Goal: Transaction & Acquisition: Purchase product/service

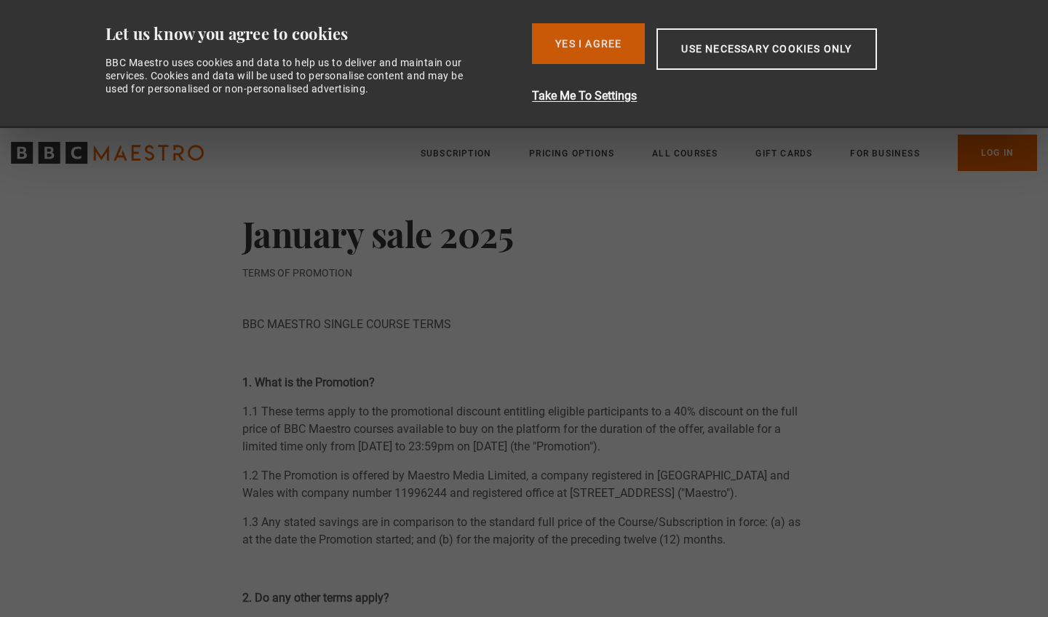
click at [561, 33] on button "Yes I Agree" at bounding box center [588, 43] width 113 height 41
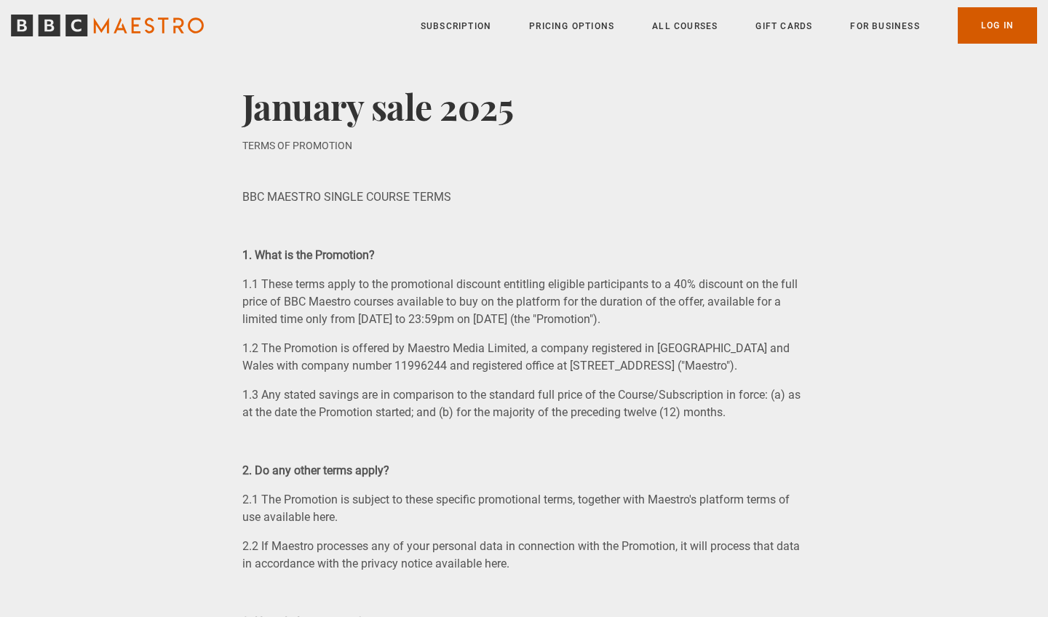
click at [983, 31] on link "Log In" at bounding box center [997, 25] width 79 height 36
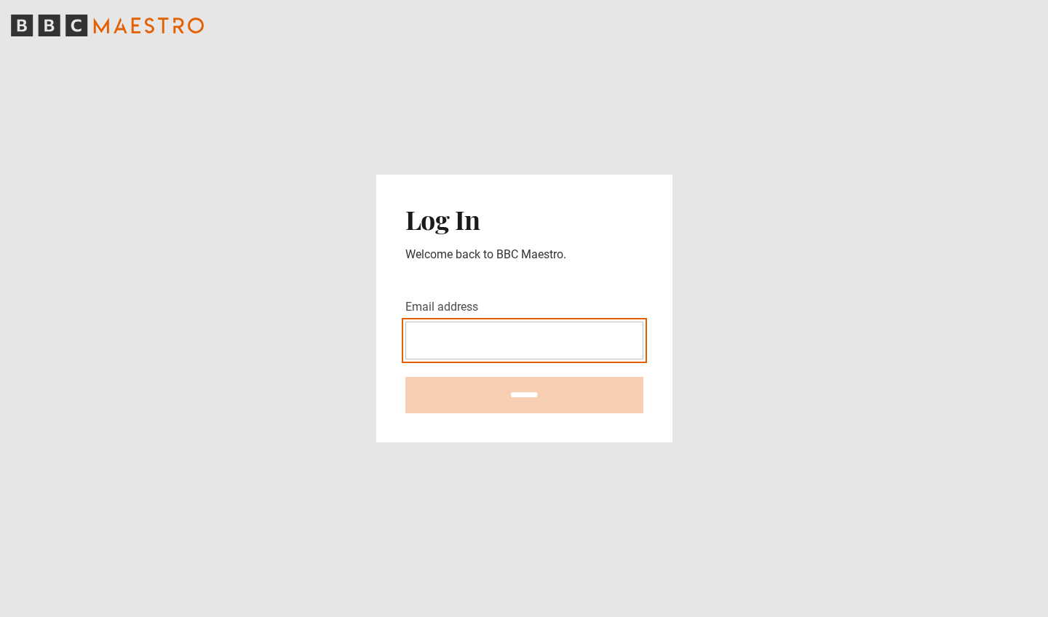
type input "**********"
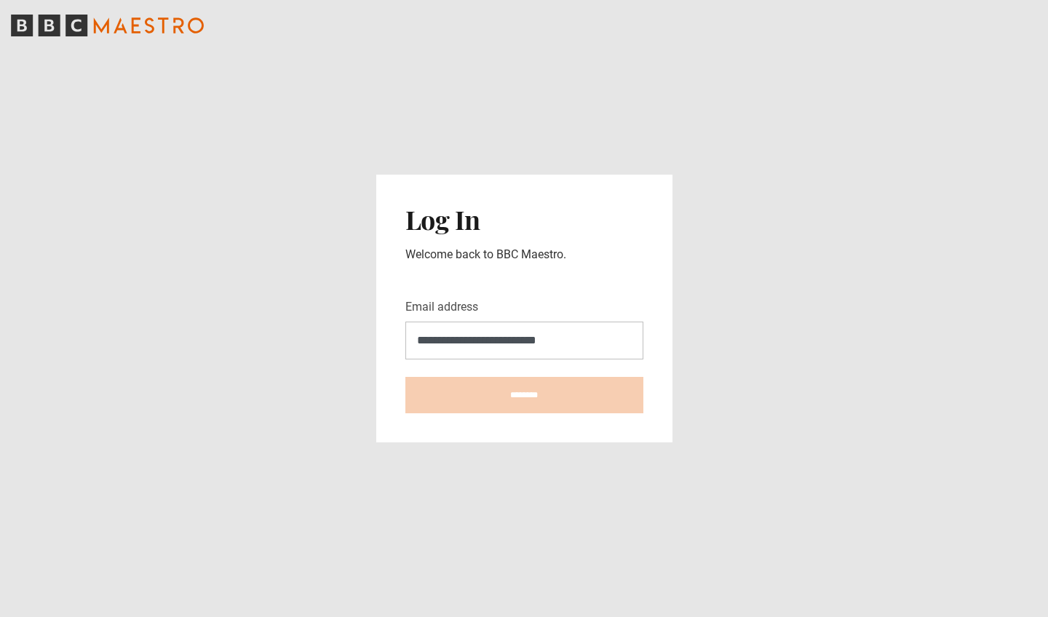
click at [524, 395] on input "********" at bounding box center [524, 395] width 238 height 36
type input "**********"
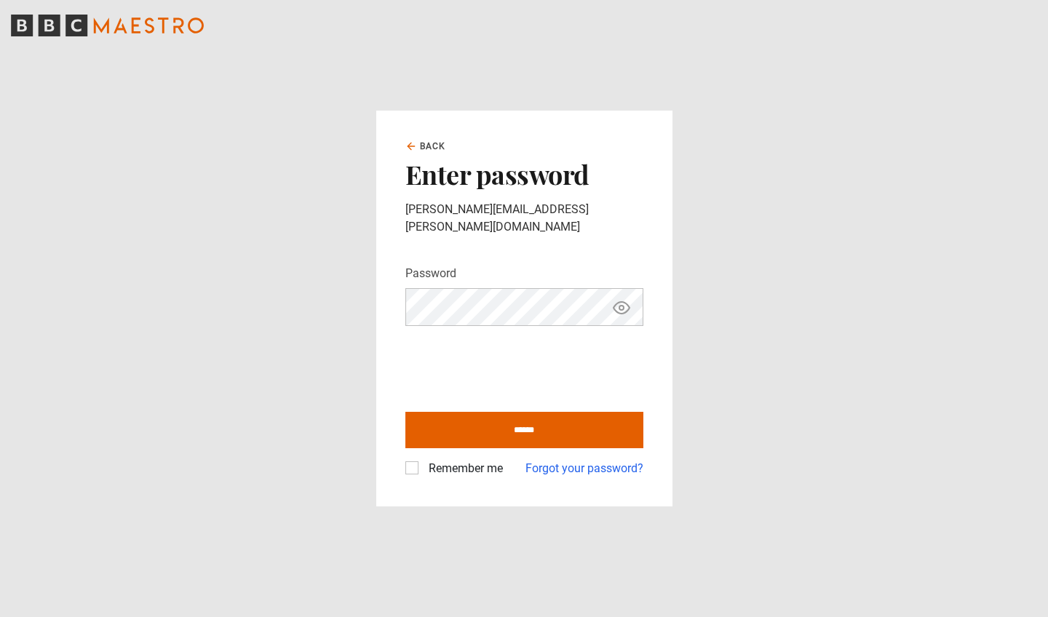
click at [410, 467] on div "Remember me" at bounding box center [454, 468] width 98 height 17
click at [423, 460] on label "Remember me" at bounding box center [463, 468] width 80 height 17
click at [480, 421] on input "******" at bounding box center [524, 430] width 238 height 36
type input "**********"
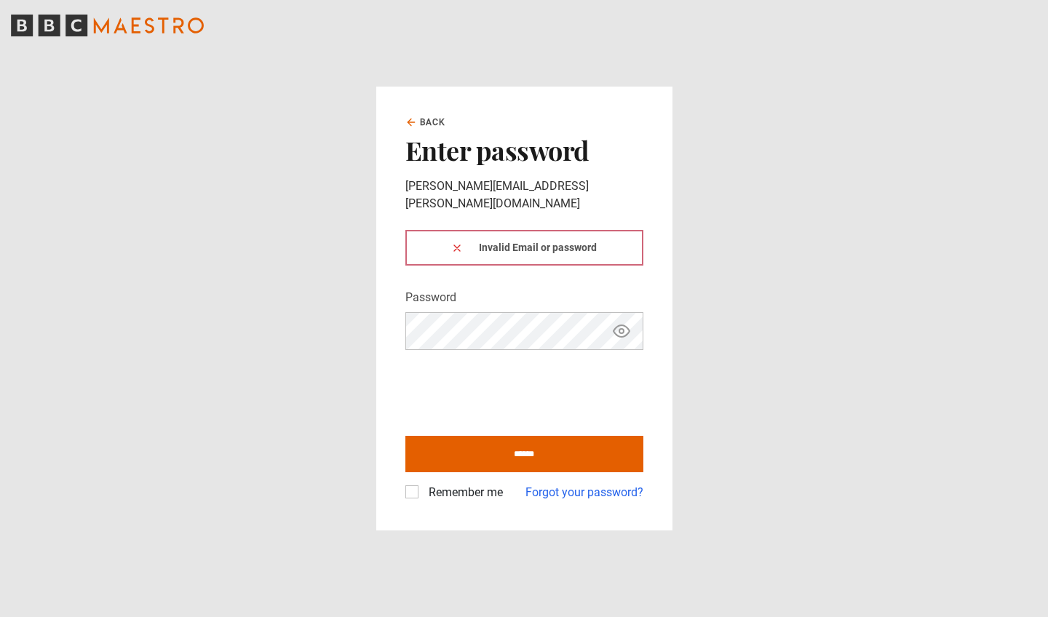
click at [630, 325] on icon "Show password" at bounding box center [621, 330] width 17 height 17
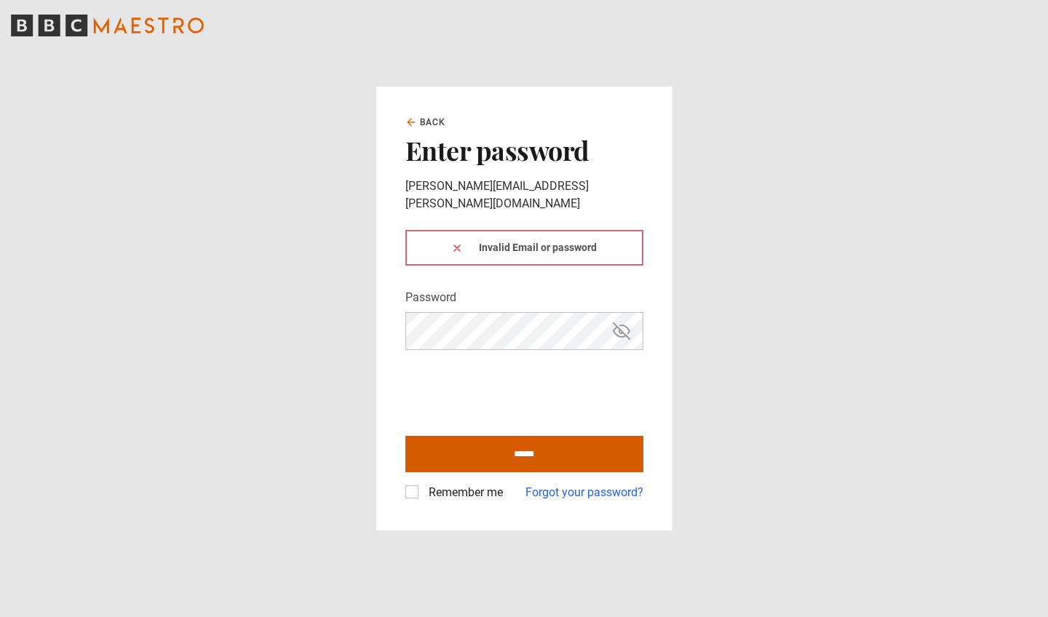
click at [476, 437] on input "******" at bounding box center [524, 454] width 238 height 36
type input "**********"
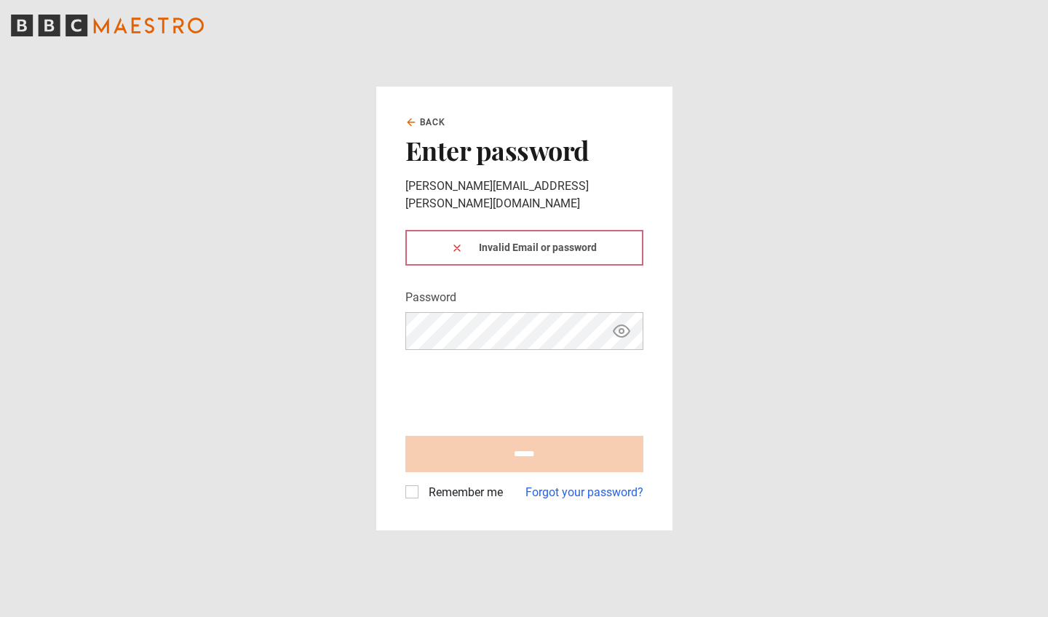
click at [454, 242] on icon at bounding box center [457, 248] width 12 height 12
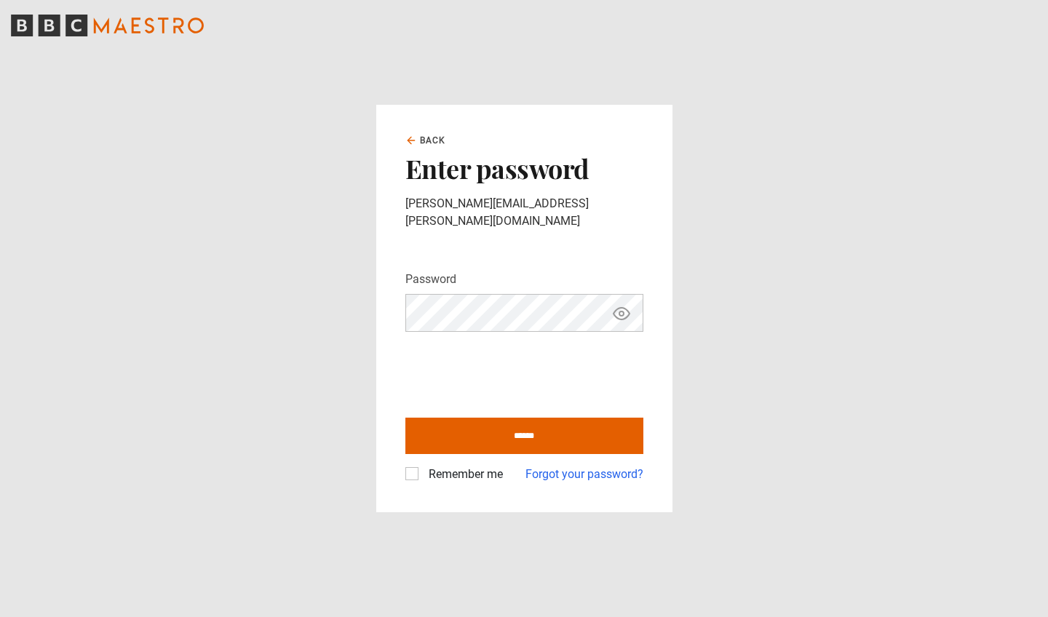
click at [622, 312] on icon "Show password" at bounding box center [621, 314] width 4 height 4
click at [459, 424] on input "******" at bounding box center [524, 436] width 238 height 36
type input "**********"
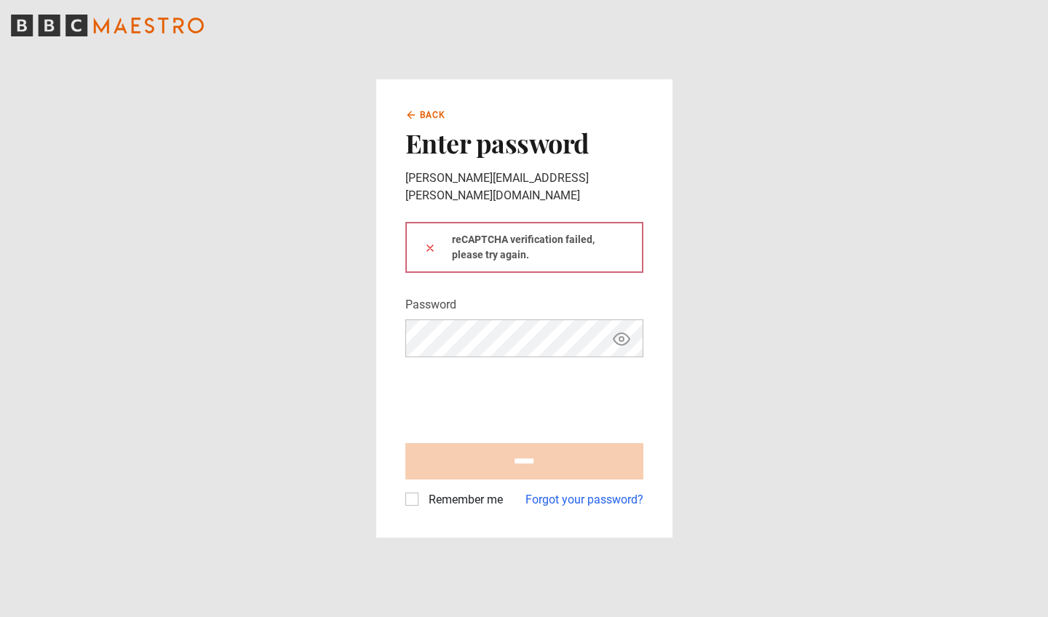
click at [437, 122] on span "Back" at bounding box center [433, 114] width 26 height 13
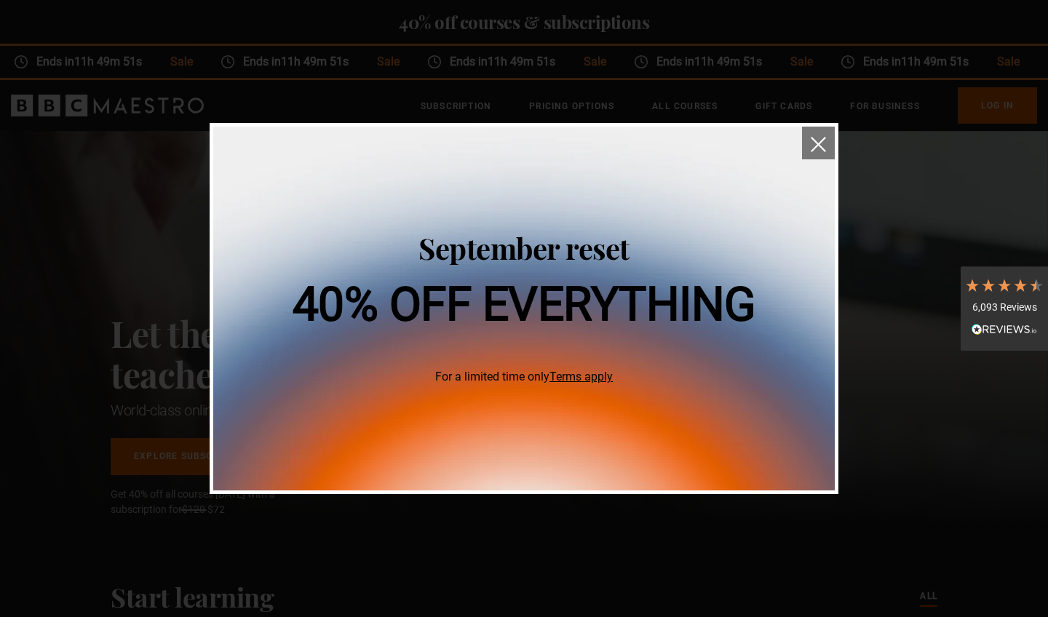
scroll to position [0, 191]
click at [814, 143] on img "close" at bounding box center [818, 144] width 15 height 15
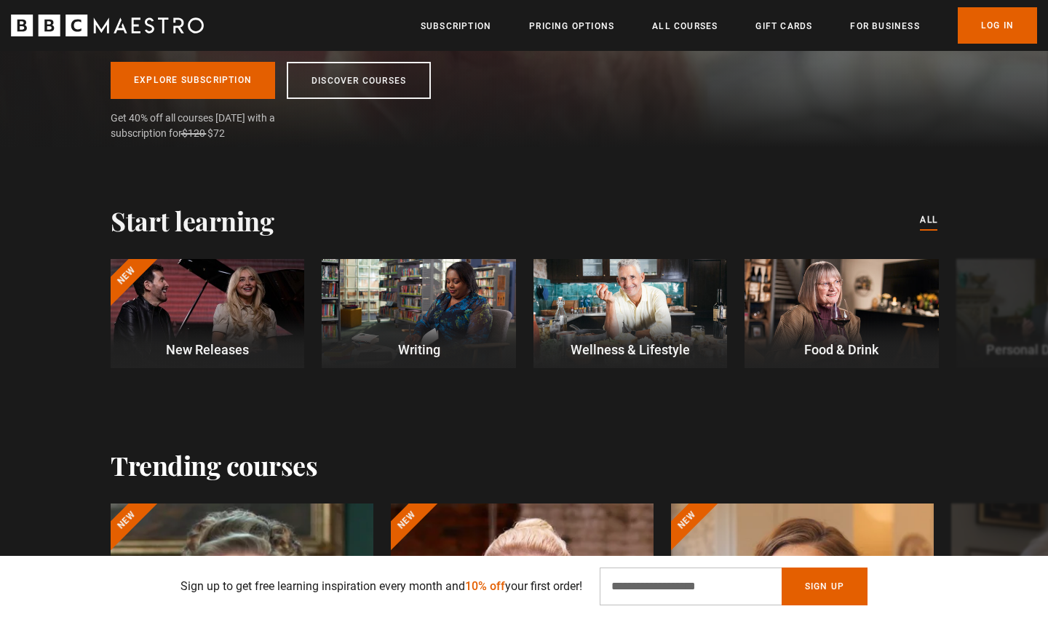
scroll to position [0, 763]
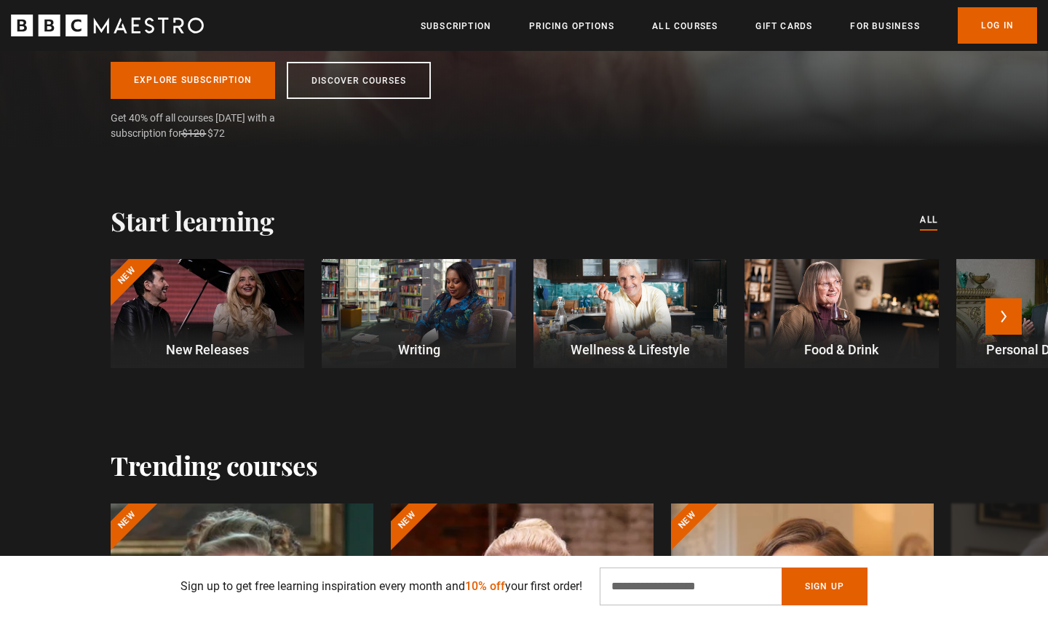
click at [455, 313] on div at bounding box center [419, 313] width 194 height 109
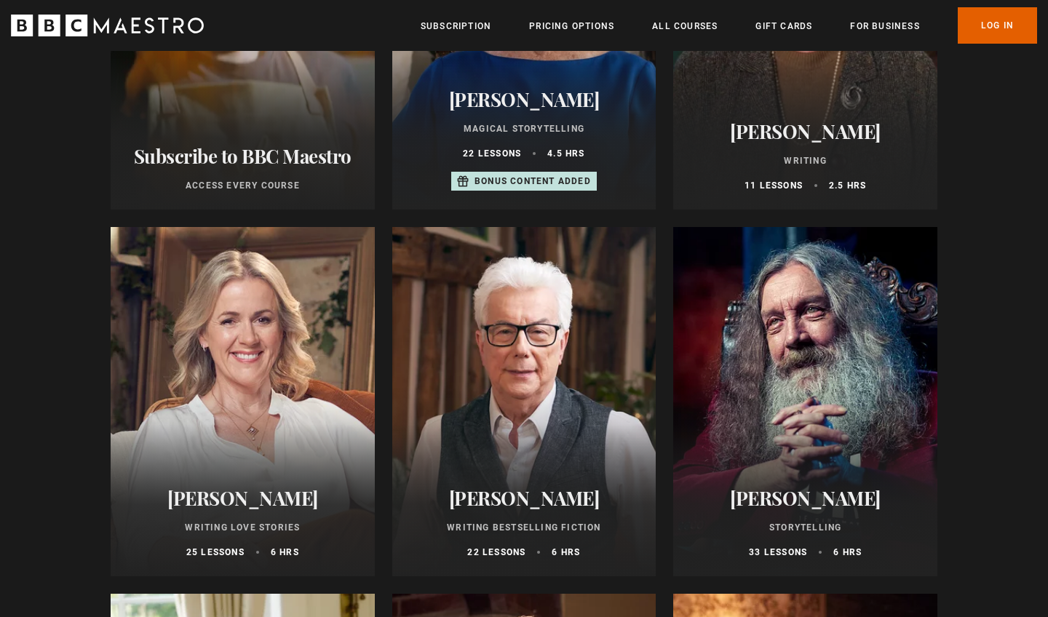
scroll to position [456, 0]
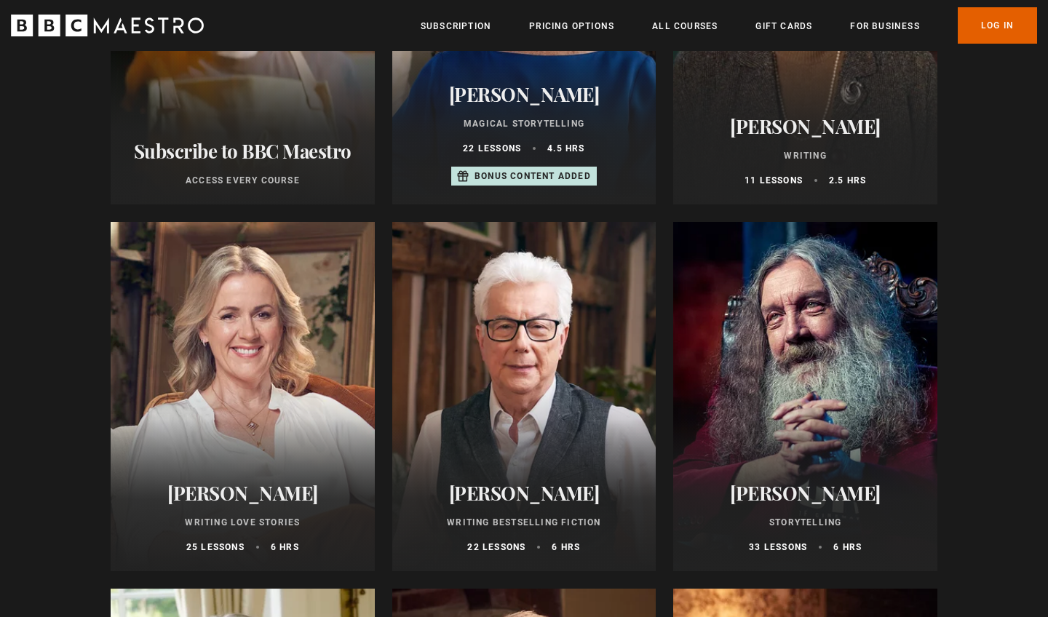
click at [297, 450] on div at bounding box center [243, 396] width 264 height 349
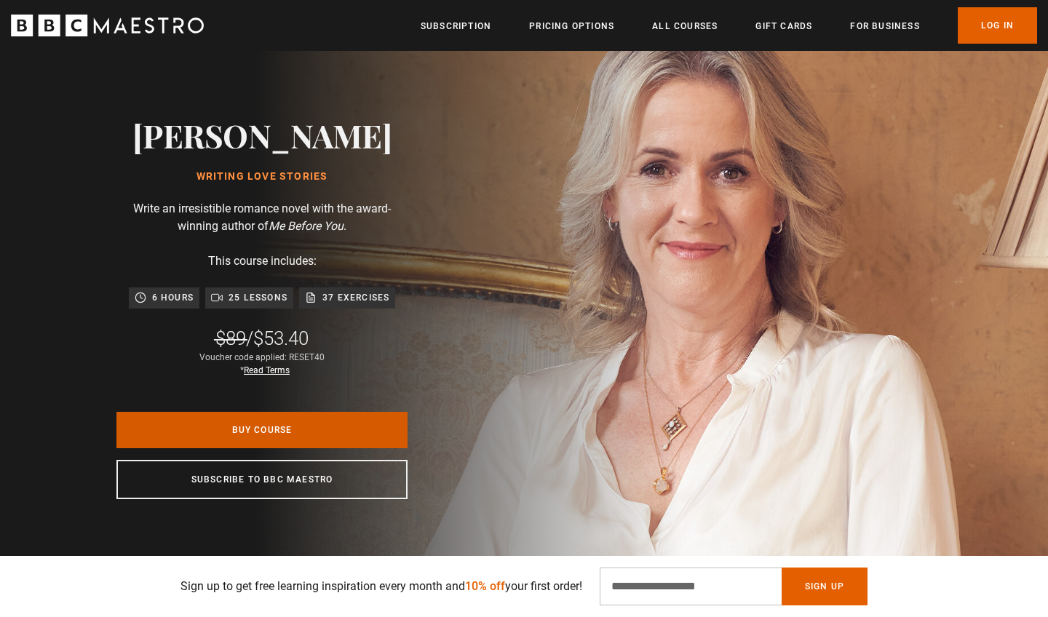
click at [284, 443] on link "Buy Course" at bounding box center [261, 430] width 291 height 36
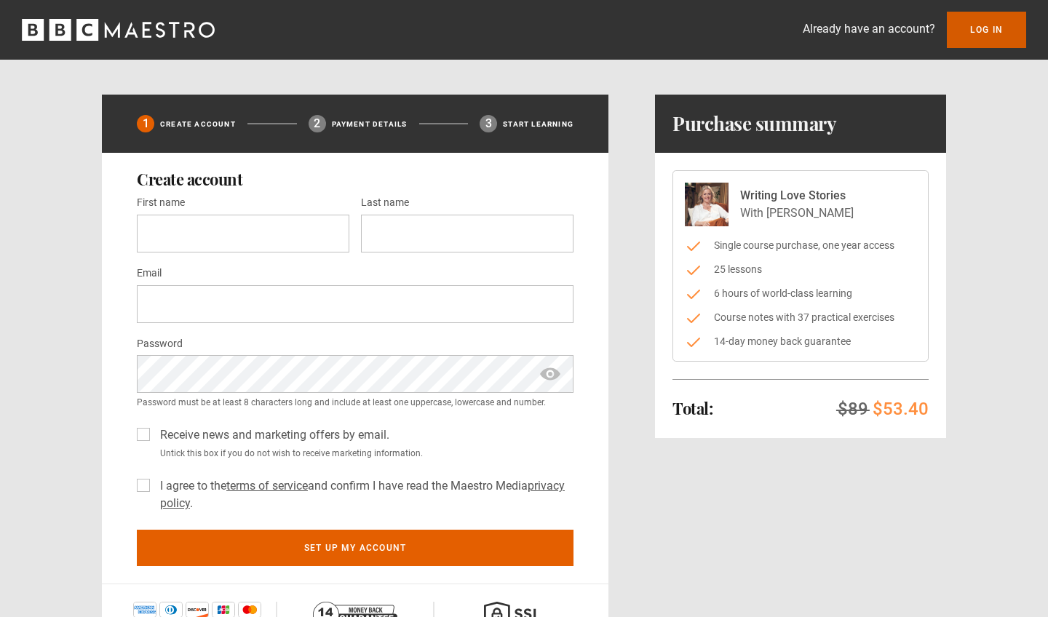
scroll to position [7, 0]
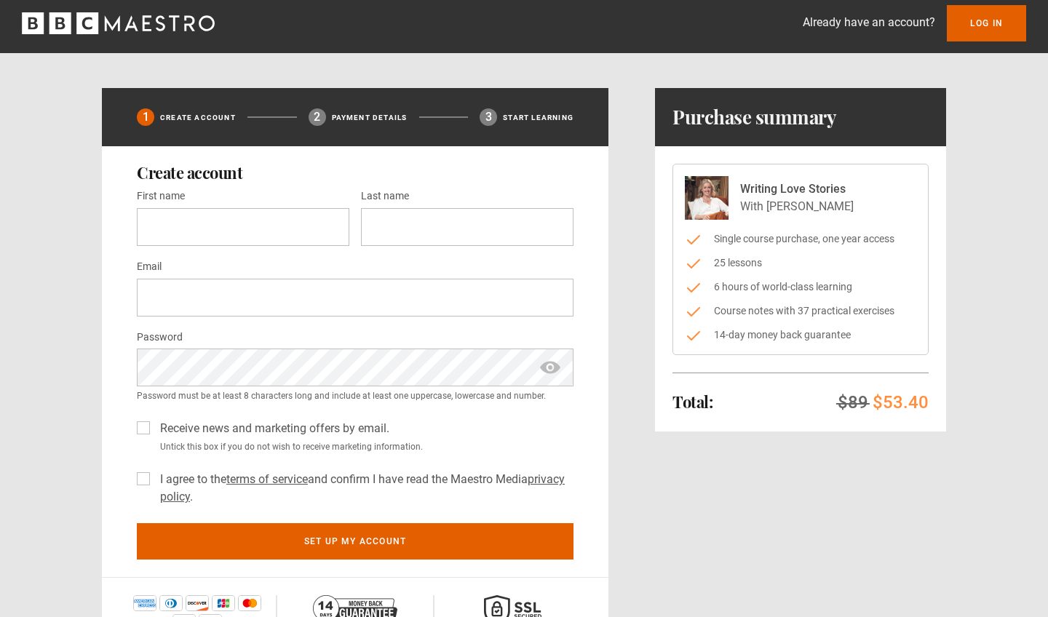
click at [1007, 45] on div "Already have an account? Log In" at bounding box center [524, 23] width 1048 height 60
click at [996, 32] on link "Log In" at bounding box center [986, 23] width 79 height 36
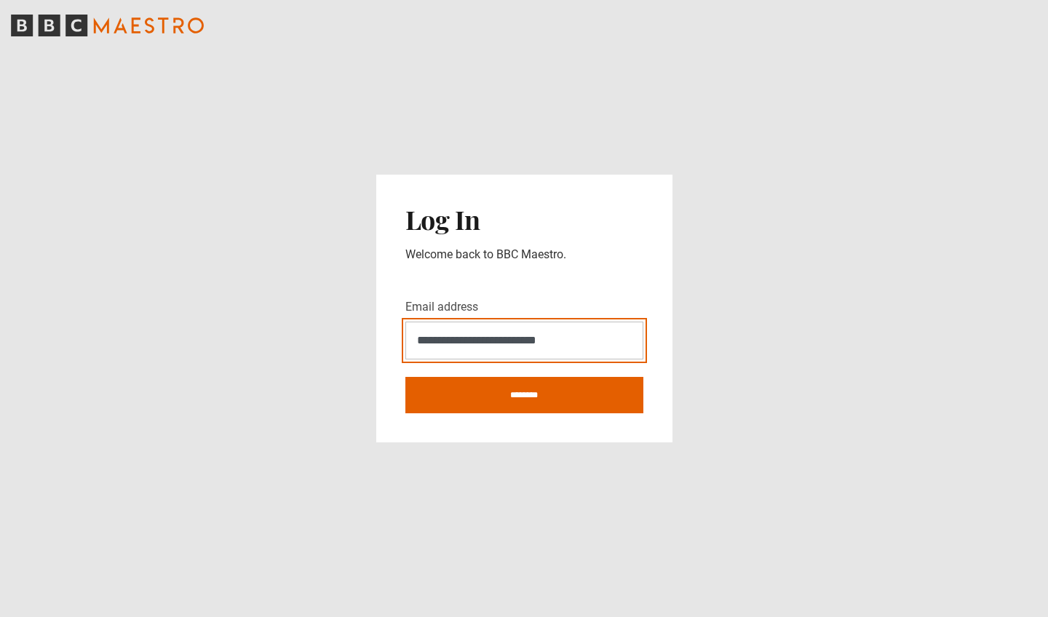
click at [524, 395] on input "********" at bounding box center [524, 395] width 238 height 36
type input "**********"
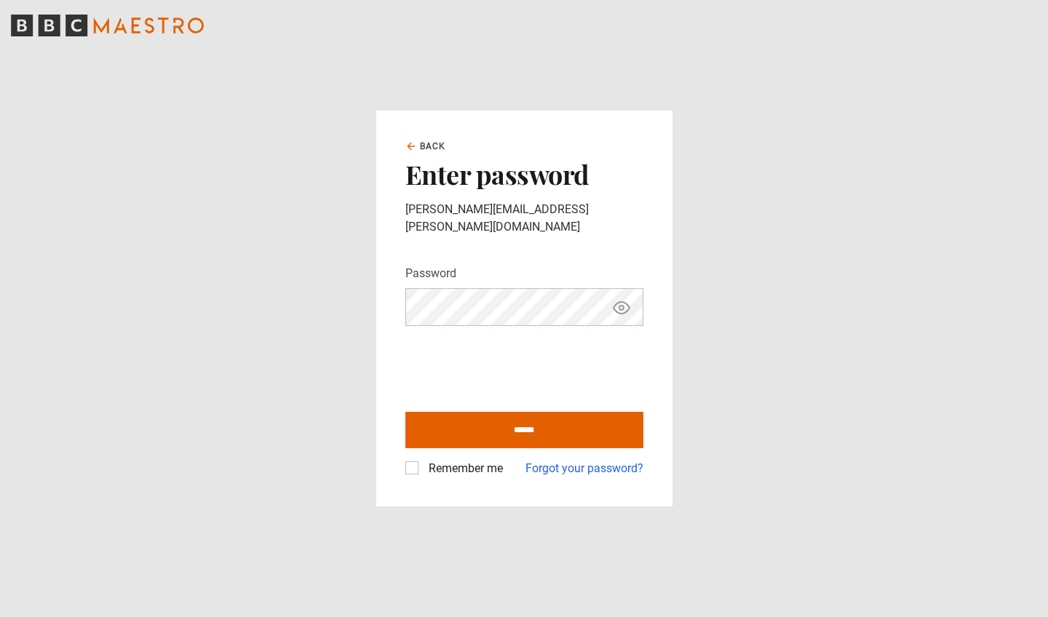
click at [624, 299] on icon "Show password" at bounding box center [621, 307] width 17 height 17
click at [423, 460] on label "Remember me" at bounding box center [463, 468] width 80 height 17
click at [437, 421] on input "******" at bounding box center [524, 430] width 238 height 36
type input "**********"
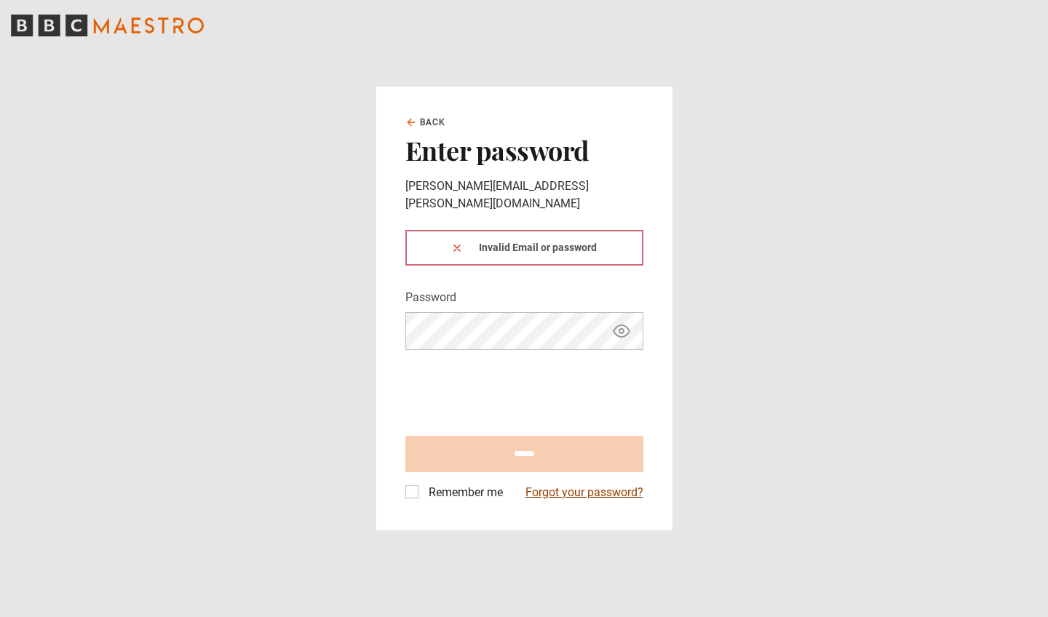
click at [560, 484] on link "Forgot your password?" at bounding box center [585, 492] width 118 height 17
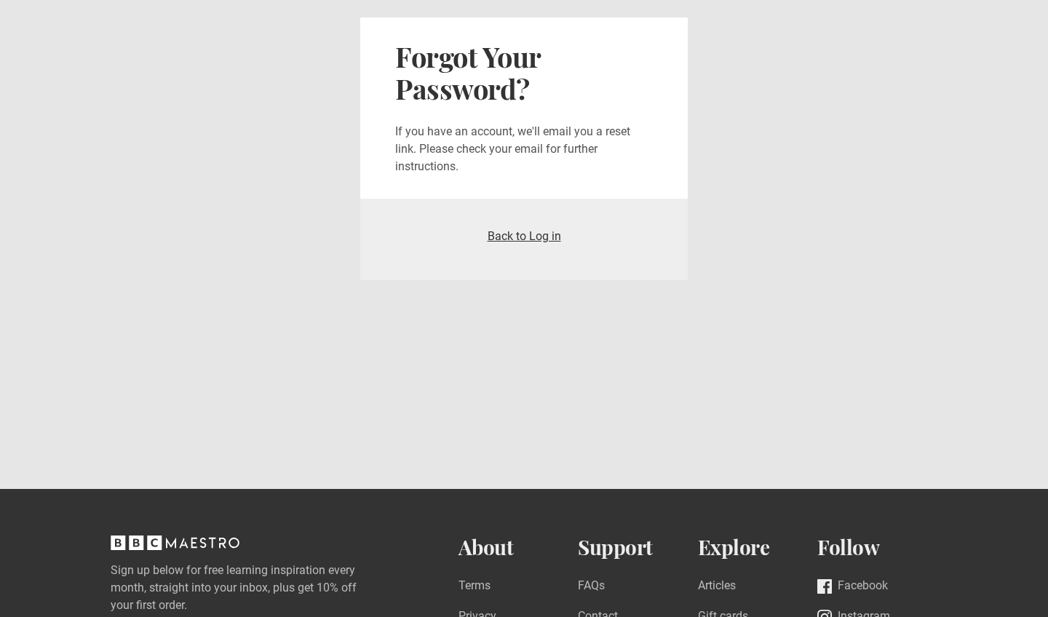
click at [523, 239] on link "Back to Log in" at bounding box center [525, 236] width 74 height 14
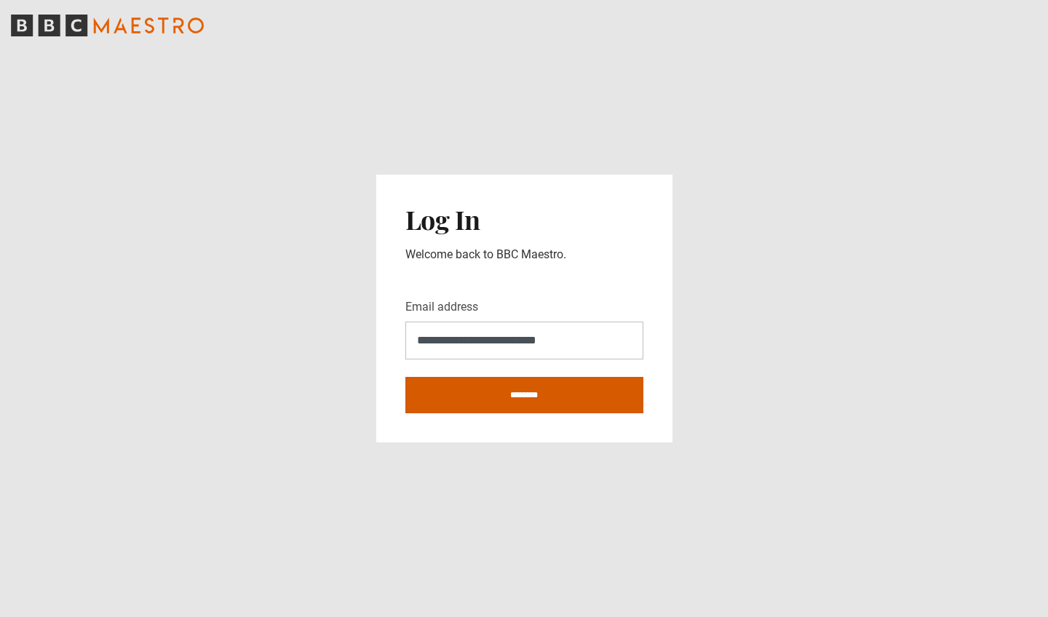
click at [459, 381] on input "********" at bounding box center [524, 395] width 238 height 36
type input "**********"
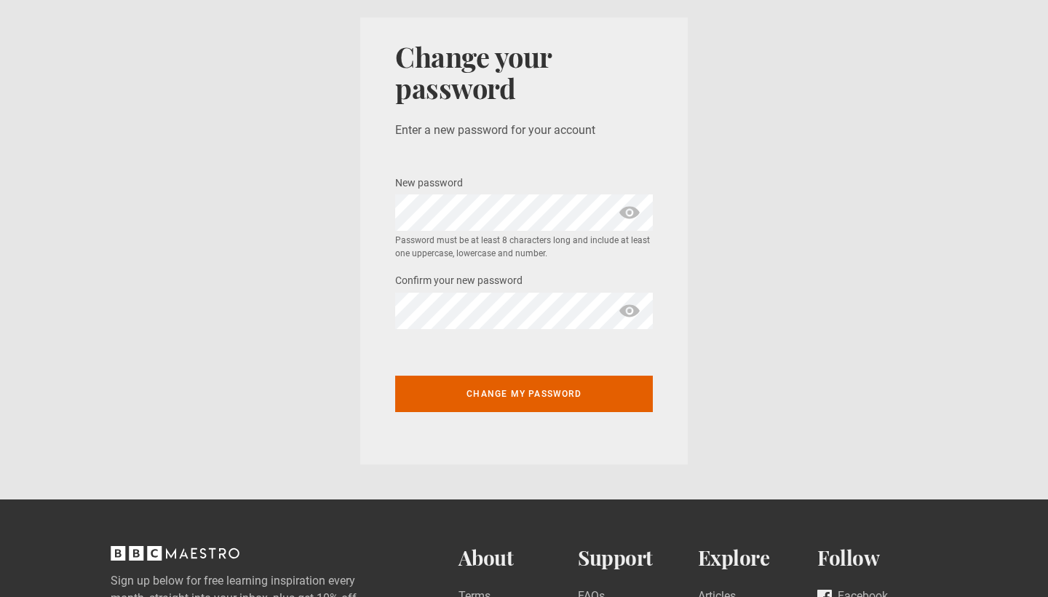
click at [621, 206] on span "show password" at bounding box center [629, 212] width 23 height 36
click at [630, 309] on span "show password" at bounding box center [629, 311] width 23 height 36
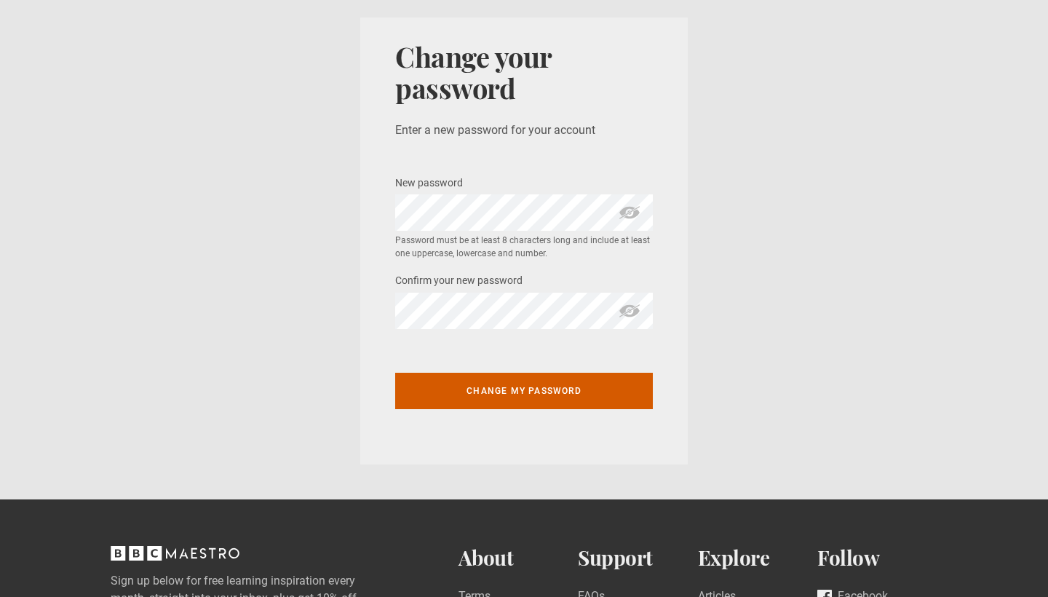
click at [552, 395] on button "Change my password" at bounding box center [524, 391] width 258 height 36
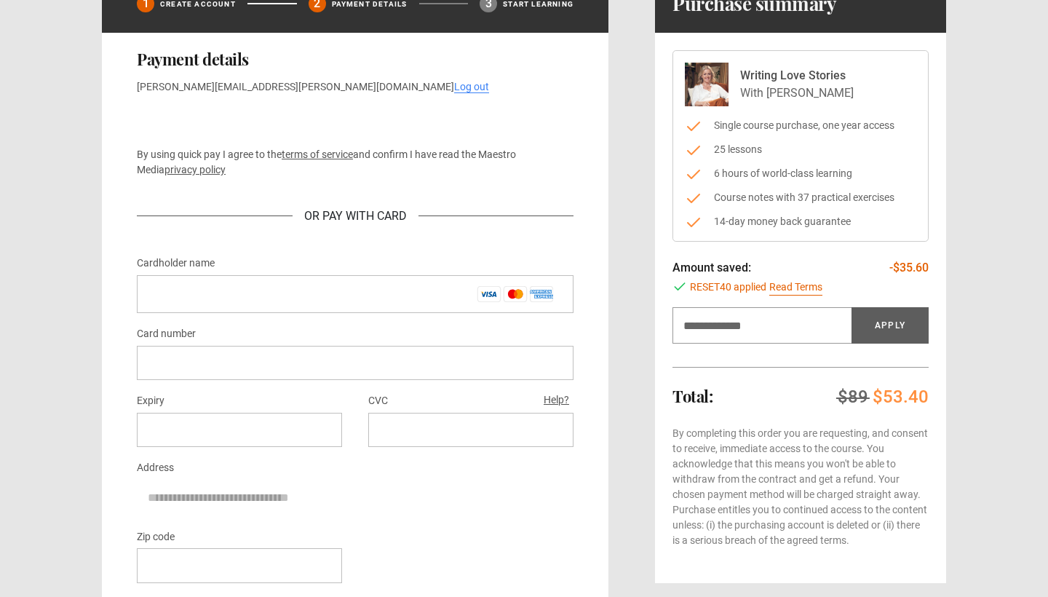
scroll to position [64, 0]
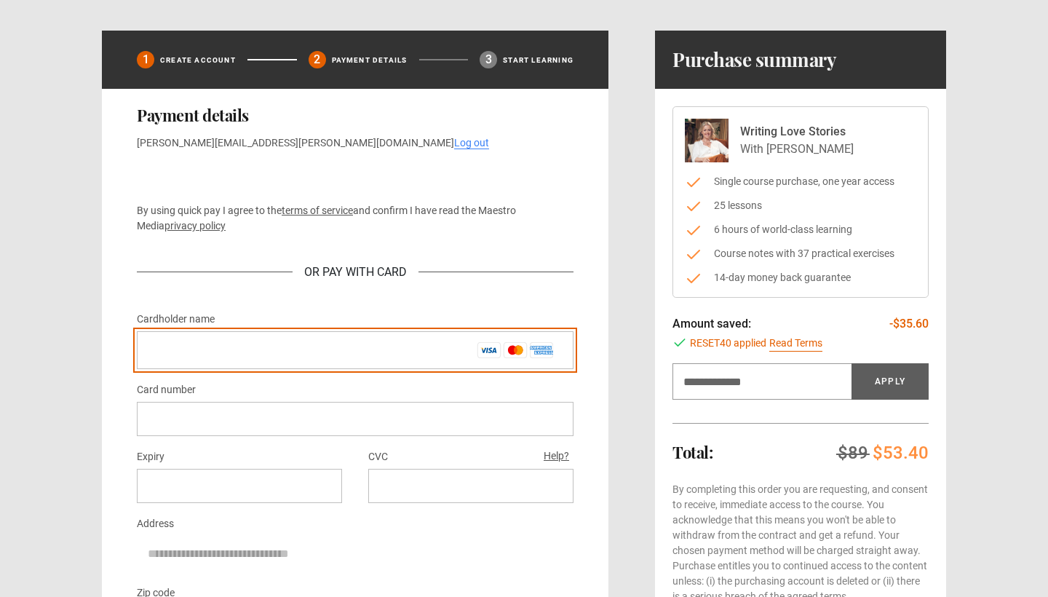
click at [325, 344] on input "Cardholder name *" at bounding box center [355, 350] width 437 height 38
type input "*"
type input "**********"
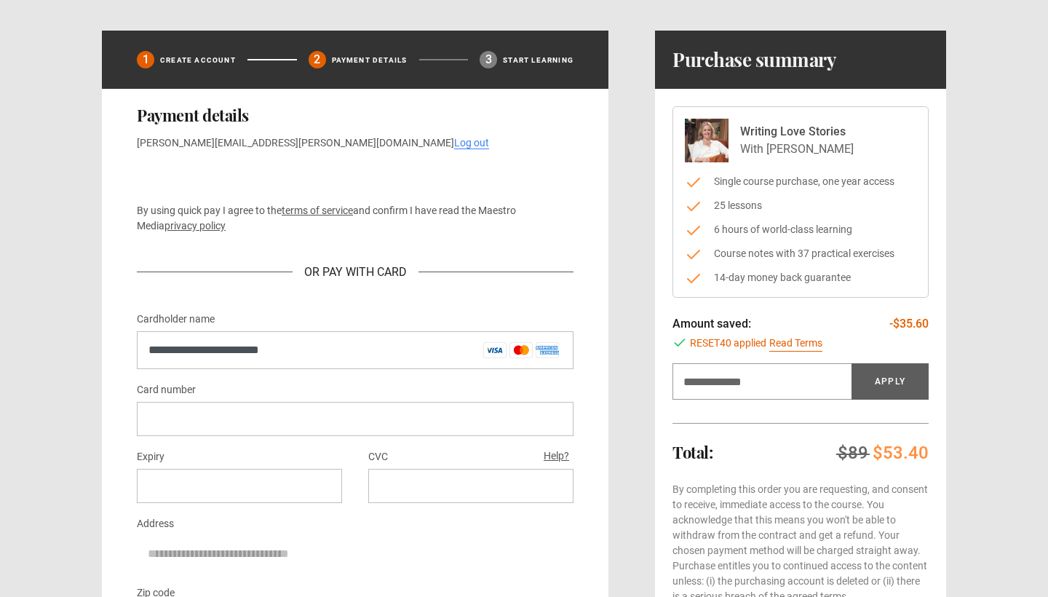
click at [194, 427] on div at bounding box center [355, 419] width 437 height 34
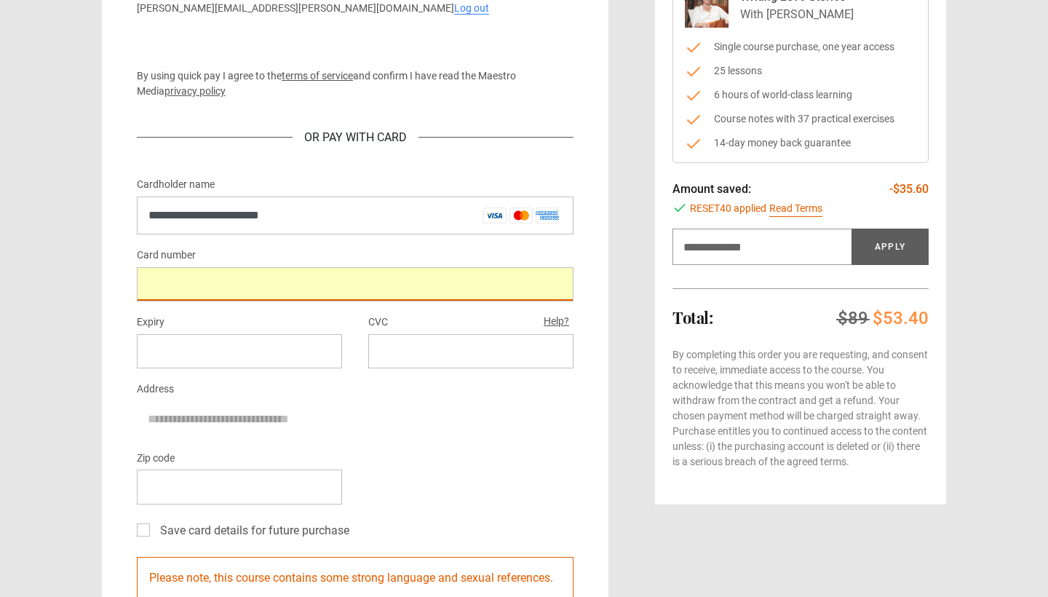
scroll to position [199, 0]
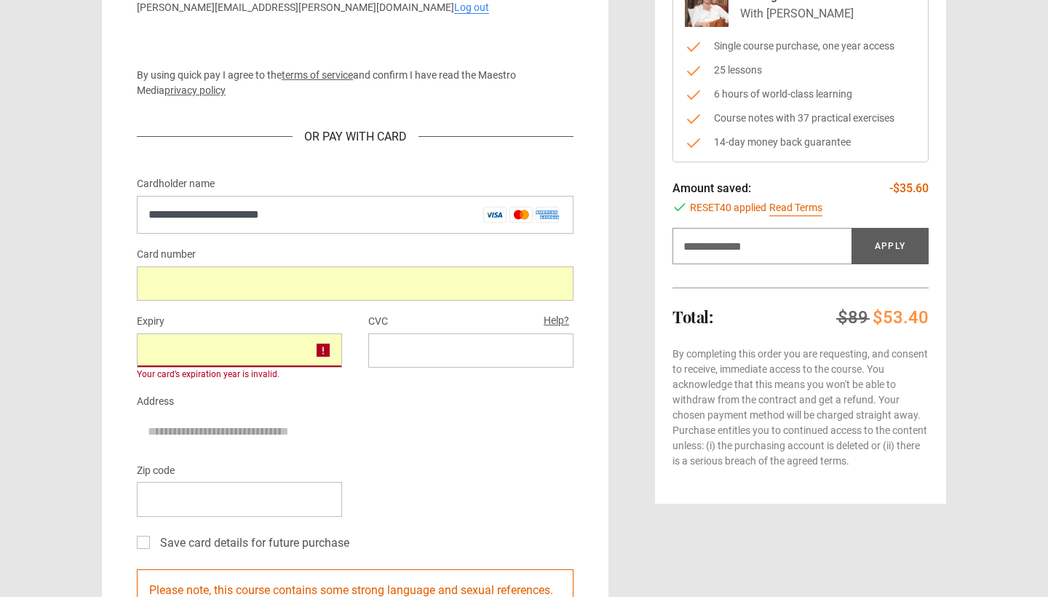
click at [330, 346] on div at bounding box center [239, 350] width 205 height 34
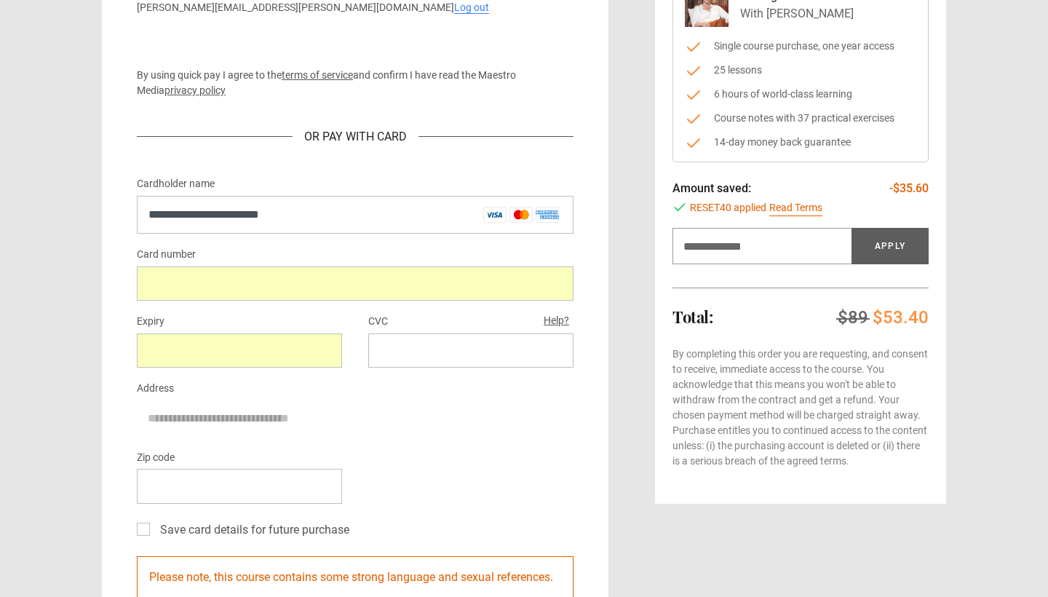
click at [560, 341] on div at bounding box center [470, 350] width 205 height 34
click at [562, 352] on div at bounding box center [470, 350] width 205 height 34
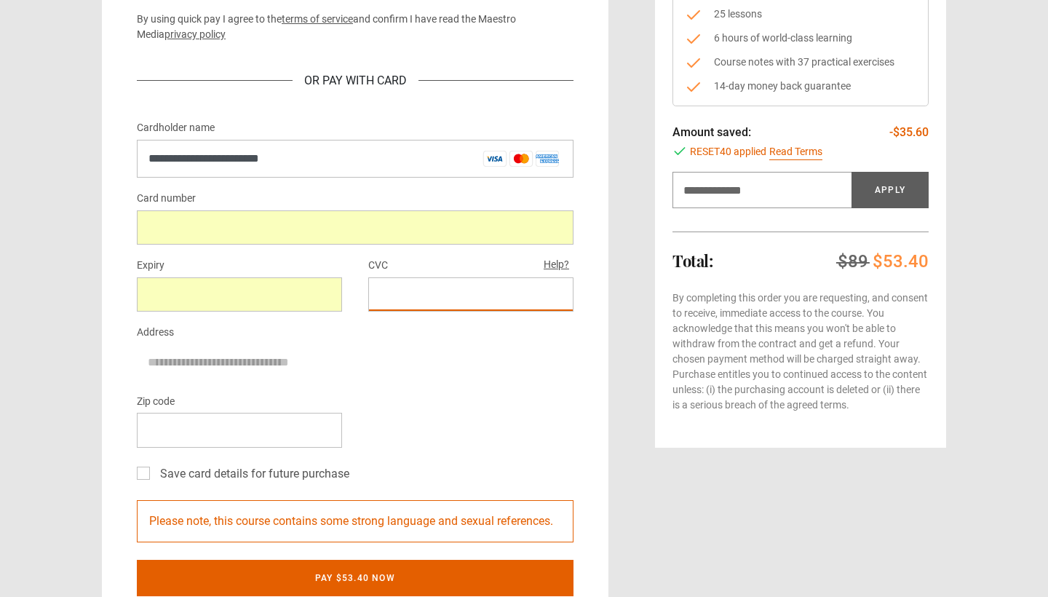
scroll to position [258, 0]
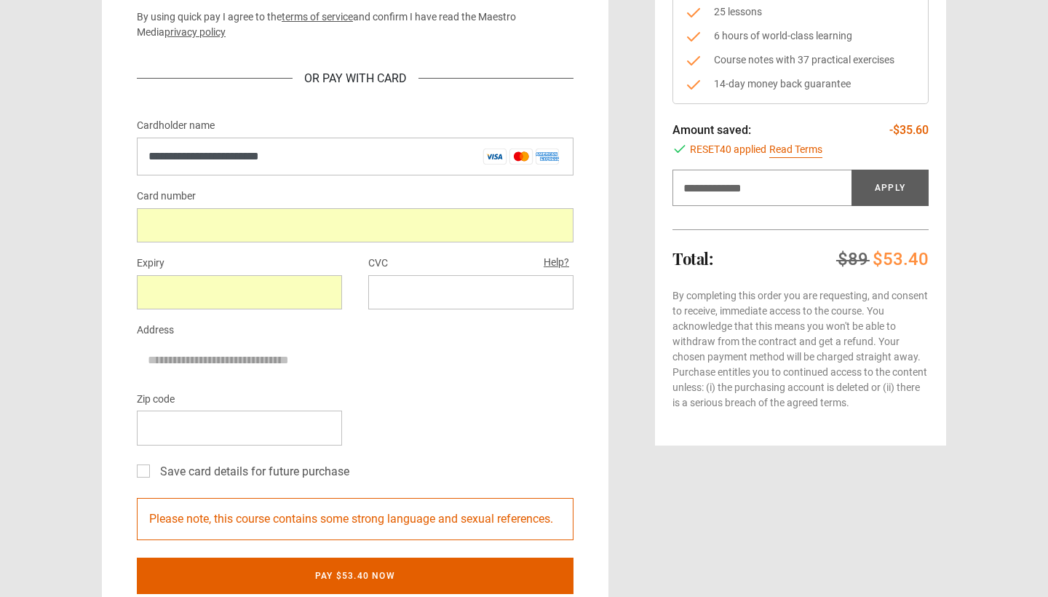
click at [154, 469] on label "Save card details for future purchase" at bounding box center [251, 471] width 195 height 17
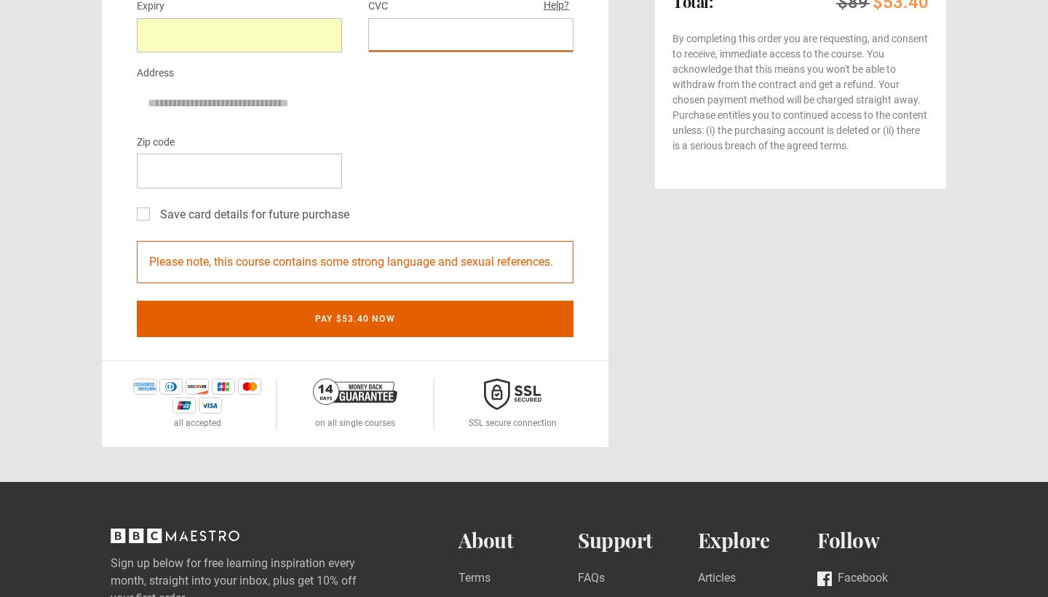
scroll to position [607, 0]
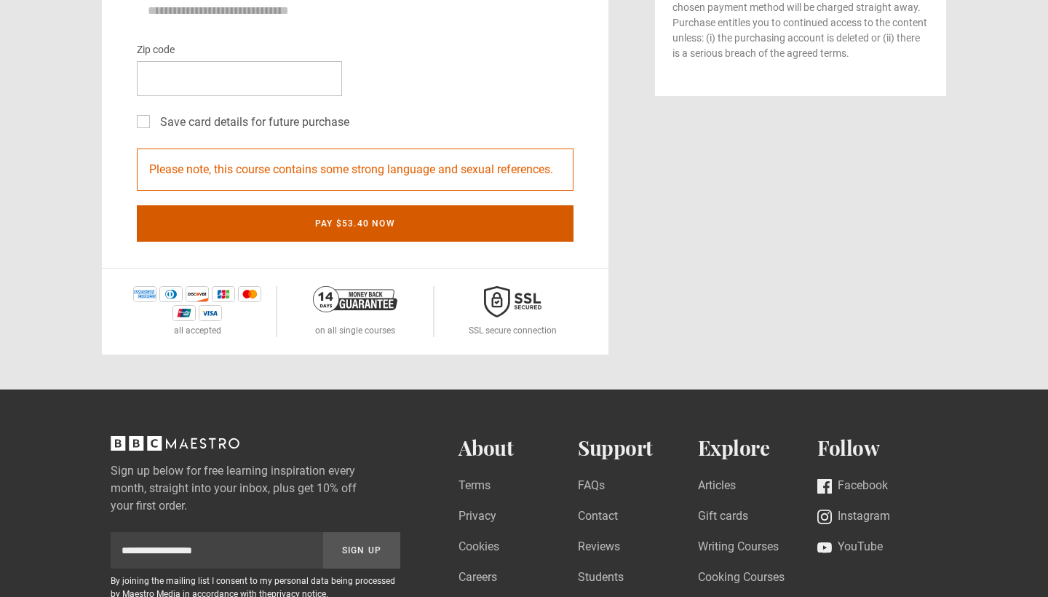
click at [499, 234] on button "Pay $53.40 now" at bounding box center [355, 223] width 437 height 36
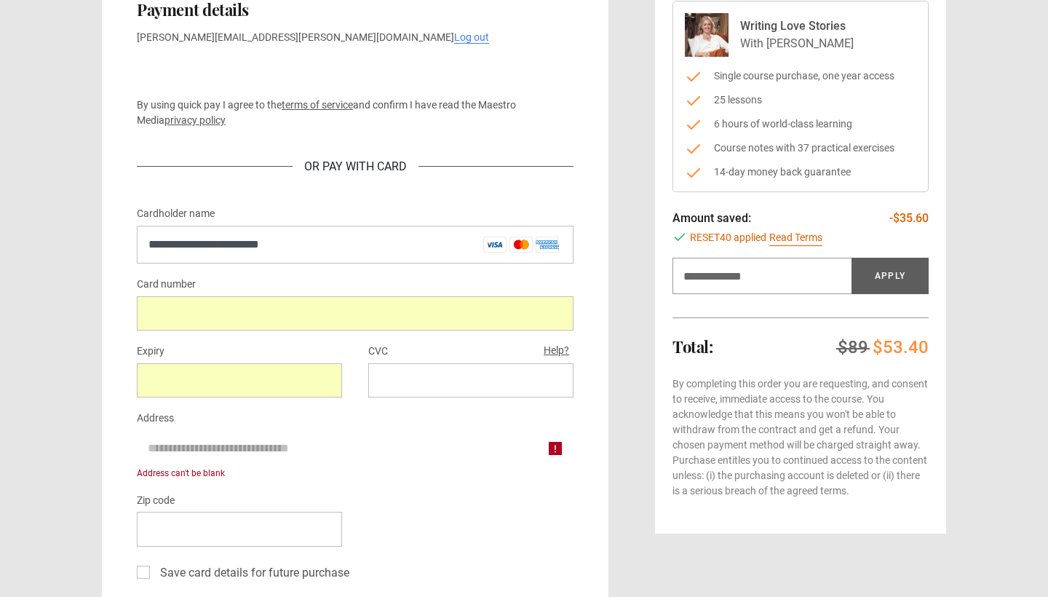
scroll to position [170, 0]
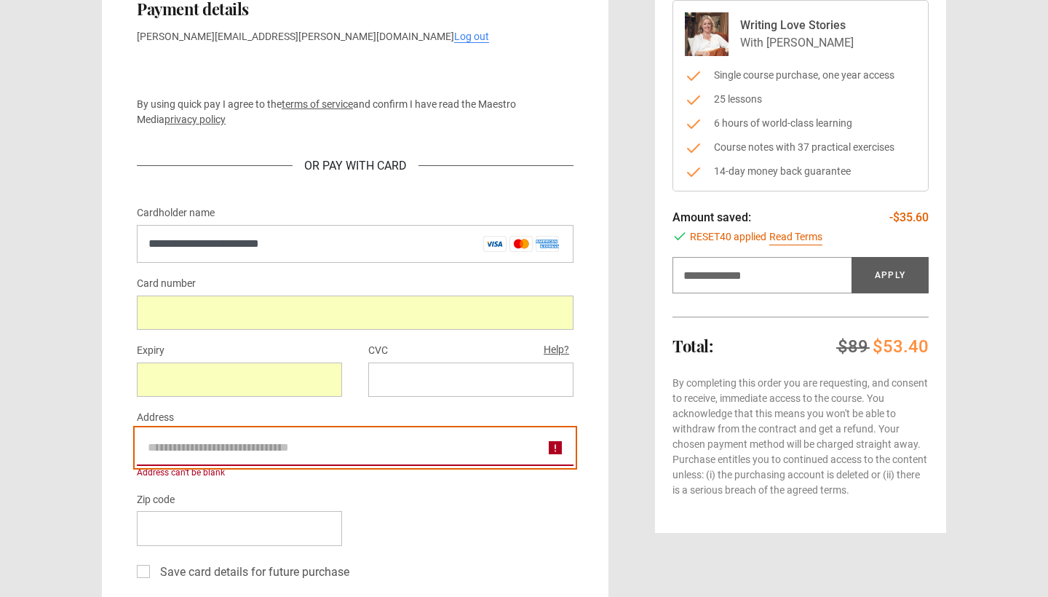
click at [555, 449] on input "Address" at bounding box center [355, 447] width 437 height 36
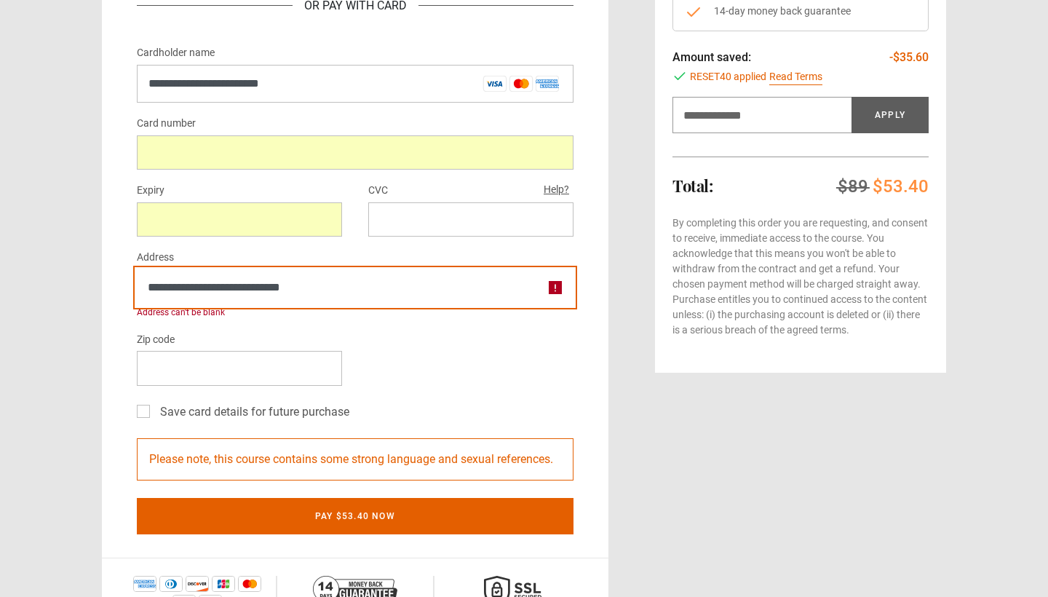
scroll to position [333, 0]
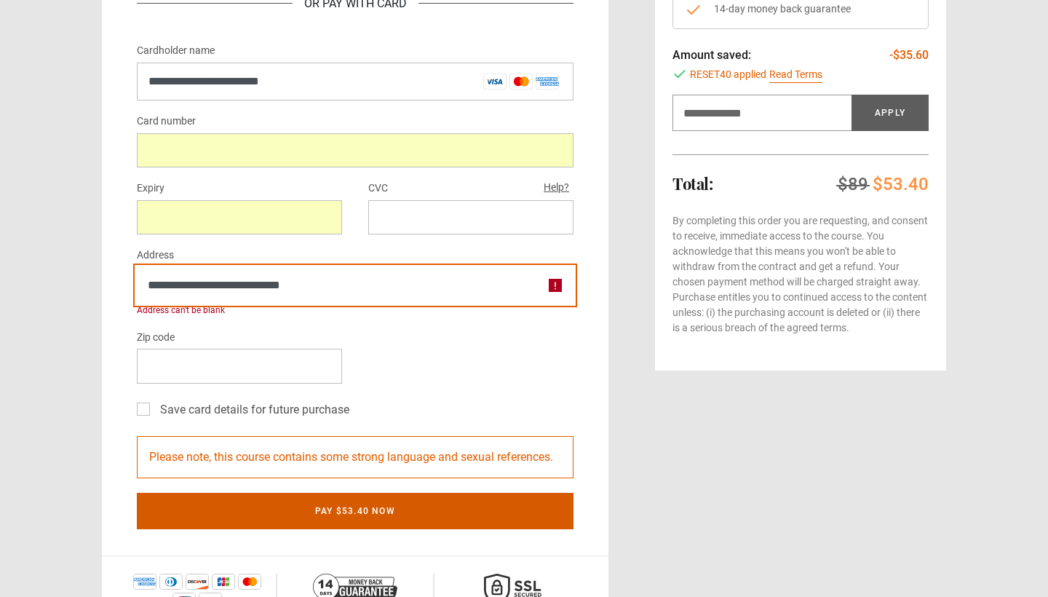
type input "**********"
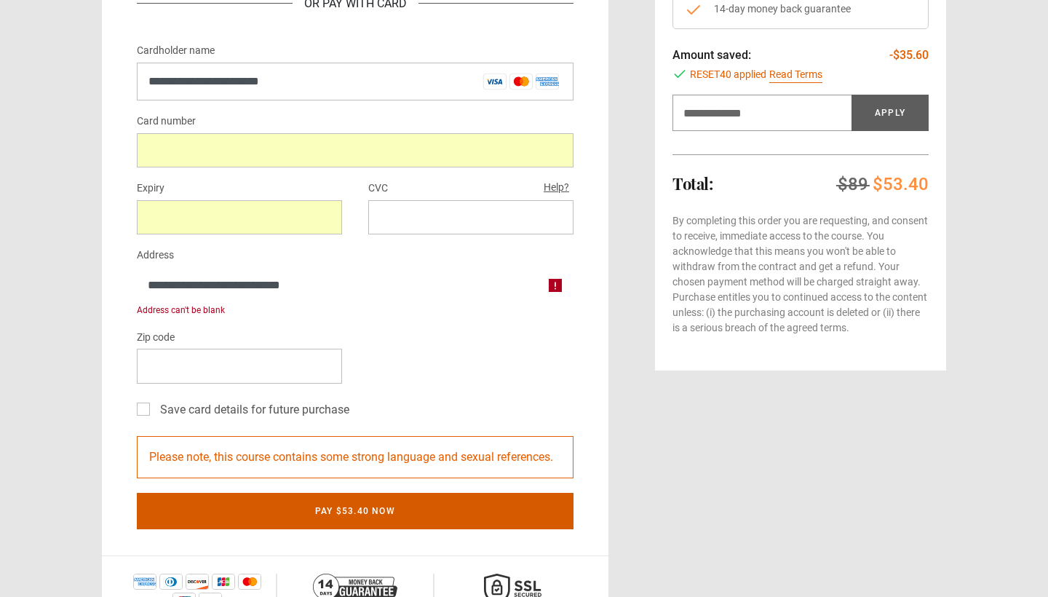
click at [405, 507] on button "Pay $53.40 now" at bounding box center [355, 511] width 437 height 36
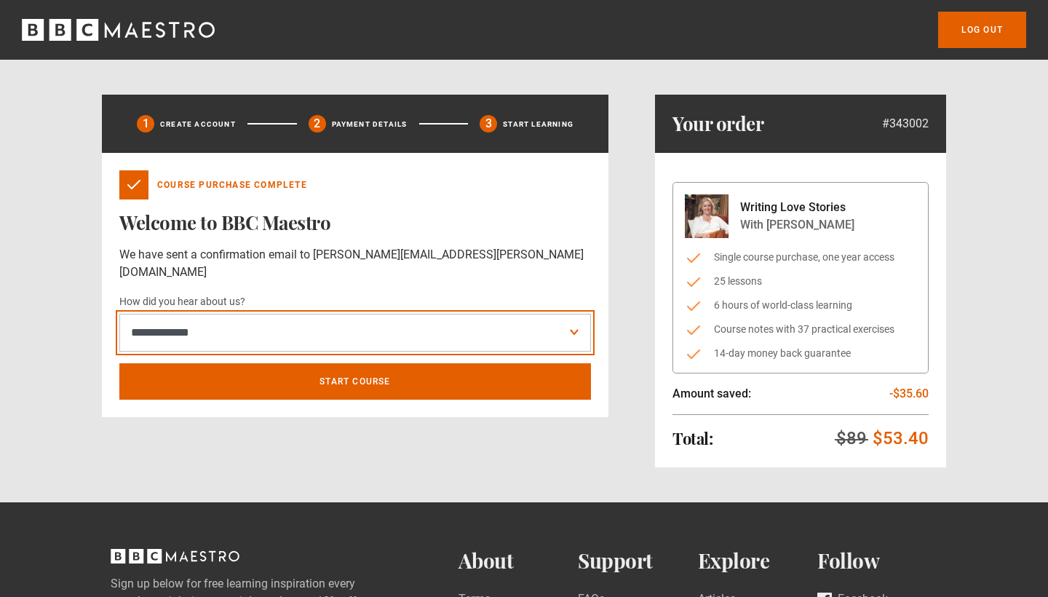
select select "******"
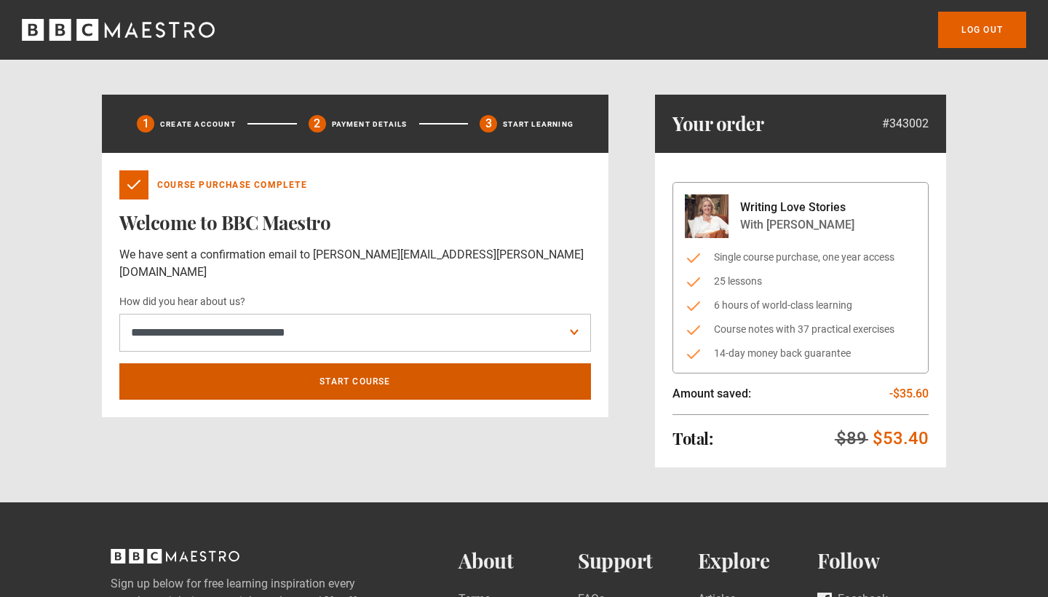
click at [274, 367] on link "Start course" at bounding box center [355, 381] width 472 height 36
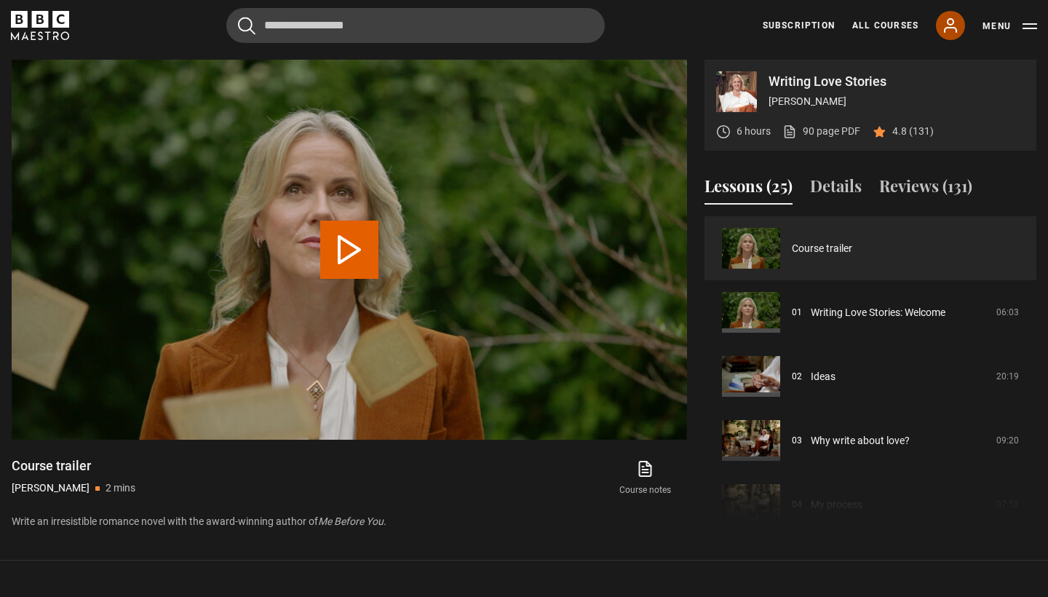
click at [954, 26] on icon at bounding box center [950, 25] width 17 height 17
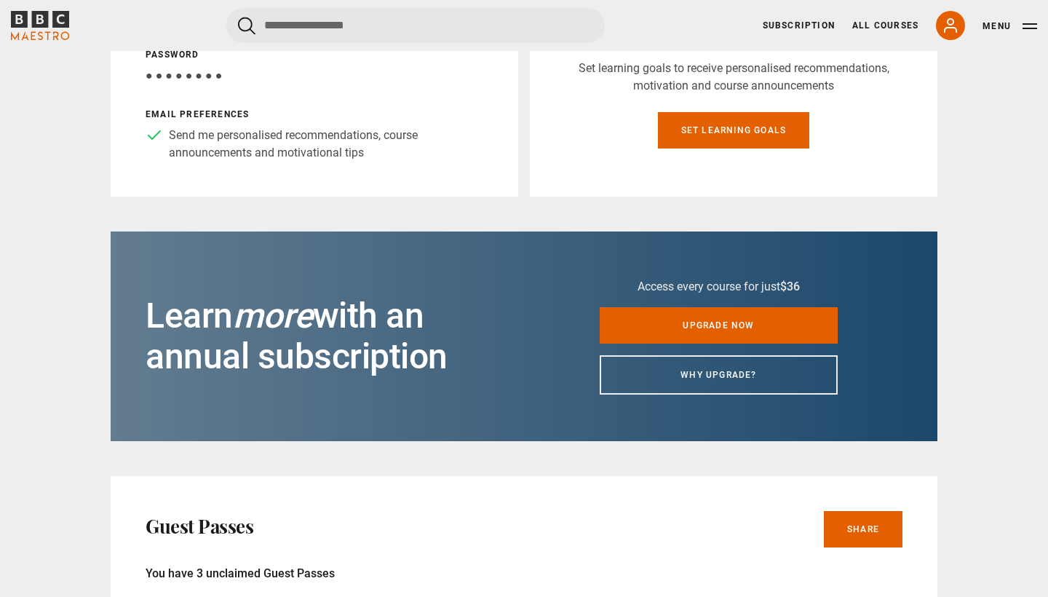
scroll to position [88, 0]
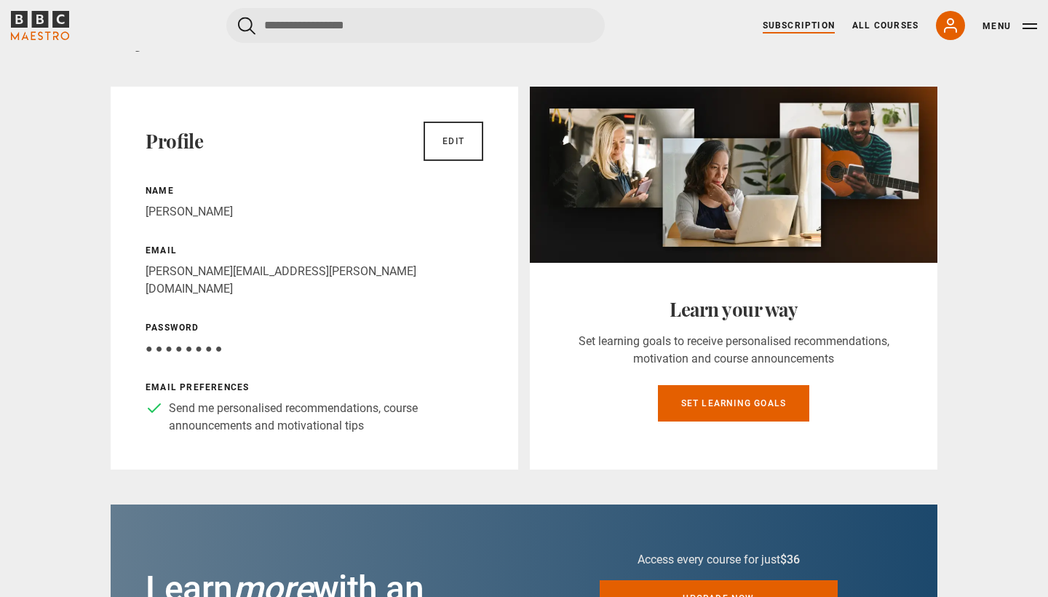
click at [833, 27] on link "Subscription" at bounding box center [799, 25] width 72 height 13
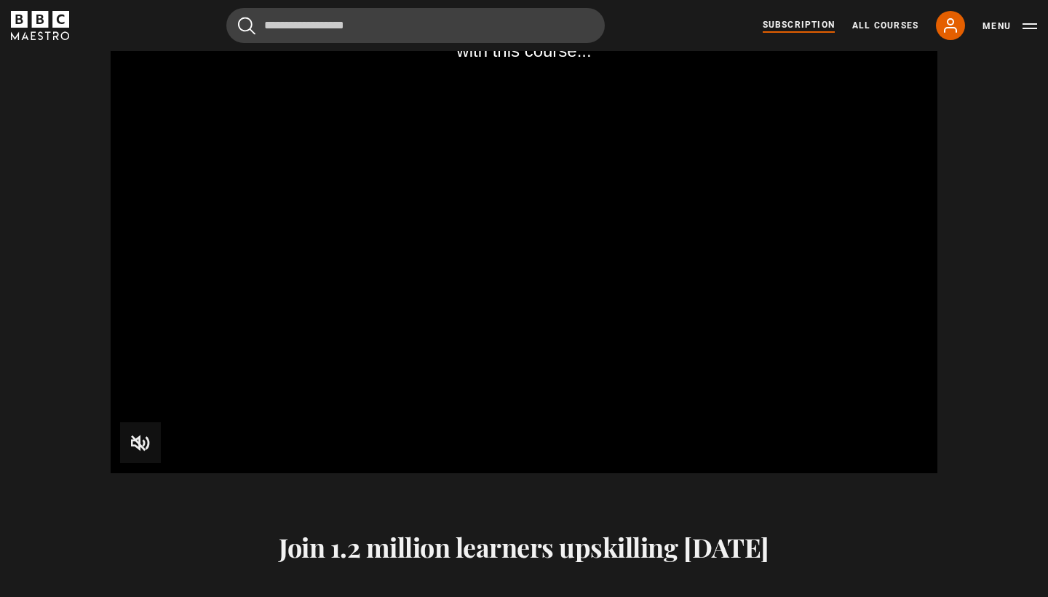
scroll to position [1535, 0]
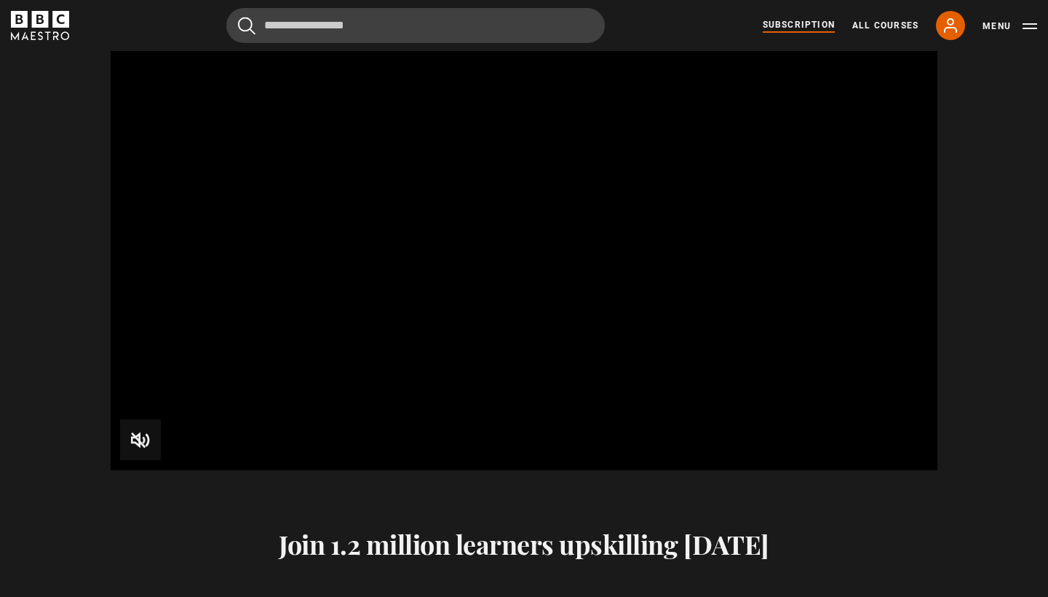
click at [881, 33] on div "Subscription All Courses My Account Search Menu" at bounding box center [900, 25] width 274 height 29
click at [881, 24] on link "All Courses" at bounding box center [885, 25] width 66 height 13
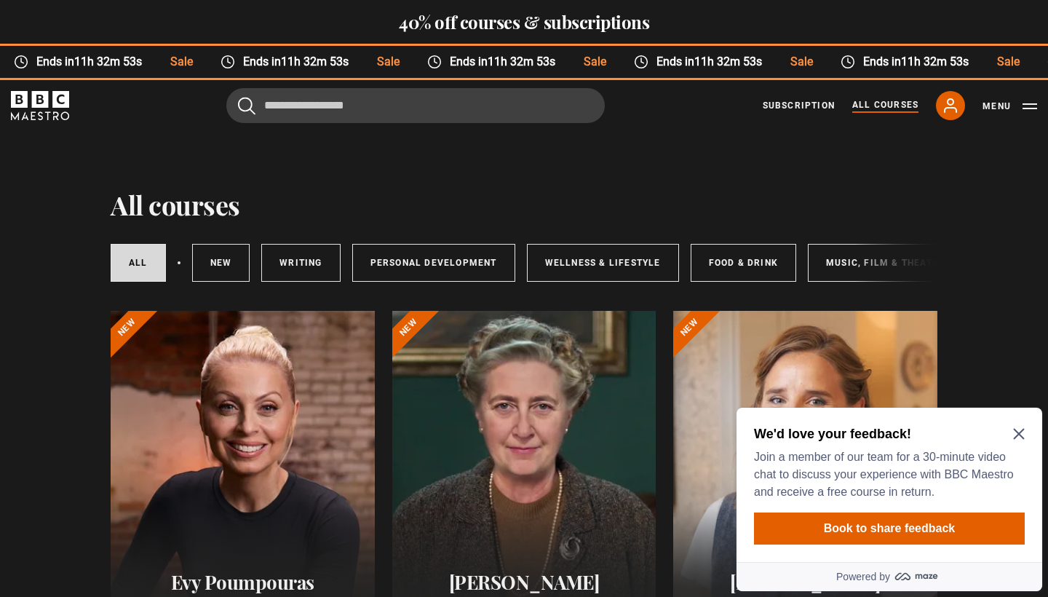
click at [1024, 436] on icon "Close Maze Prompt" at bounding box center [1019, 434] width 12 height 12
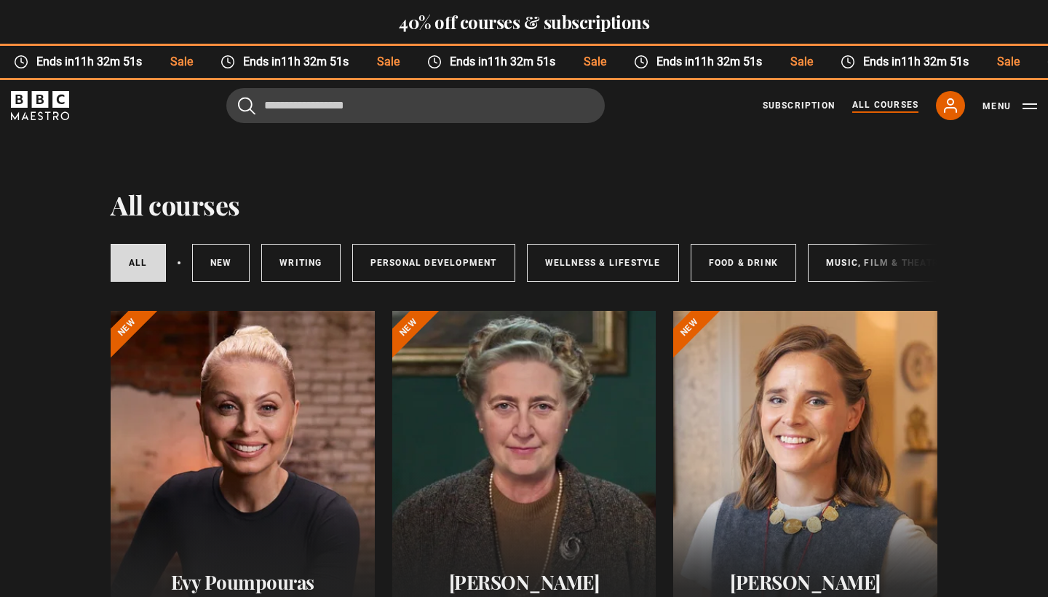
click at [1004, 105] on button "Menu" at bounding box center [1010, 106] width 55 height 15
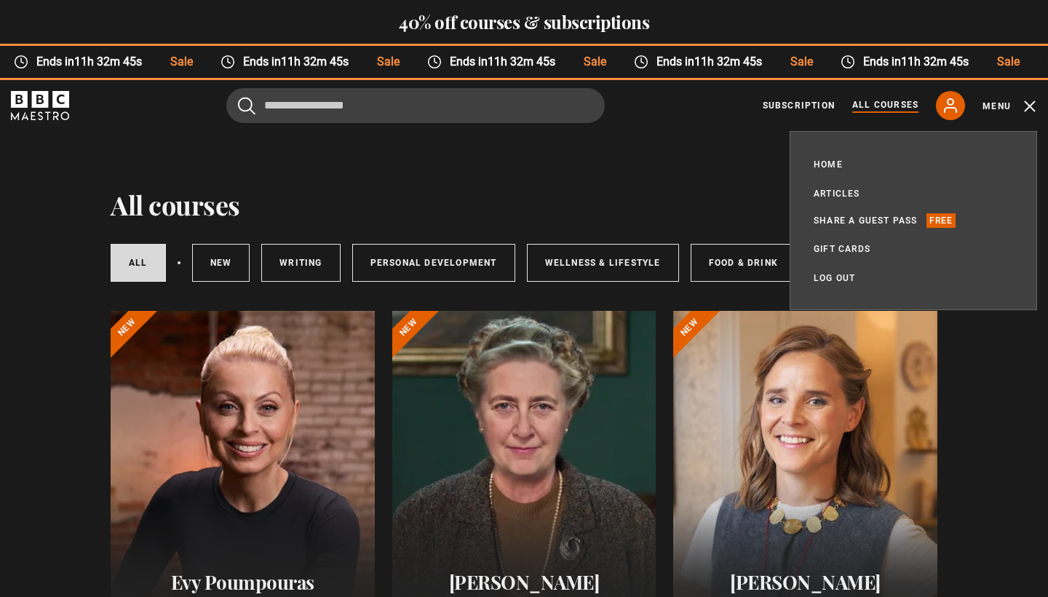
click at [999, 106] on button "Menu" at bounding box center [1010, 106] width 55 height 15
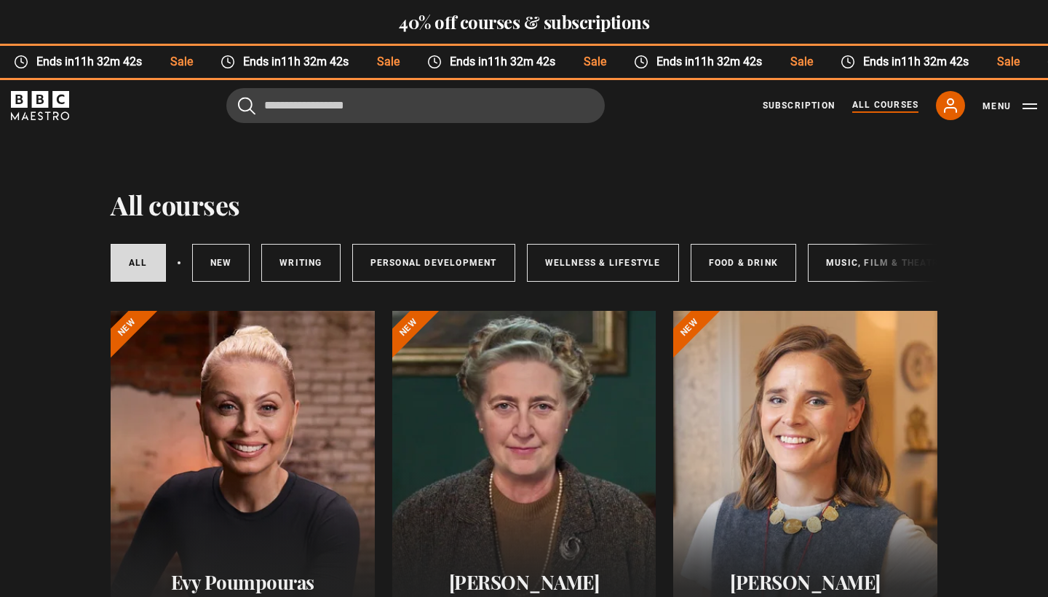
click at [996, 106] on button "Menu" at bounding box center [1010, 106] width 55 height 15
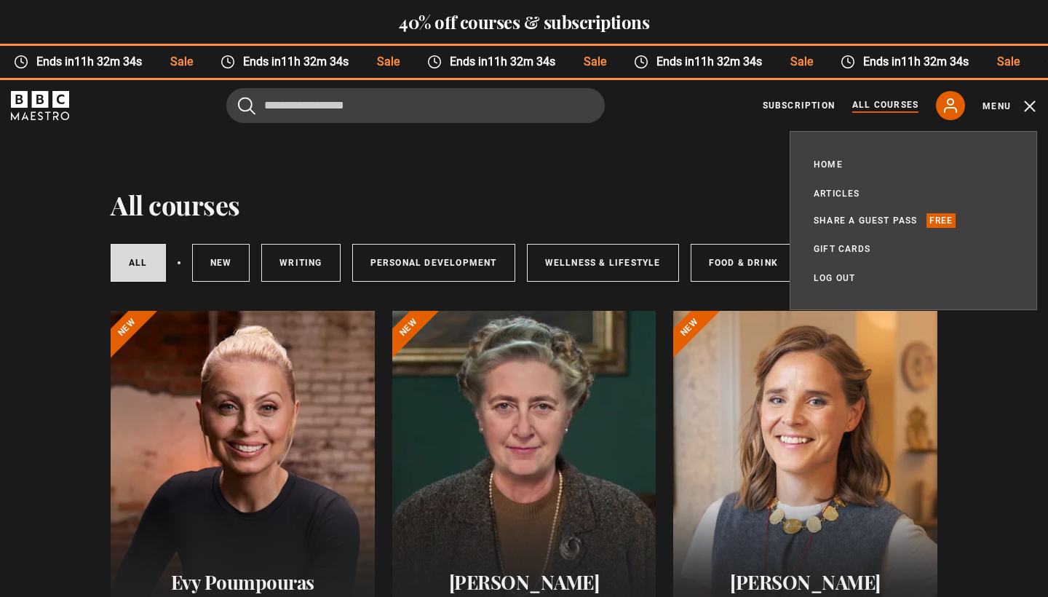
click at [659, 111] on div "Cancel Courses Previous courses Next courses Agatha Christie Writing 12 Related…" at bounding box center [524, 105] width 1026 height 35
click at [945, 106] on icon at bounding box center [950, 105] width 17 height 17
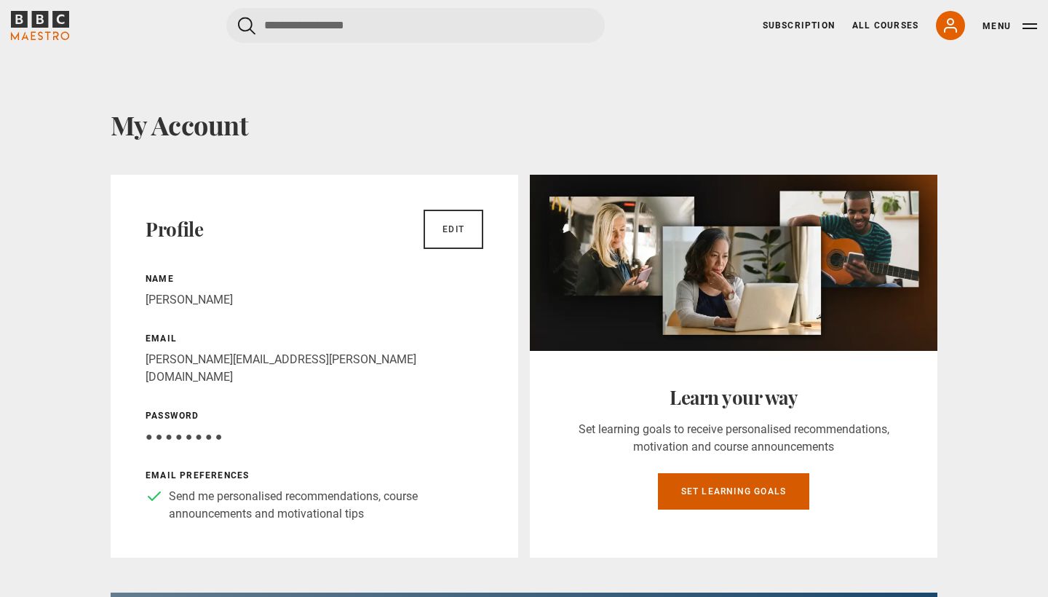
click at [689, 501] on link "Set learning goals" at bounding box center [734, 491] width 152 height 36
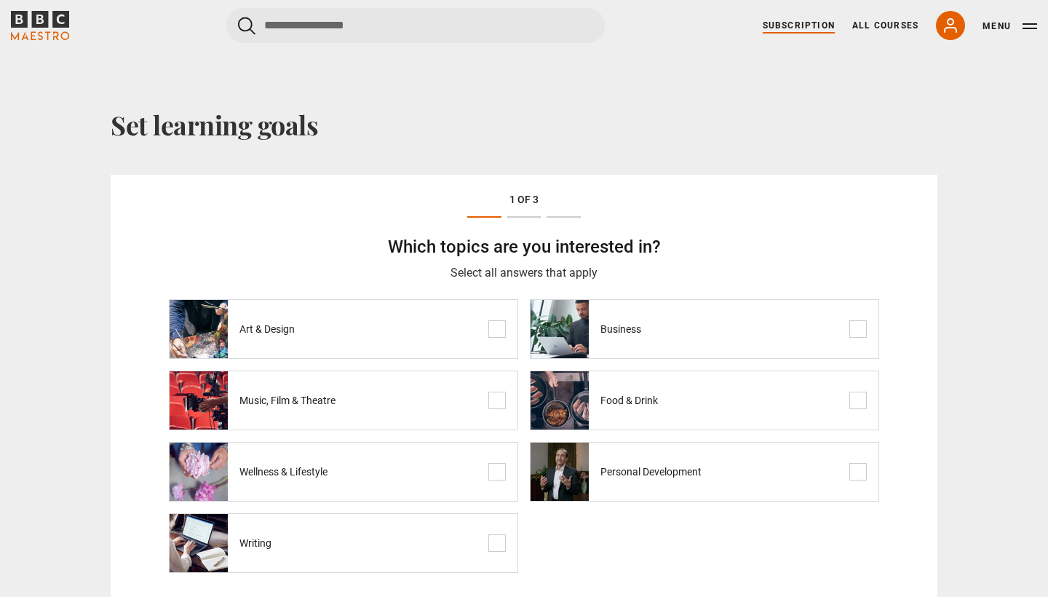
click at [828, 23] on link "Subscription" at bounding box center [799, 25] width 72 height 13
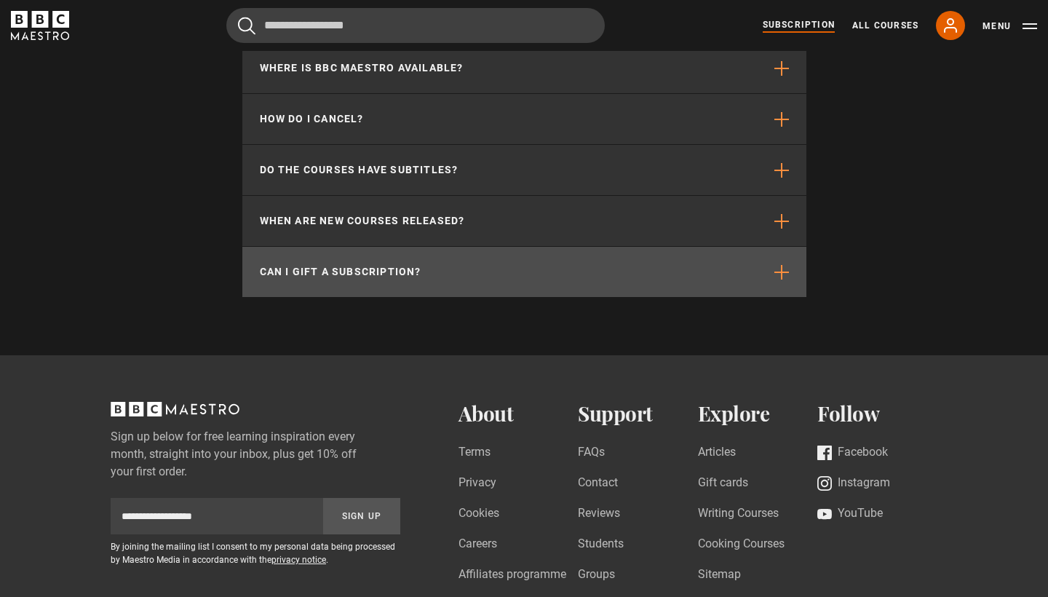
scroll to position [4175, 0]
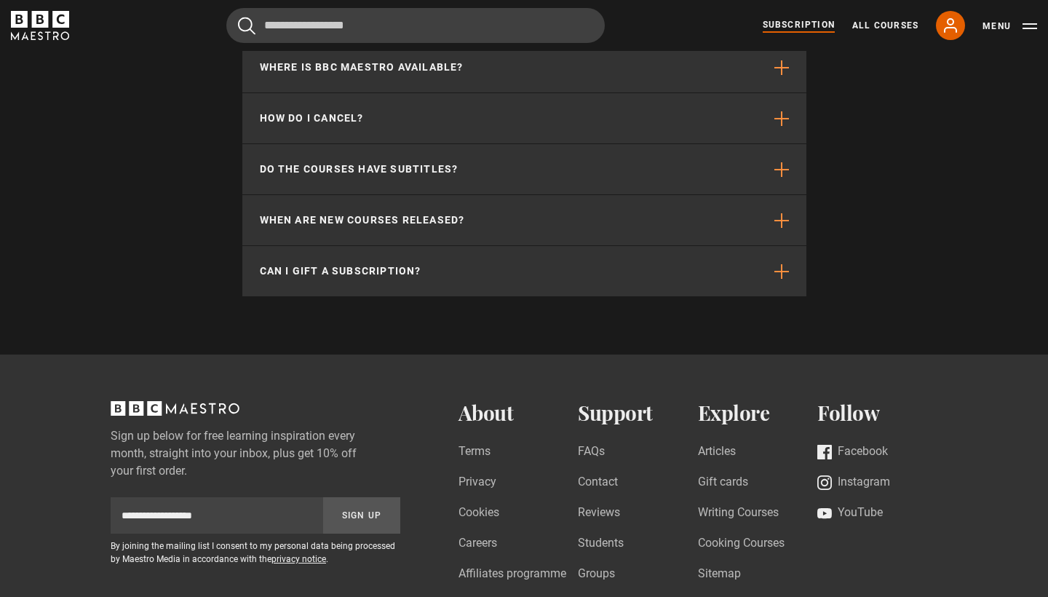
click at [993, 29] on button "Menu" at bounding box center [1010, 26] width 55 height 15
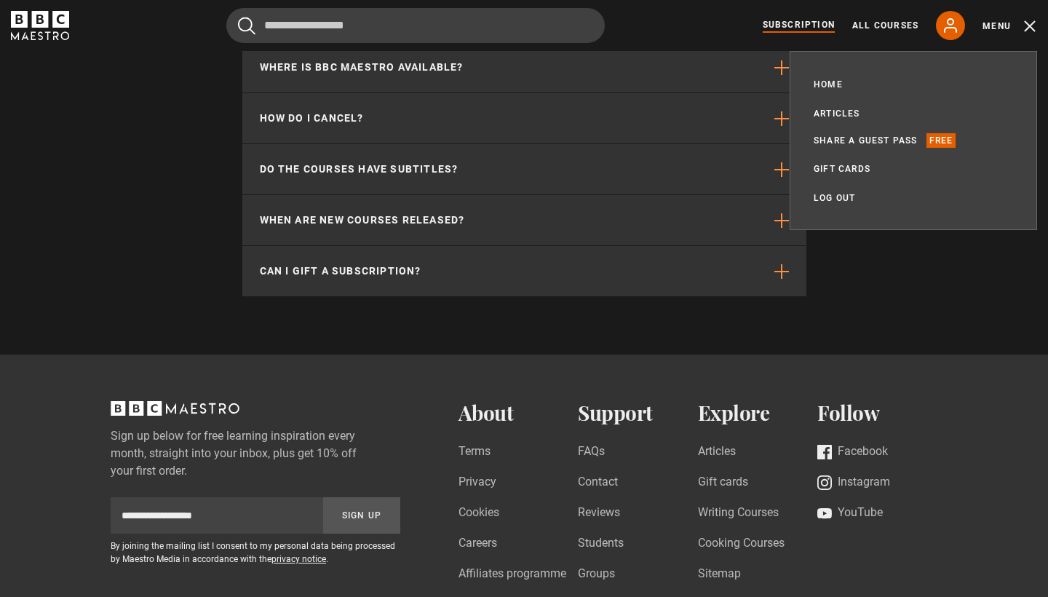
scroll to position [0, 381]
click at [838, 85] on link "Home" at bounding box center [828, 84] width 29 height 15
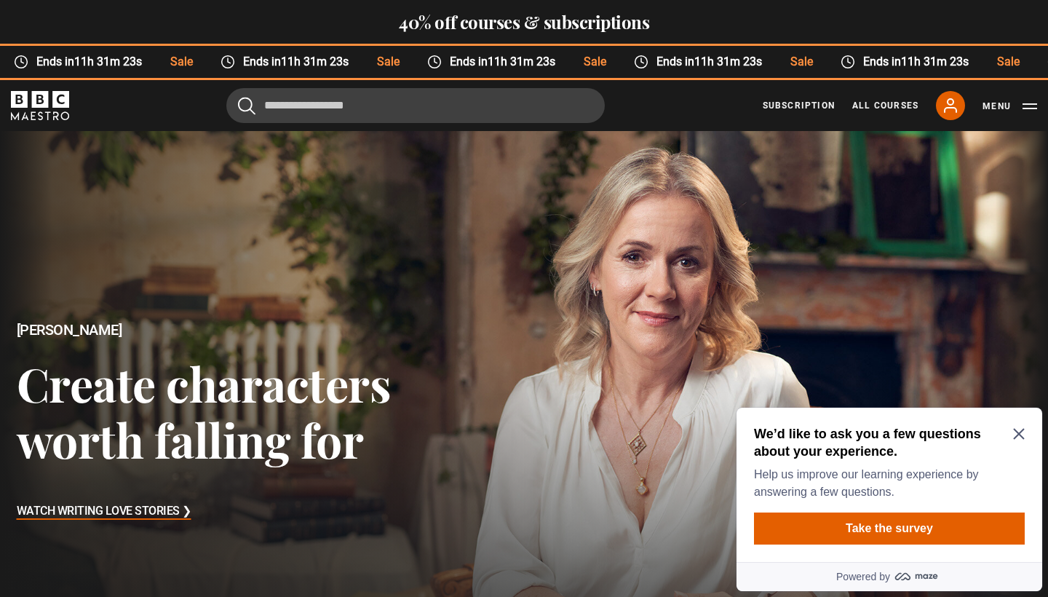
click at [1023, 433] on icon "Close Maze Prompt" at bounding box center [1019, 434] width 12 height 12
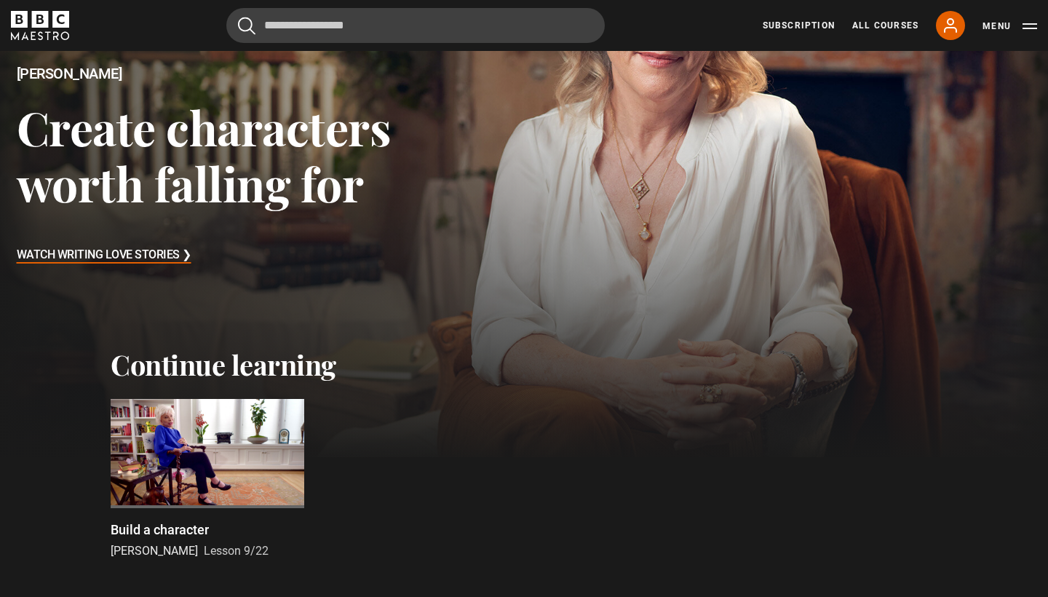
scroll to position [411, 0]
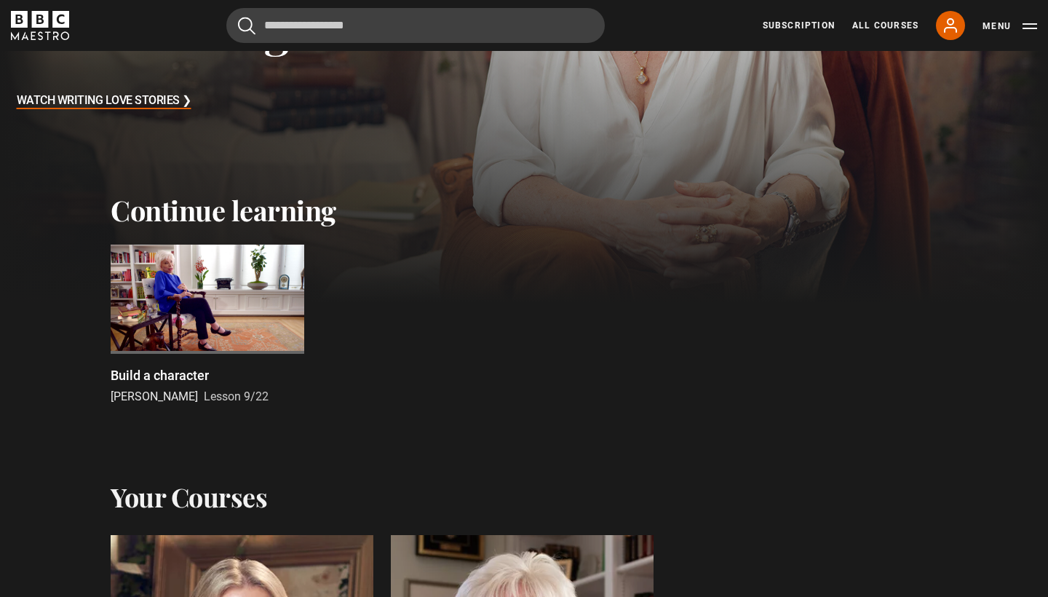
click at [217, 325] on div at bounding box center [208, 299] width 194 height 109
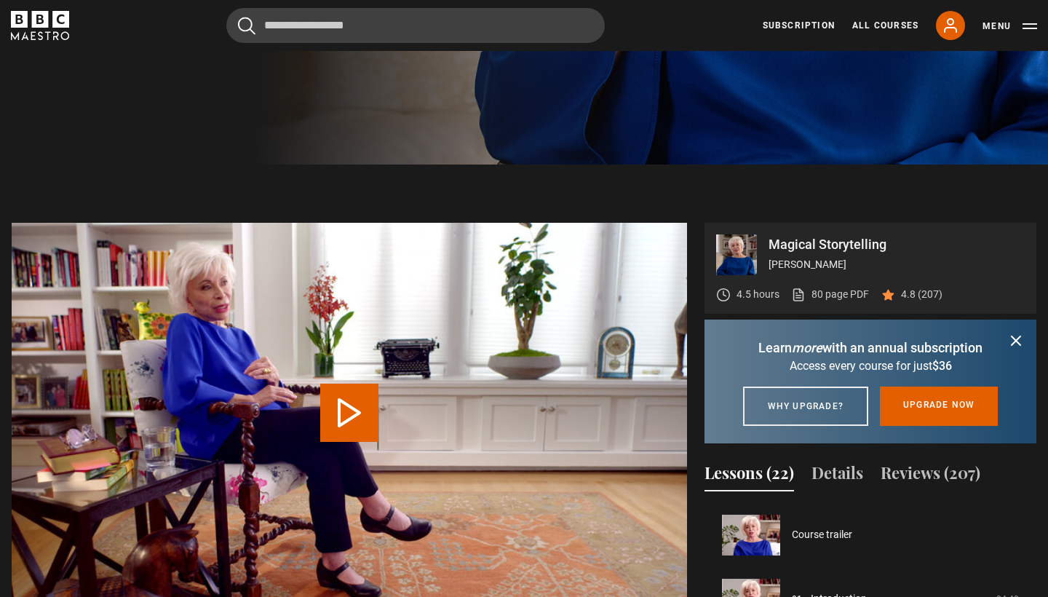
scroll to position [554, 0]
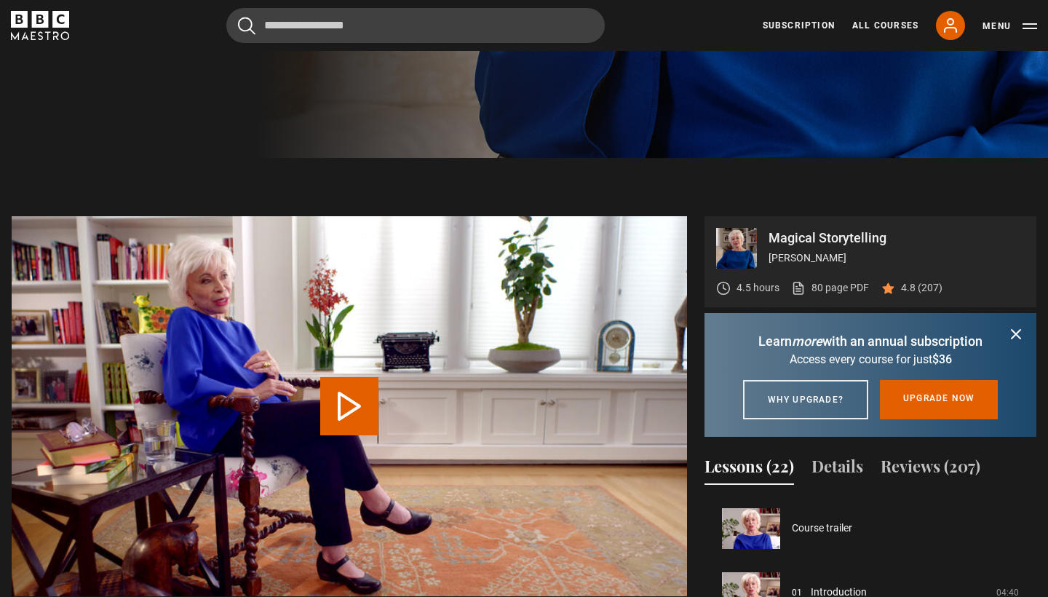
click at [994, 28] on button "Menu" at bounding box center [1010, 26] width 55 height 15
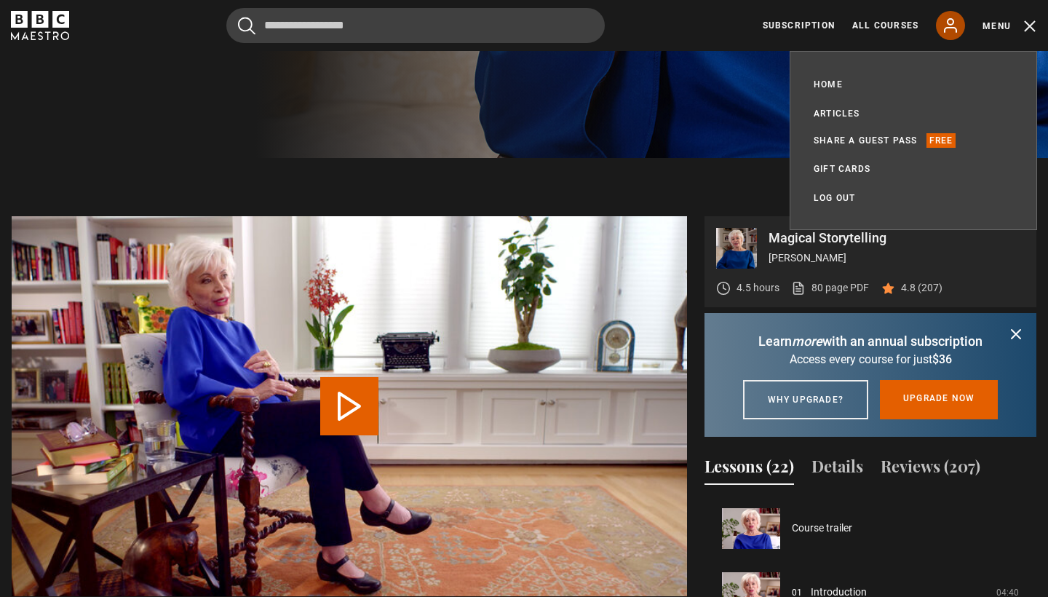
click at [956, 23] on icon at bounding box center [950, 25] width 17 height 17
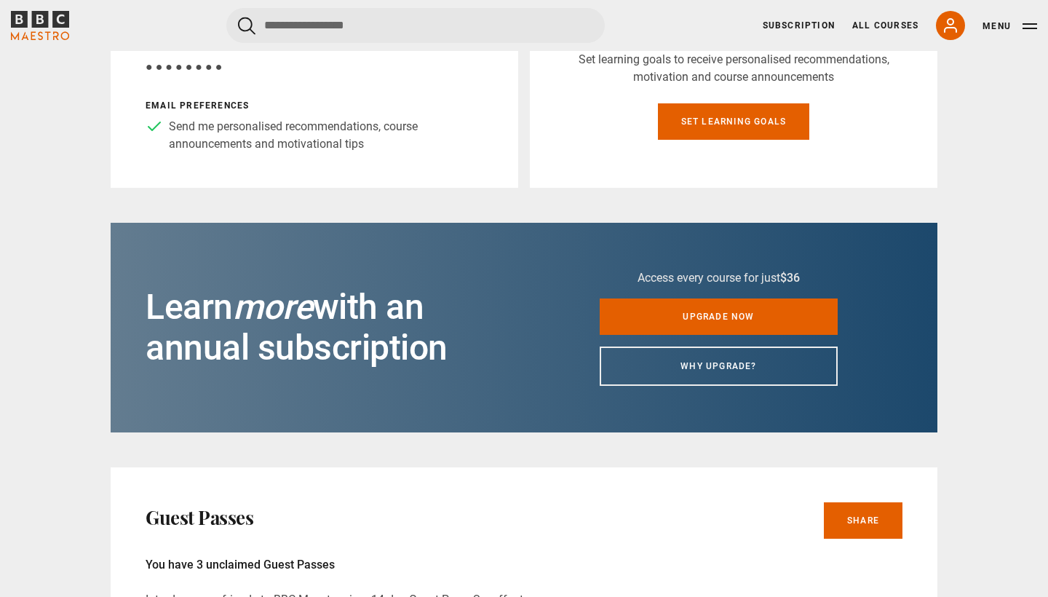
scroll to position [536, 0]
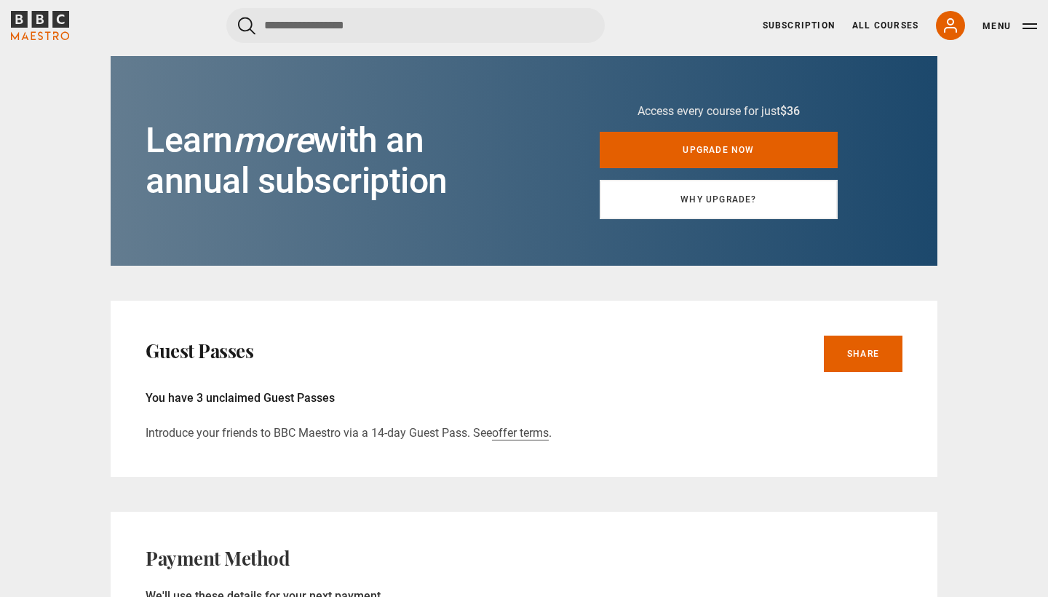
click at [636, 180] on link "Why upgrade?" at bounding box center [719, 199] width 238 height 39
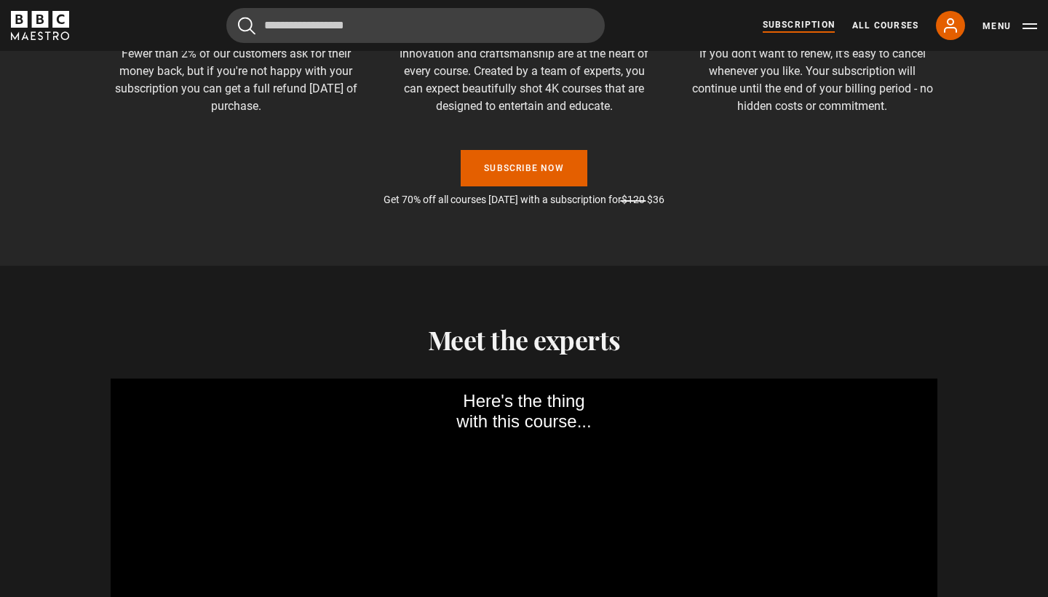
scroll to position [1195, 0]
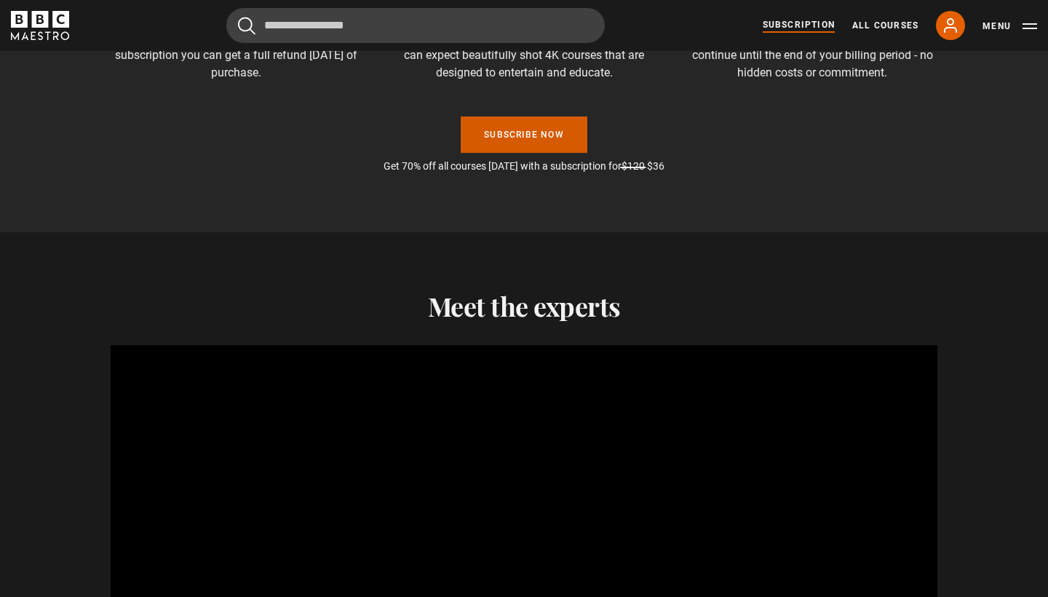
click at [523, 132] on link "Subscribe Now" at bounding box center [524, 134] width 127 height 36
click at [488, 135] on link "Subscribe Now" at bounding box center [524, 134] width 127 height 36
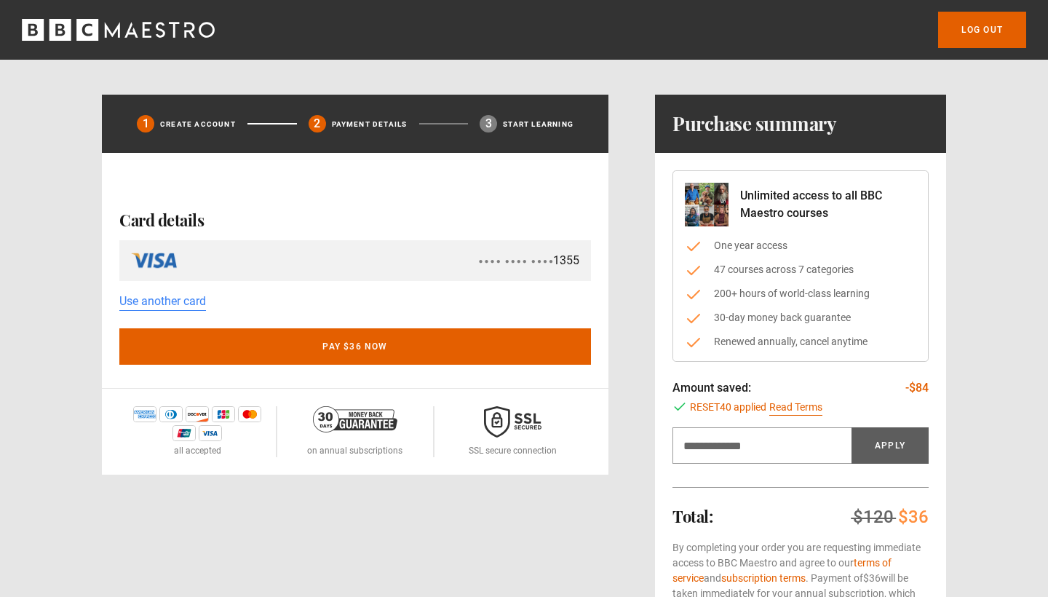
click at [92, 27] on icon "BBC Maestro" at bounding box center [87, 30] width 22 height 22
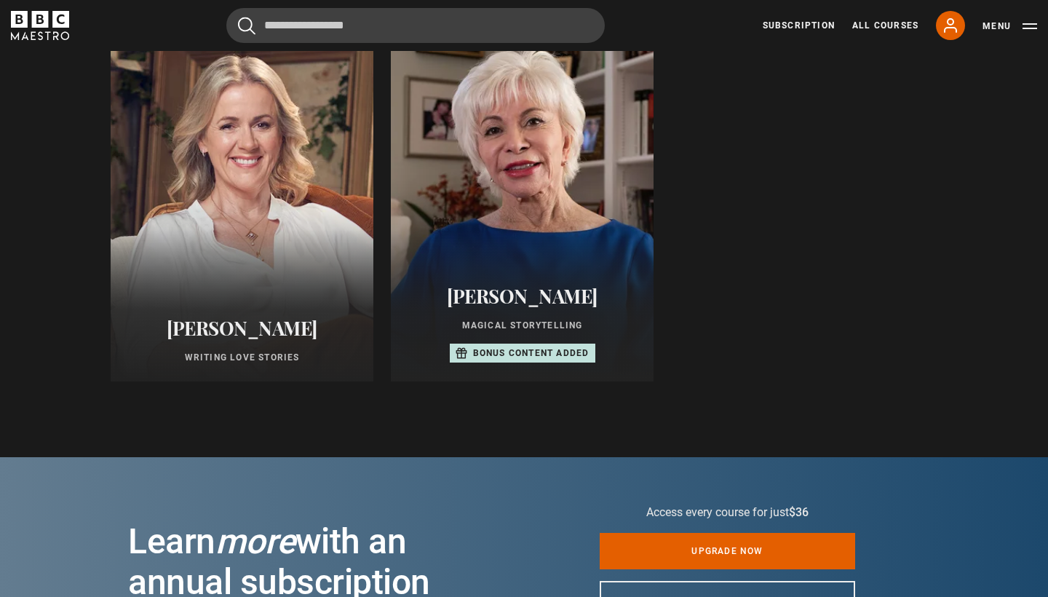
scroll to position [913, 0]
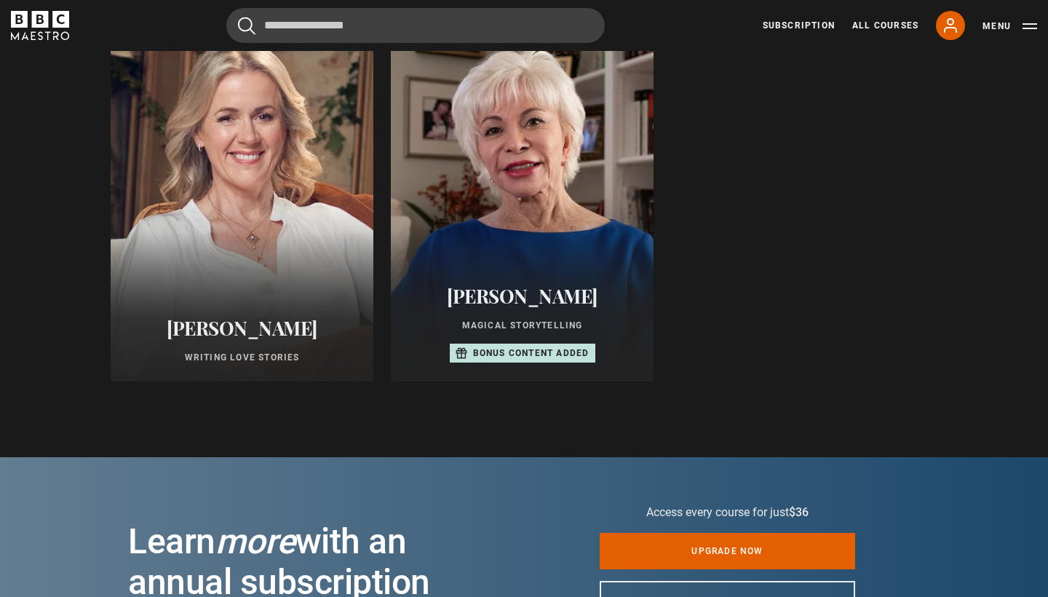
click at [285, 269] on div at bounding box center [242, 207] width 289 height 384
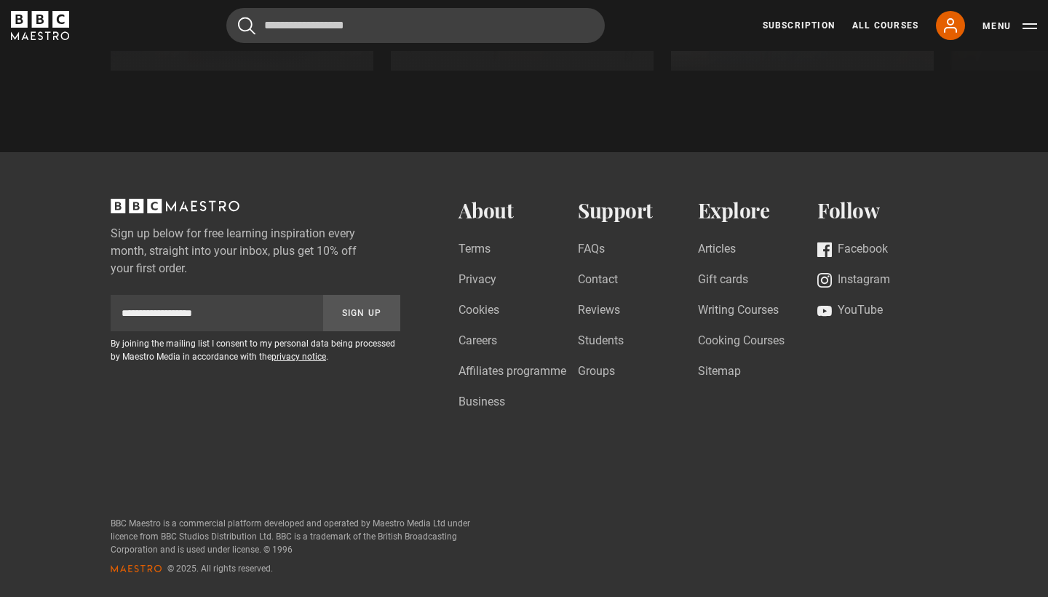
scroll to position [1582, 0]
click at [604, 279] on link "Contact" at bounding box center [598, 281] width 40 height 20
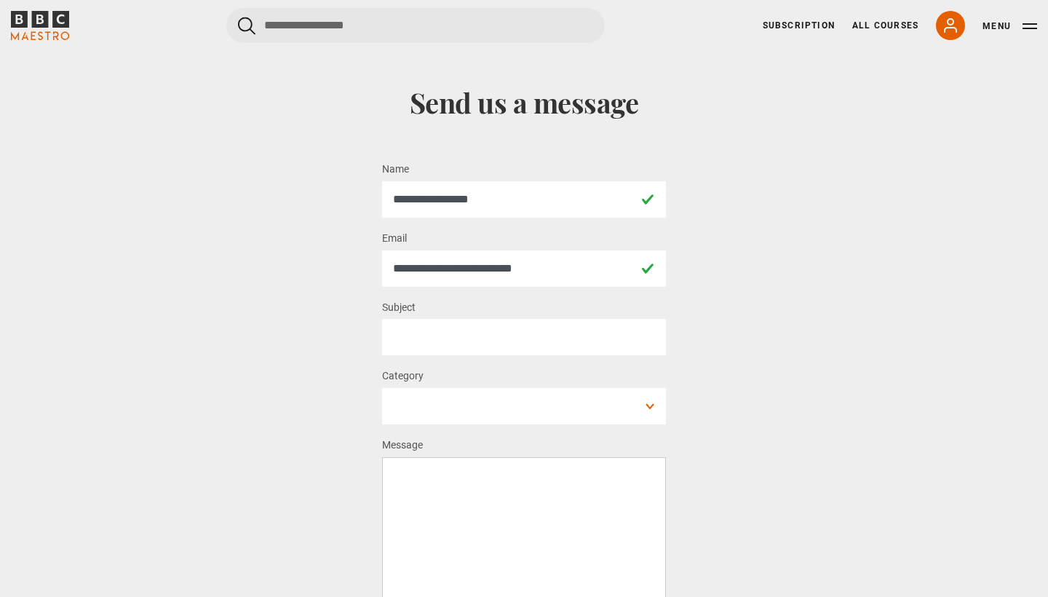
click at [1001, 21] on button "Menu" at bounding box center [1010, 26] width 55 height 15
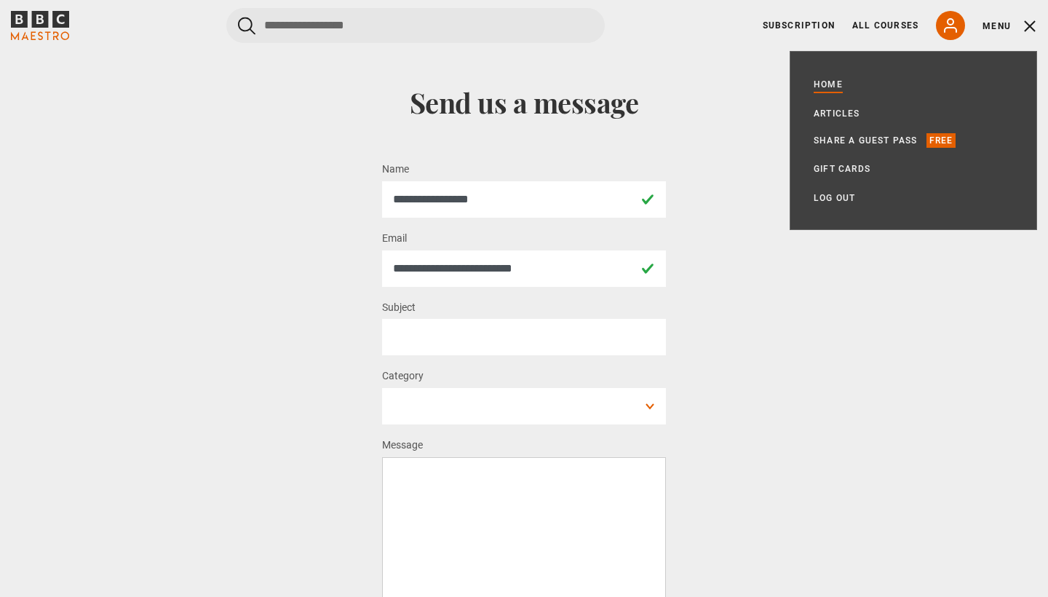
click at [828, 82] on link "Home" at bounding box center [828, 84] width 29 height 15
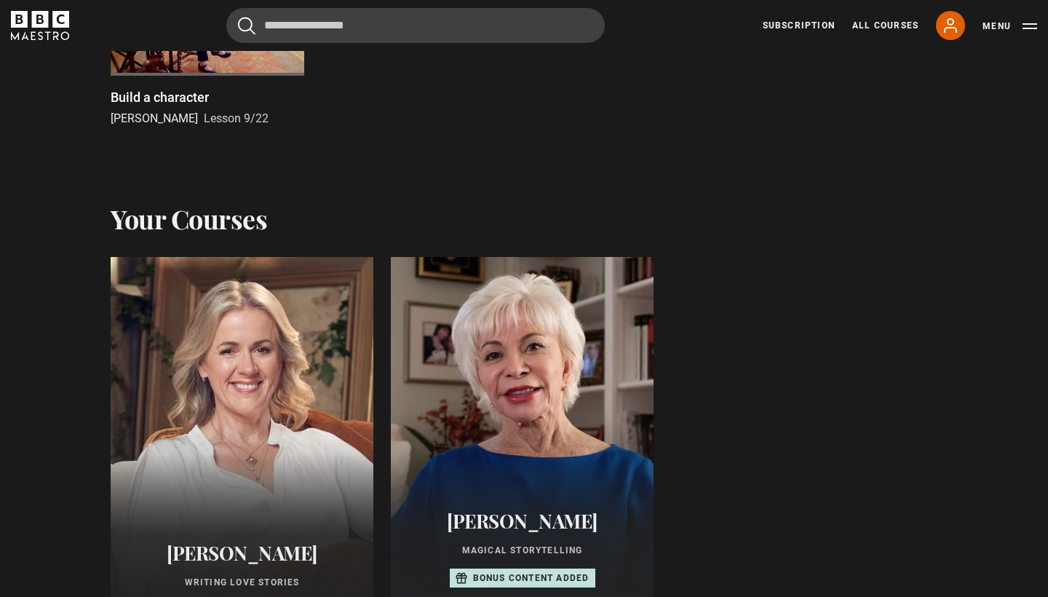
scroll to position [820, 0]
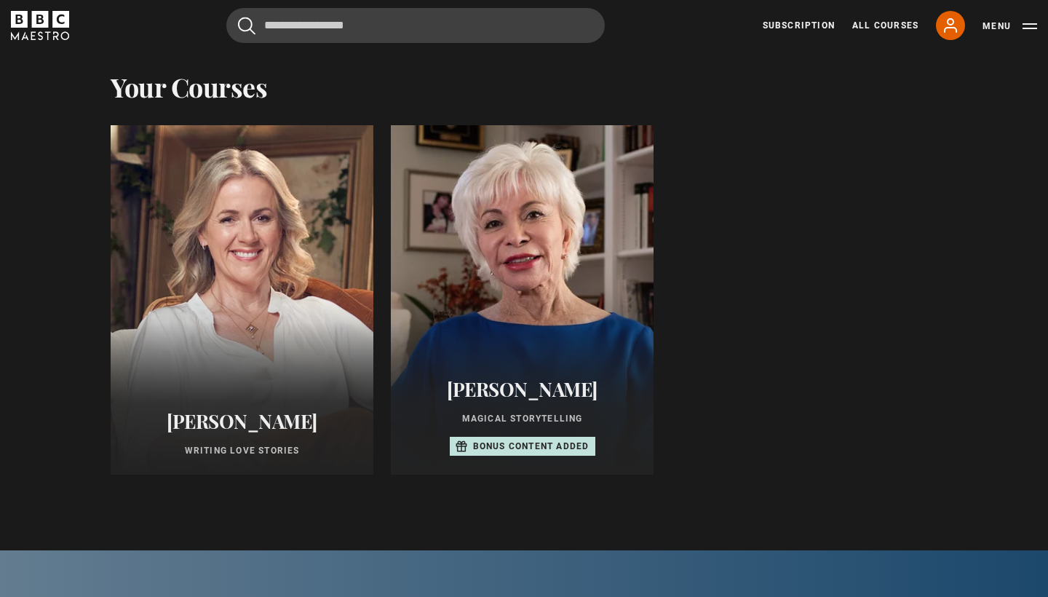
click at [239, 453] on p "Writing Love Stories" at bounding box center [242, 450] width 228 height 13
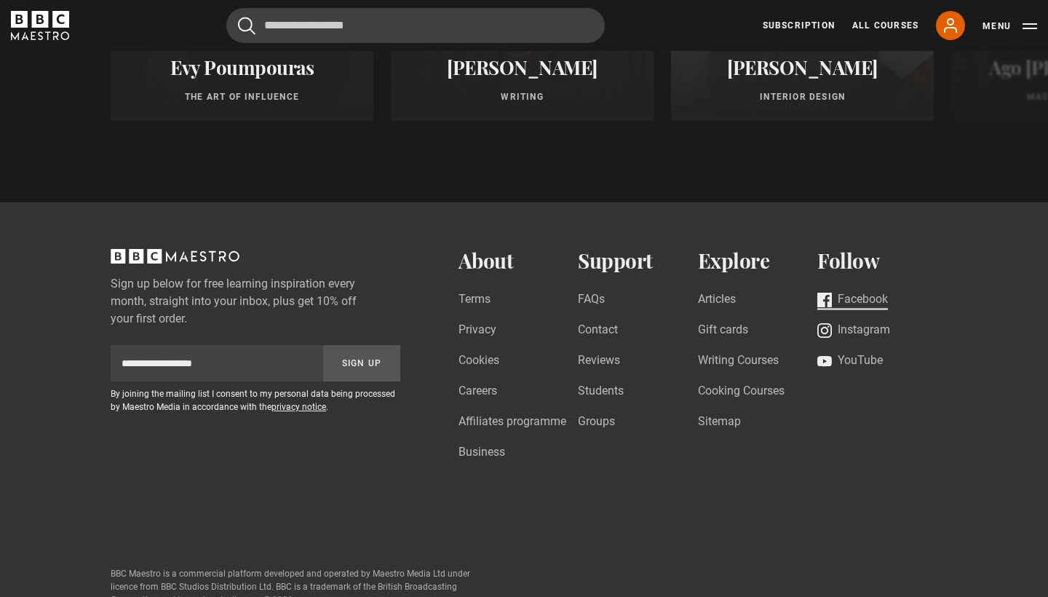
scroll to position [1533, 0]
click at [1026, 28] on button "Menu" at bounding box center [1010, 26] width 55 height 15
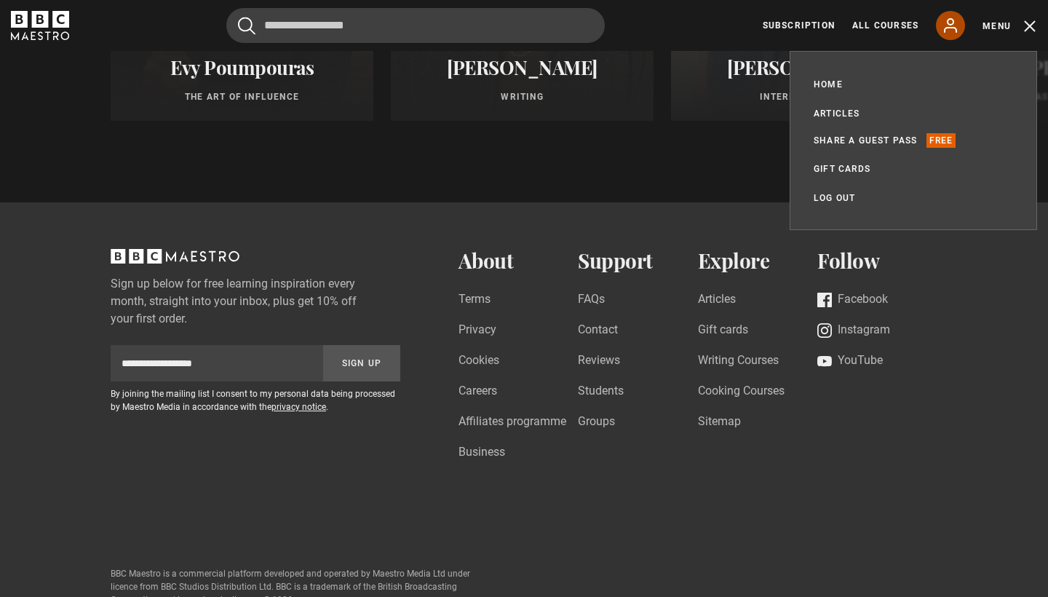
click at [959, 21] on icon at bounding box center [950, 25] width 17 height 17
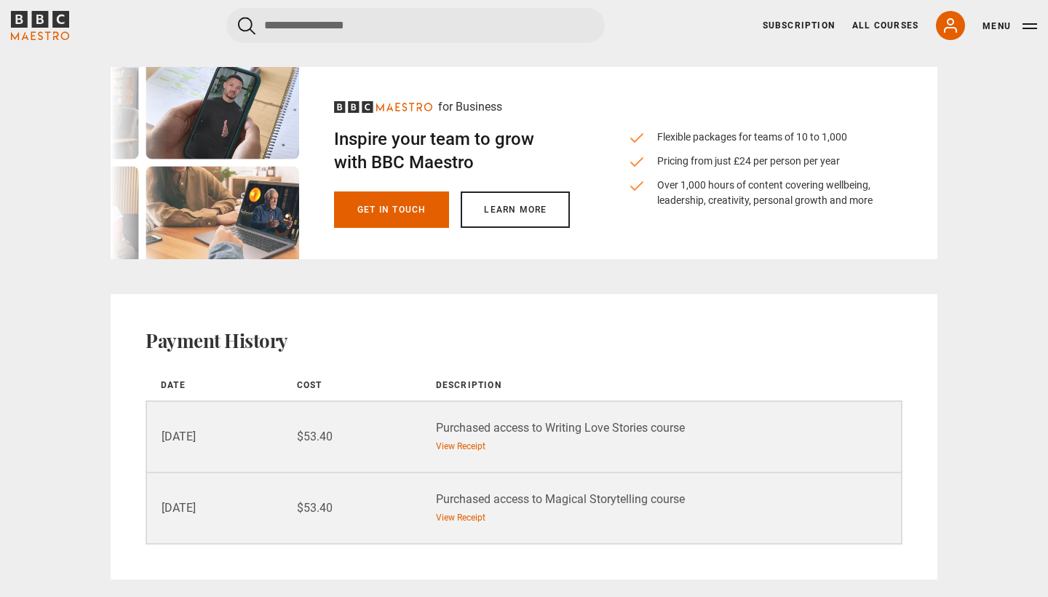
scroll to position [1496, 0]
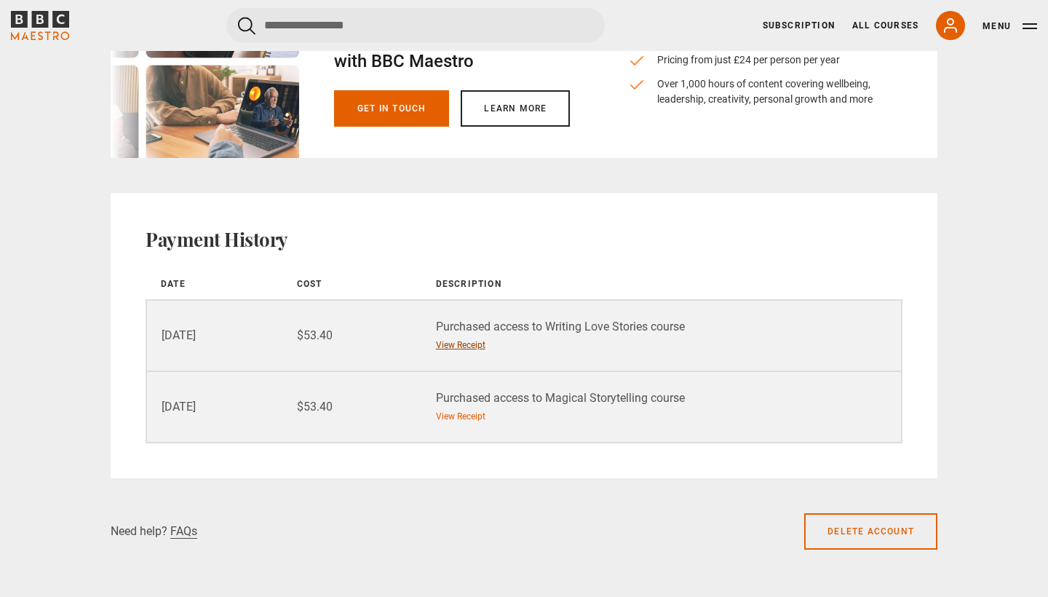
click at [469, 338] on link "View Receipt" at bounding box center [460, 344] width 49 height 13
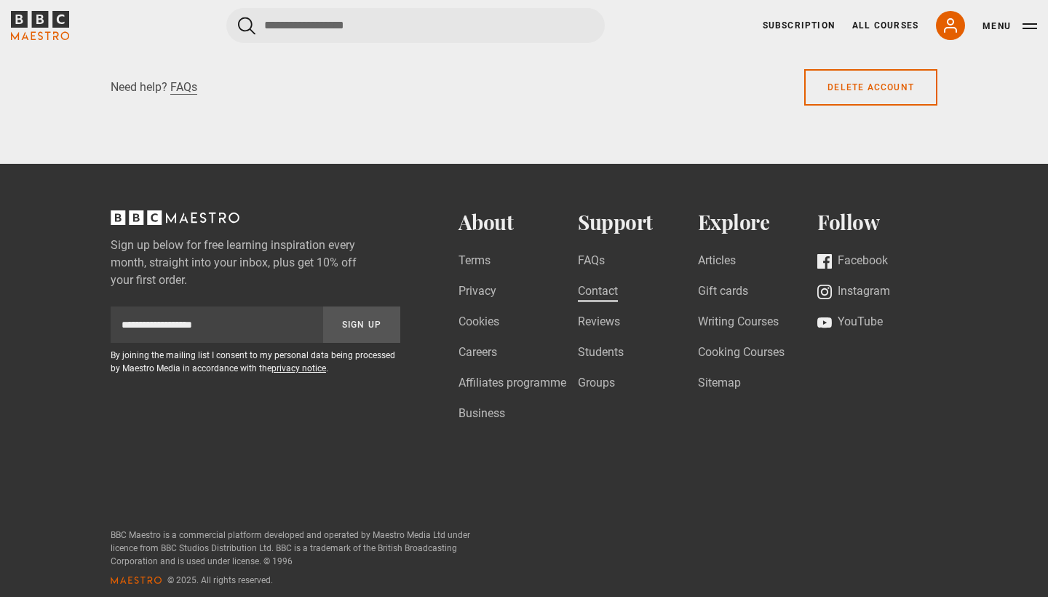
scroll to position [1939, 0]
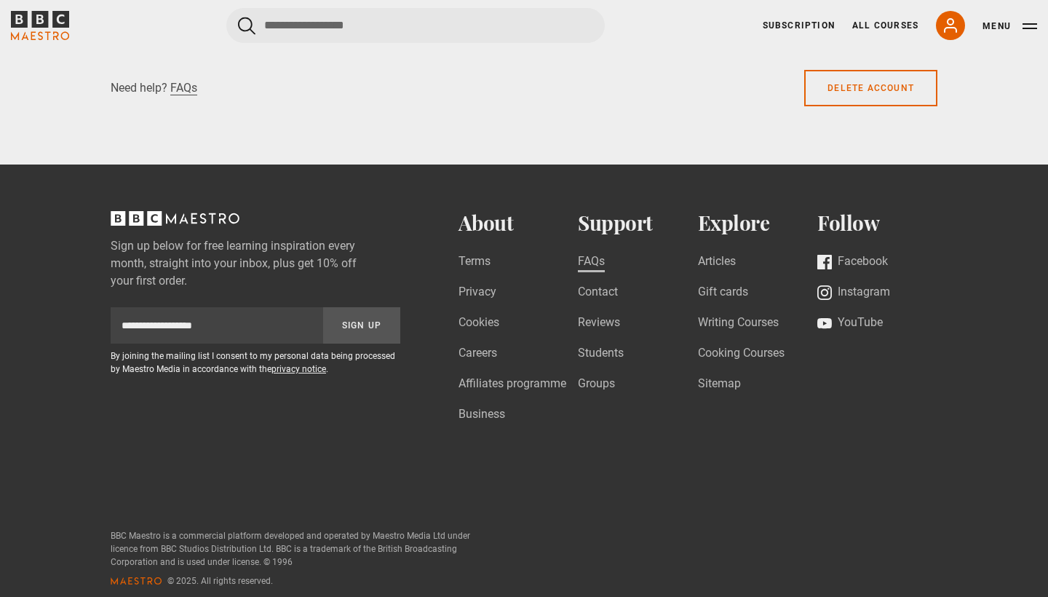
click at [587, 253] on link "FAQs" at bounding box center [591, 263] width 27 height 20
click at [604, 283] on link "Contact" at bounding box center [598, 293] width 40 height 20
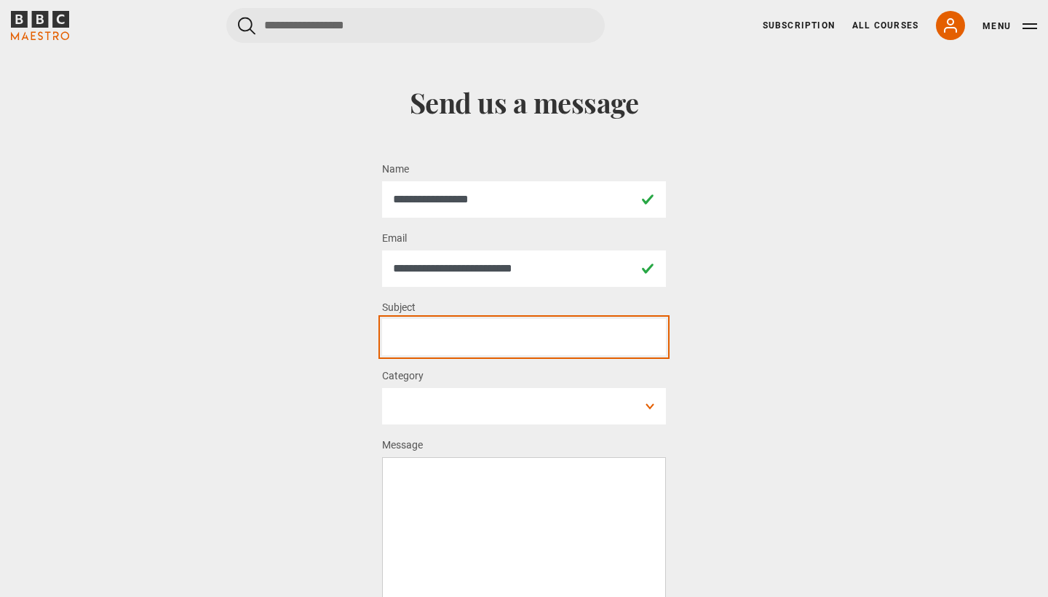
click at [496, 334] on input "Subject *" at bounding box center [524, 337] width 284 height 36
type input "******"
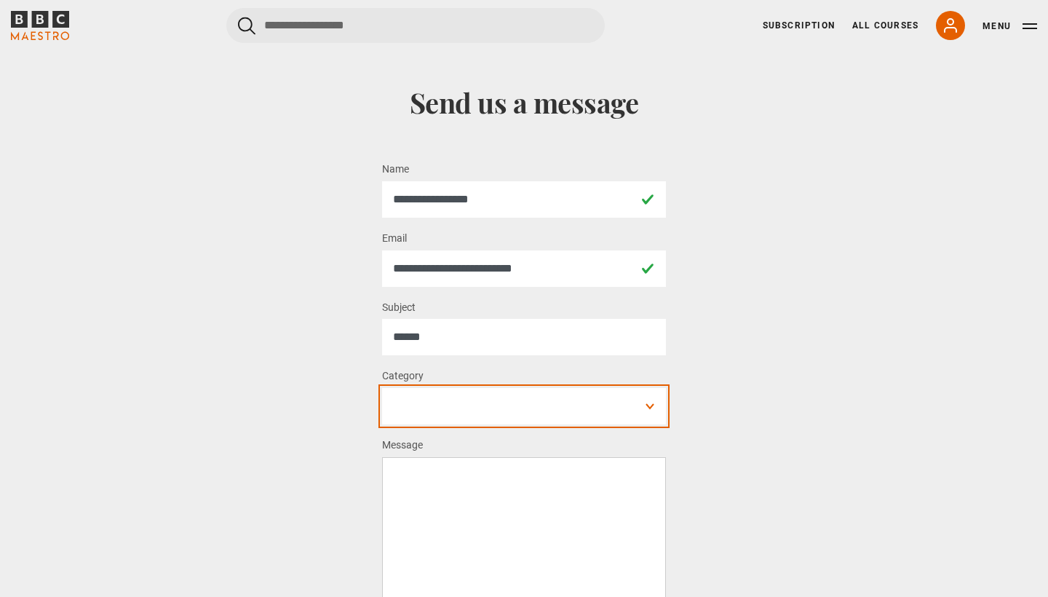
click at [390, 417] on select "**********" at bounding box center [524, 406] width 284 height 36
select select "**********"
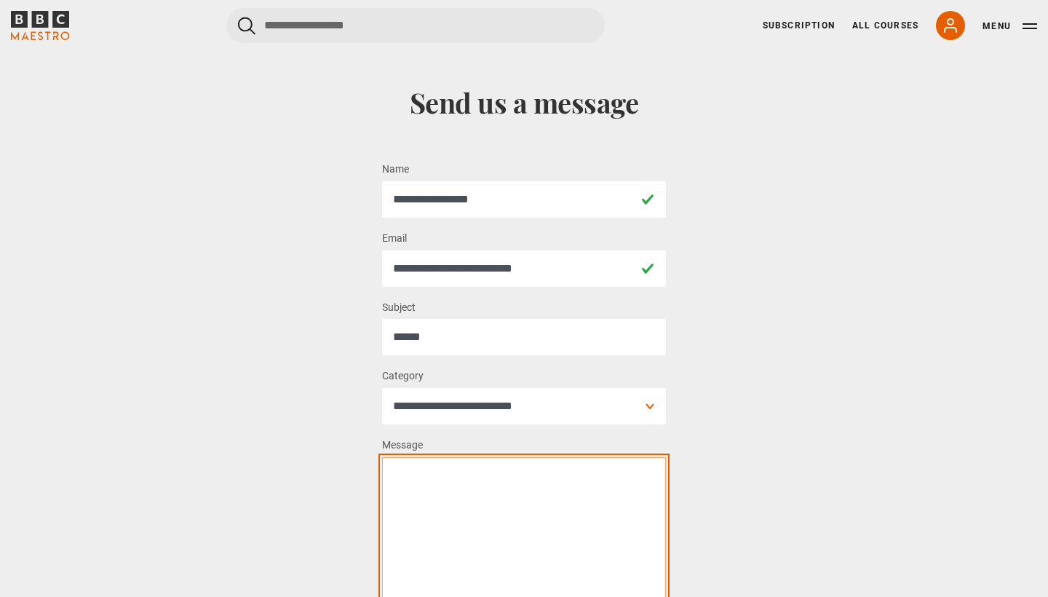
click at [433, 488] on textarea "Message *" at bounding box center [524, 537] width 284 height 160
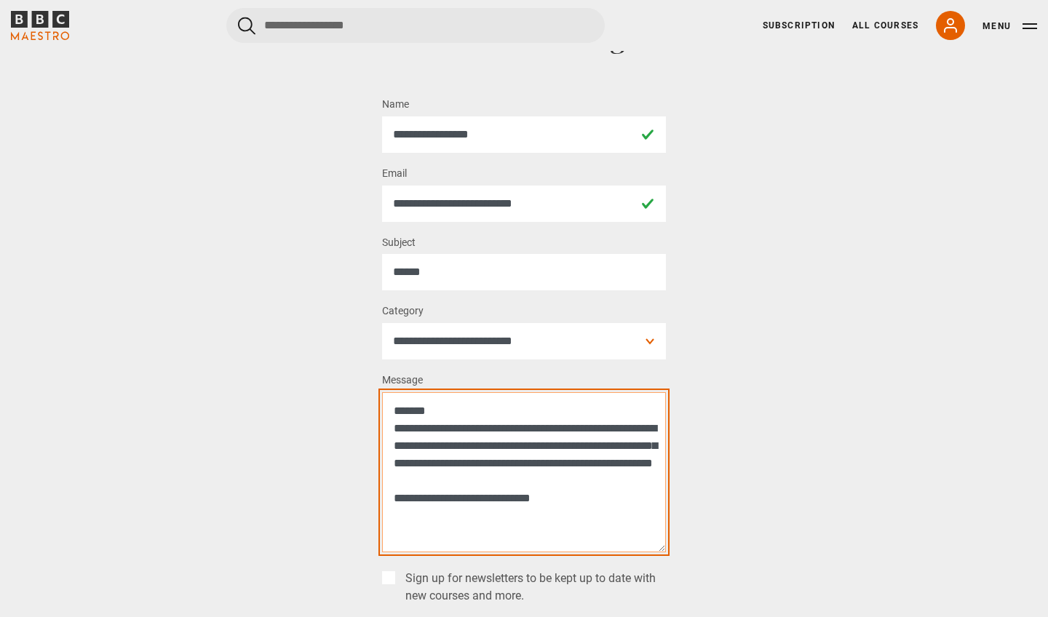
scroll to position [6, 0]
click at [606, 437] on textarea "**********" at bounding box center [524, 472] width 284 height 160
click at [651, 456] on textarea "**********" at bounding box center [524, 472] width 284 height 160
type textarea "**********"
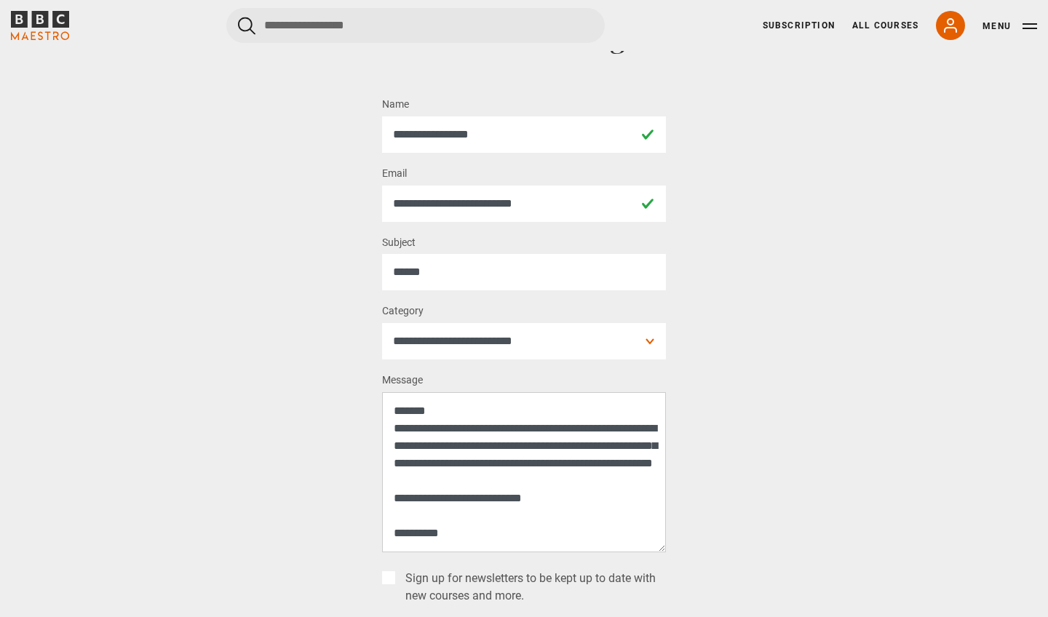
click at [400, 578] on label "Sign up for newsletters to be kept up to date with new courses and more." at bounding box center [533, 587] width 266 height 35
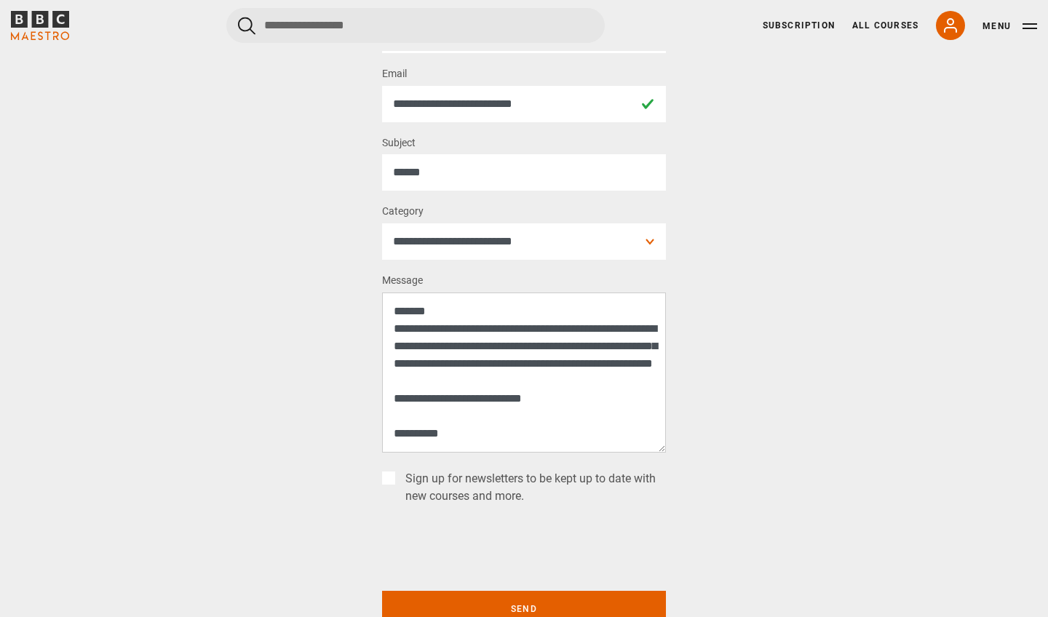
scroll to position [167, 0]
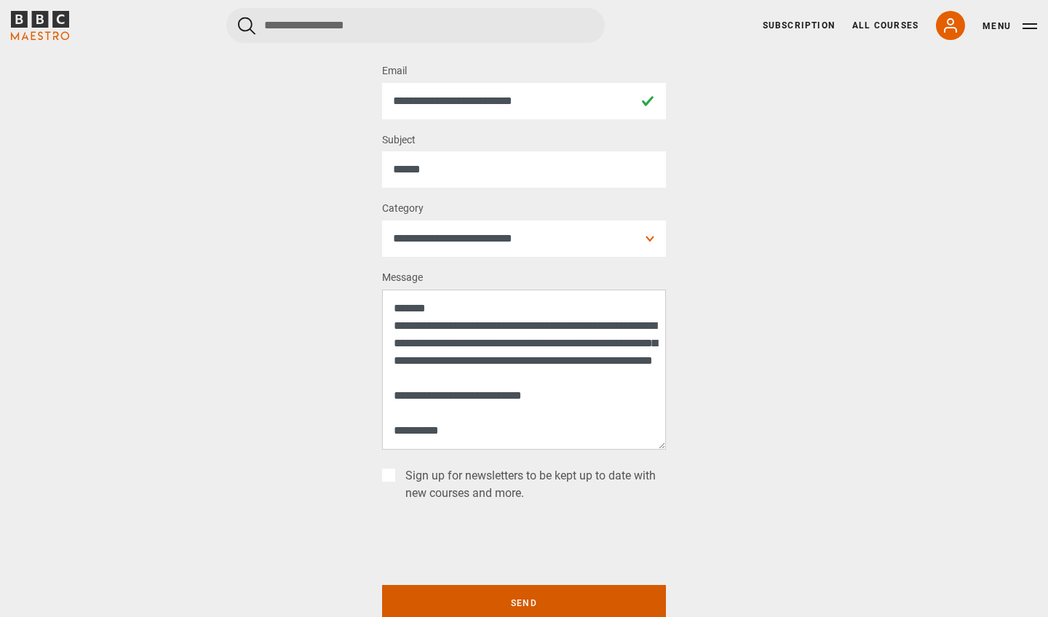
click at [440, 596] on button "Send" at bounding box center [524, 603] width 284 height 36
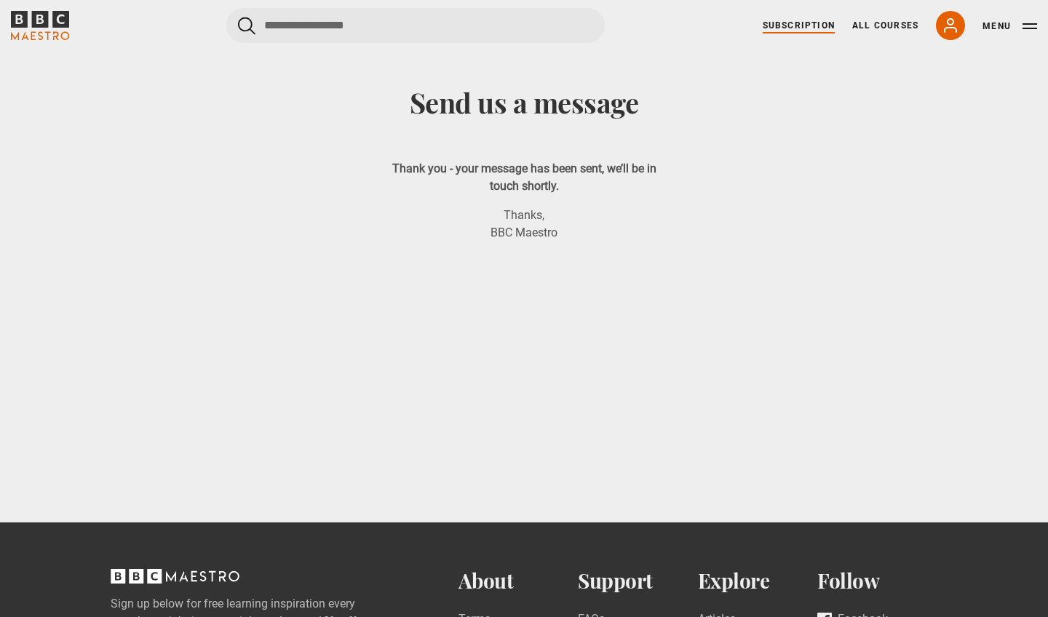
click at [800, 22] on link "Subscription" at bounding box center [799, 25] width 72 height 13
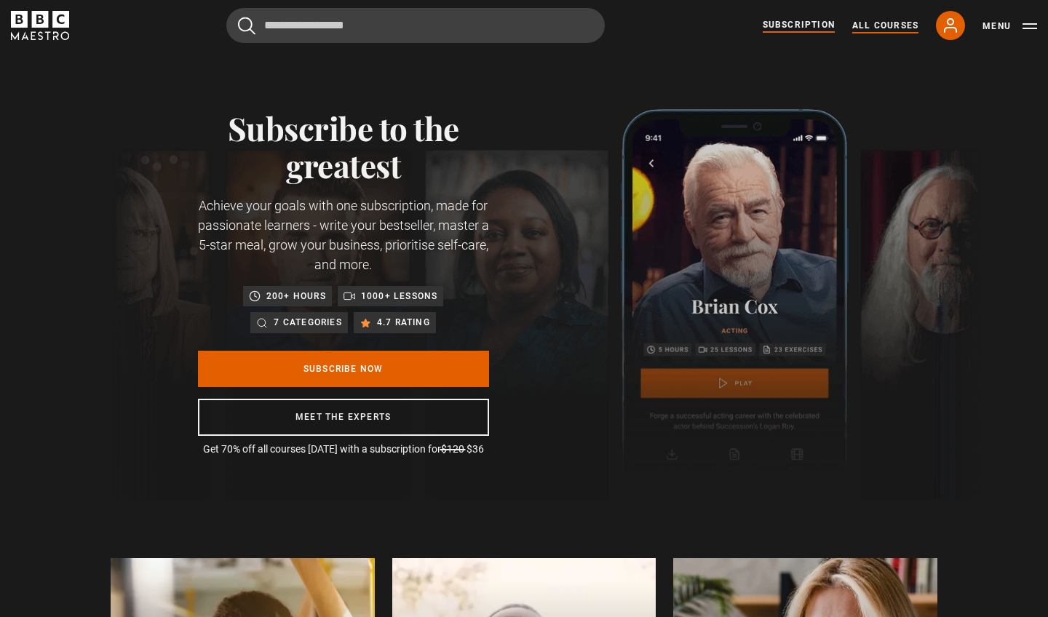
click at [870, 23] on link "All Courses" at bounding box center [885, 25] width 66 height 13
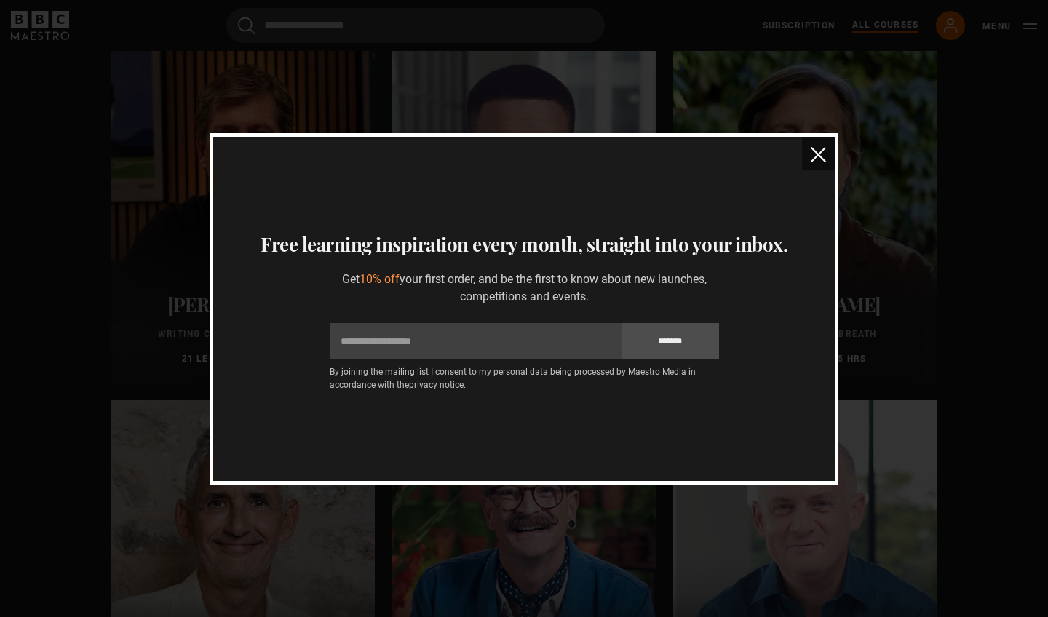
scroll to position [1660, 0]
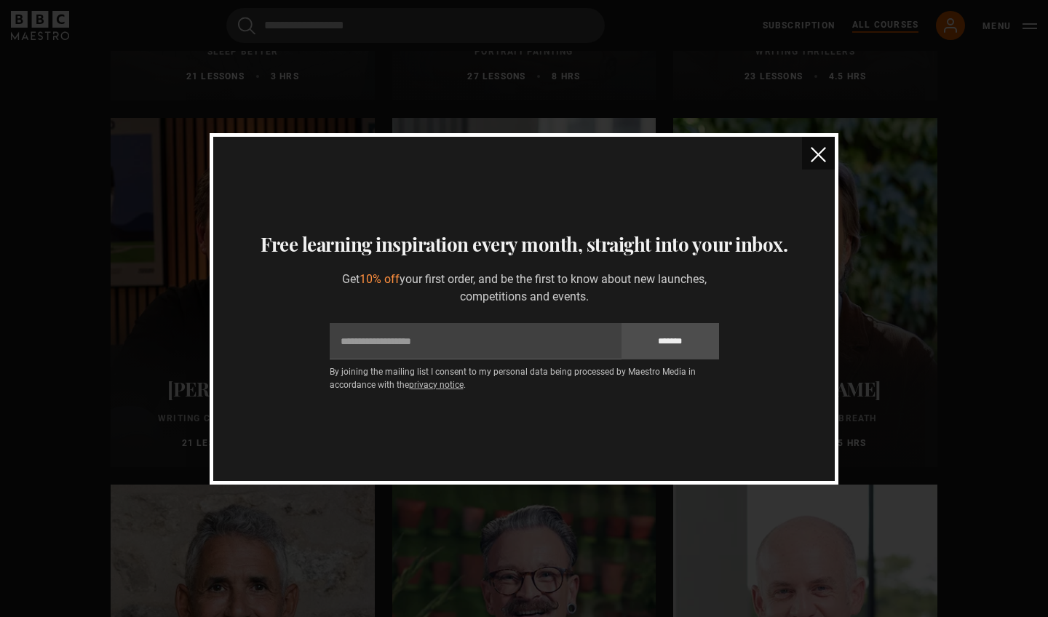
click at [821, 154] on img "close" at bounding box center [818, 154] width 15 height 15
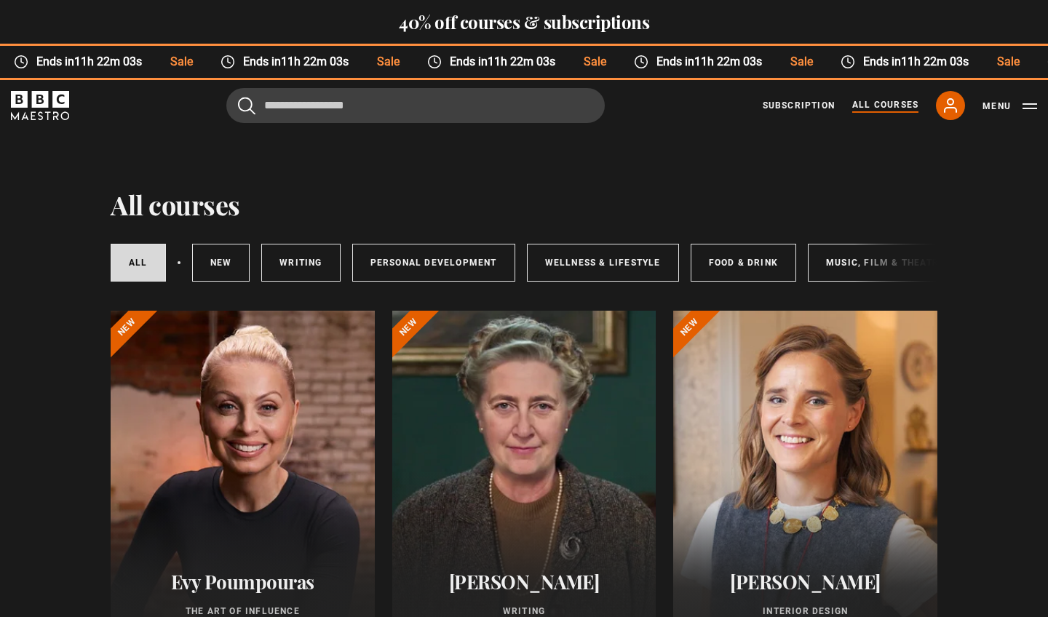
scroll to position [0, 0]
click at [311, 263] on link "Writing" at bounding box center [300, 263] width 79 height 38
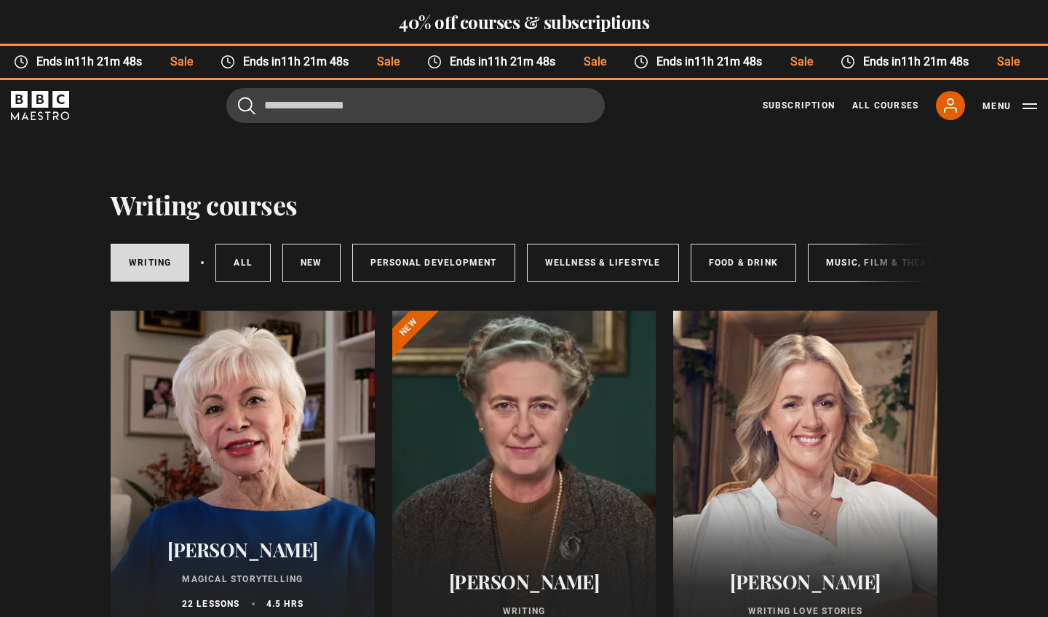
click at [788, 440] on div at bounding box center [805, 485] width 264 height 349
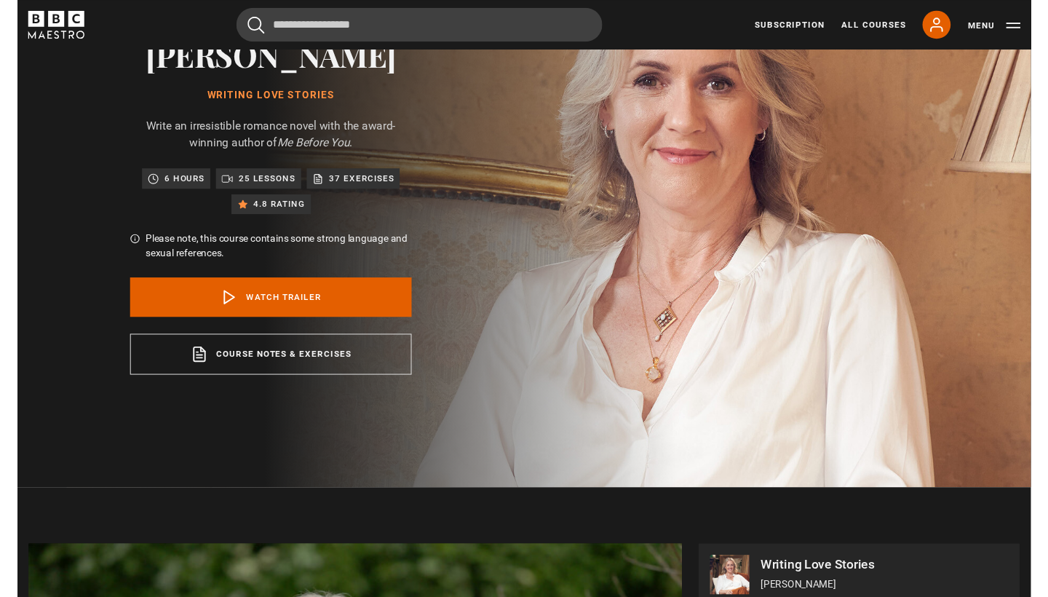
scroll to position [142, 0]
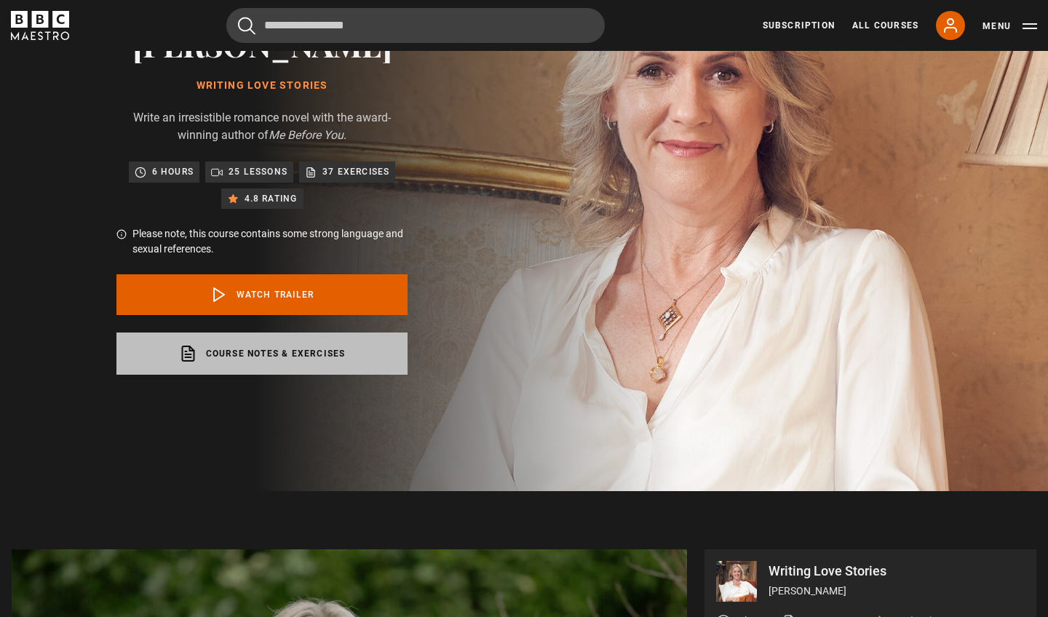
click at [245, 352] on link "Course notes & exercises opens in a new tab" at bounding box center [261, 354] width 291 height 42
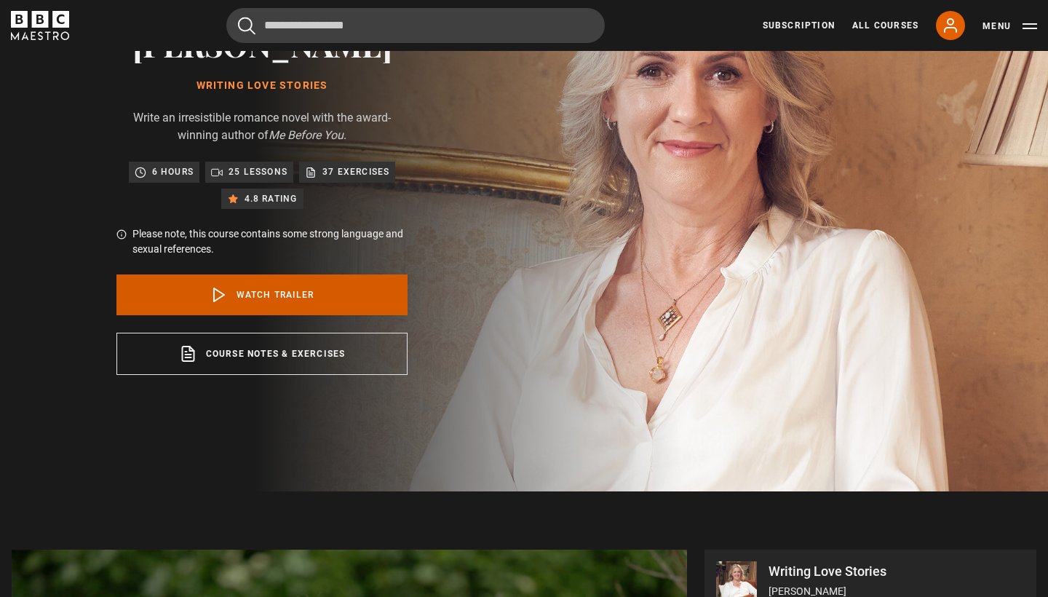
click at [314, 295] on link "Watch Trailer" at bounding box center [261, 294] width 291 height 41
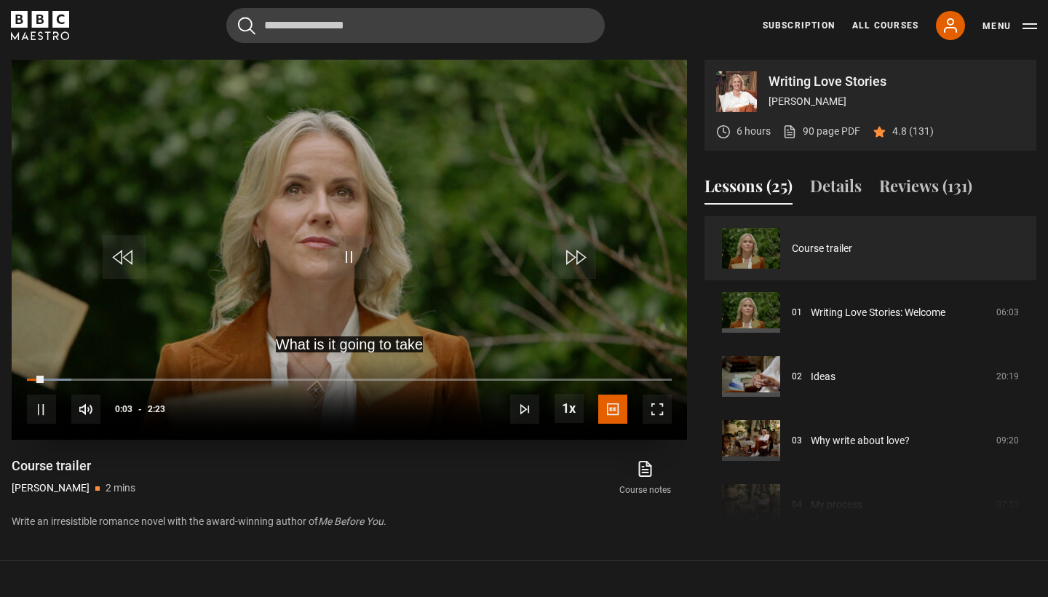
click at [653, 412] on span "Video Player" at bounding box center [657, 409] width 29 height 29
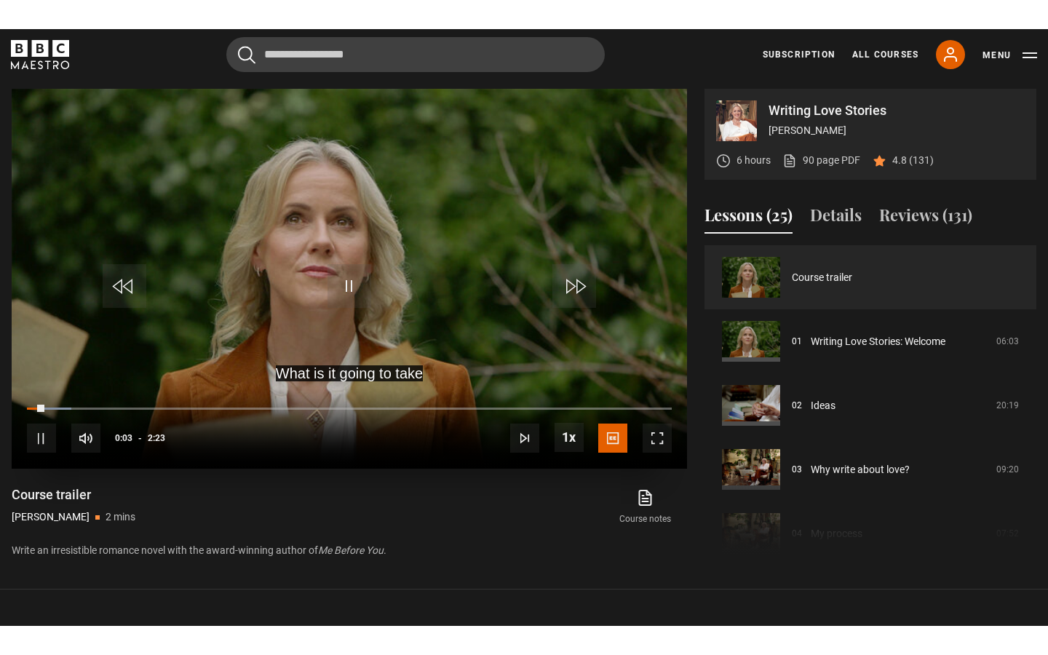
scroll to position [0, 0]
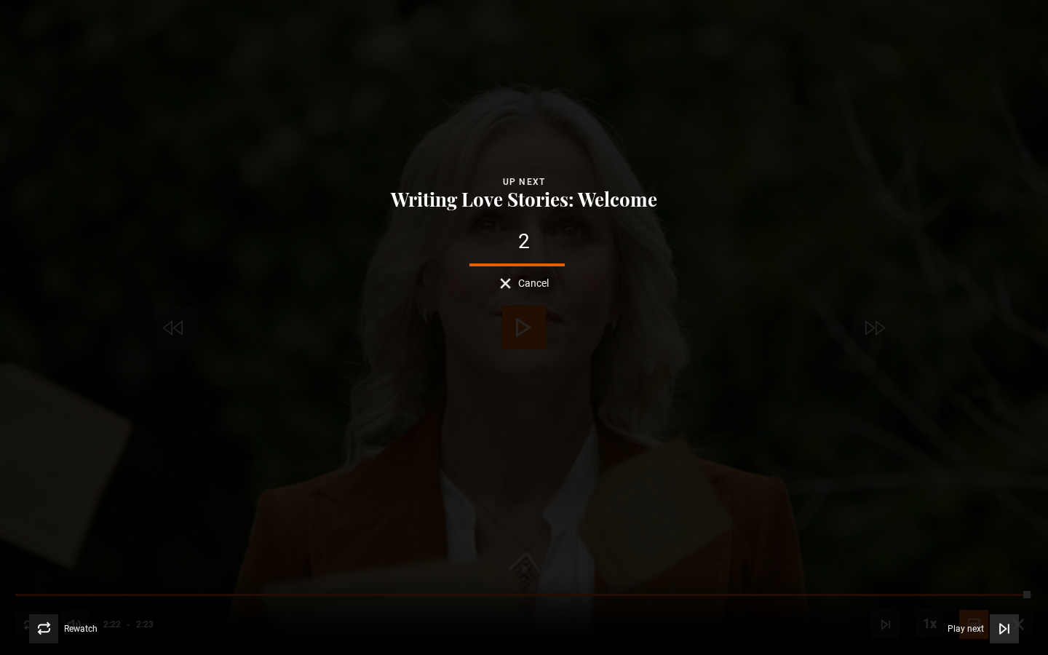
click at [1004, 617] on icon "Video Player" at bounding box center [1004, 629] width 15 height 15
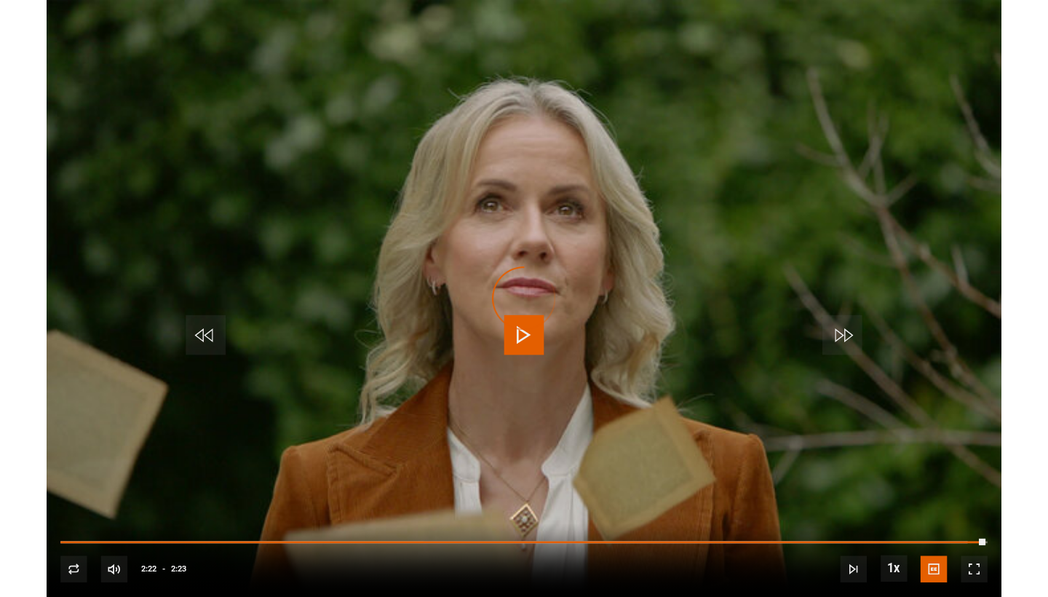
scroll to position [632, 0]
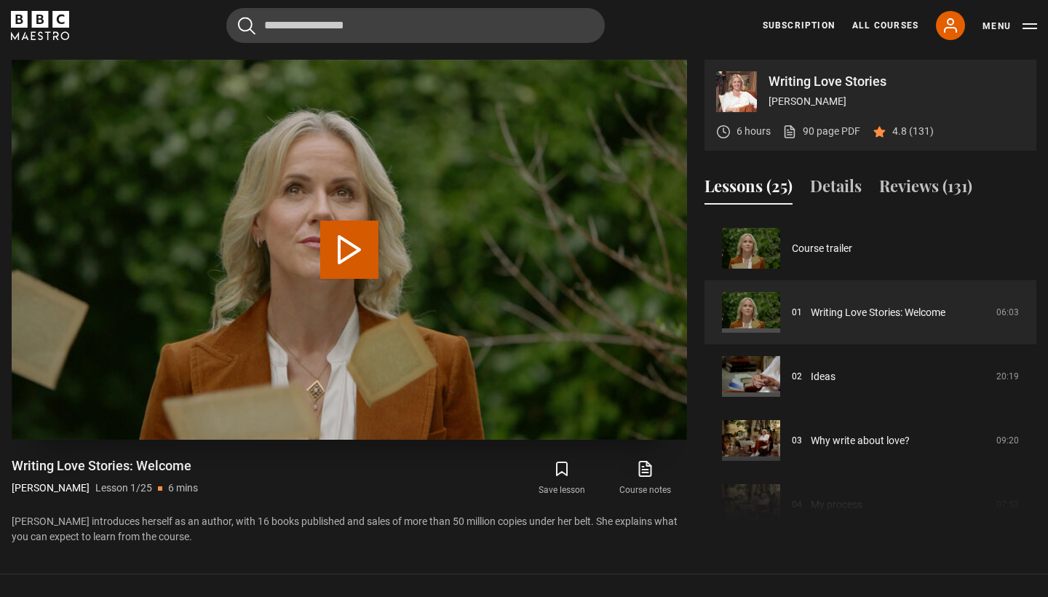
click at [348, 255] on button "Play Lesson Writing Love Stories: Welcome" at bounding box center [349, 250] width 58 height 58
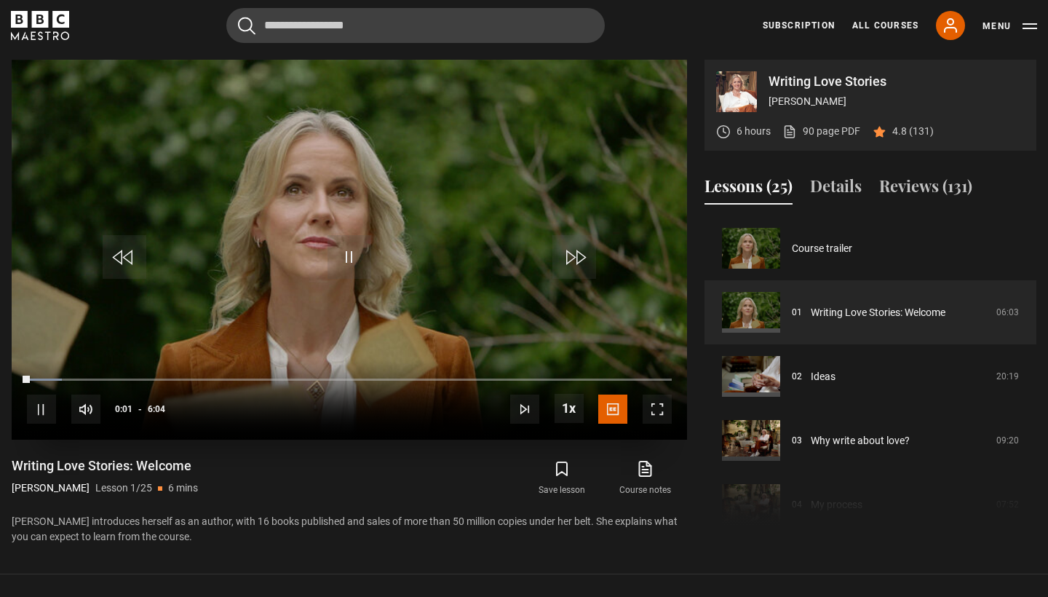
click at [657, 413] on span "Video Player" at bounding box center [657, 409] width 29 height 29
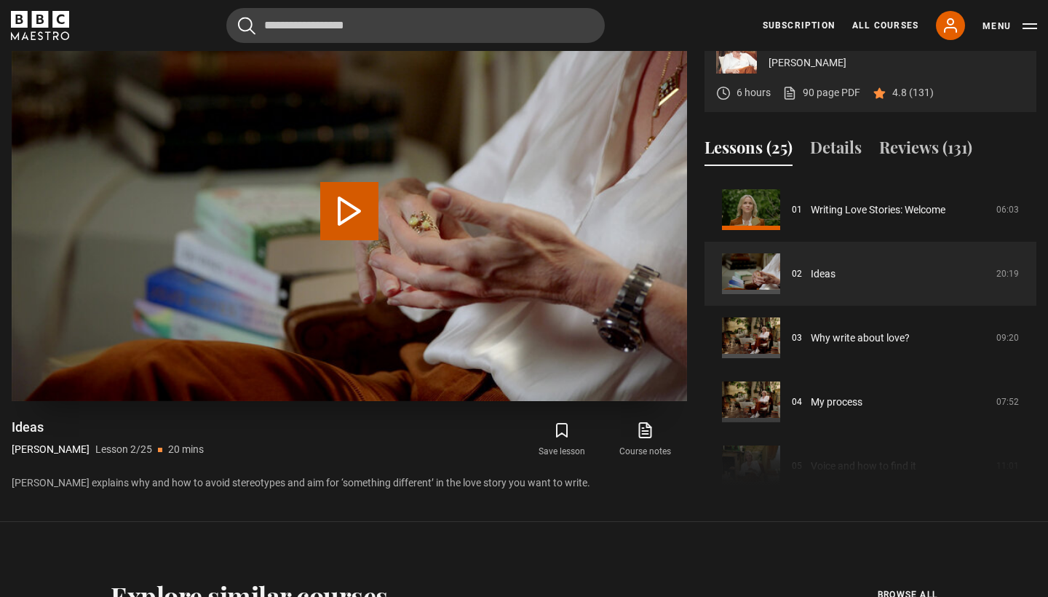
scroll to position [681, 0]
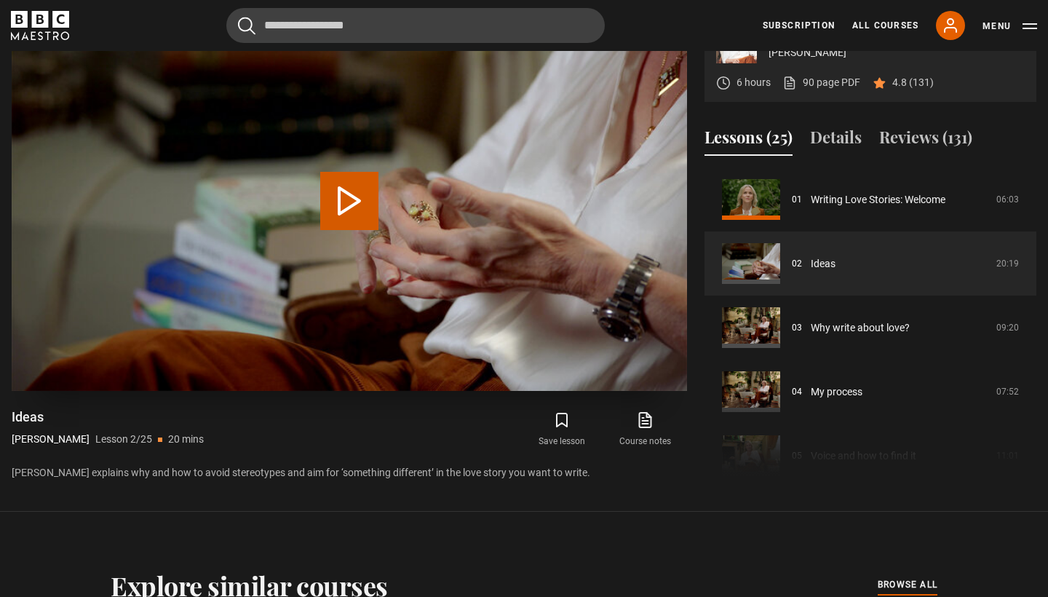
click at [353, 194] on button "Play Lesson Ideas" at bounding box center [349, 201] width 58 height 58
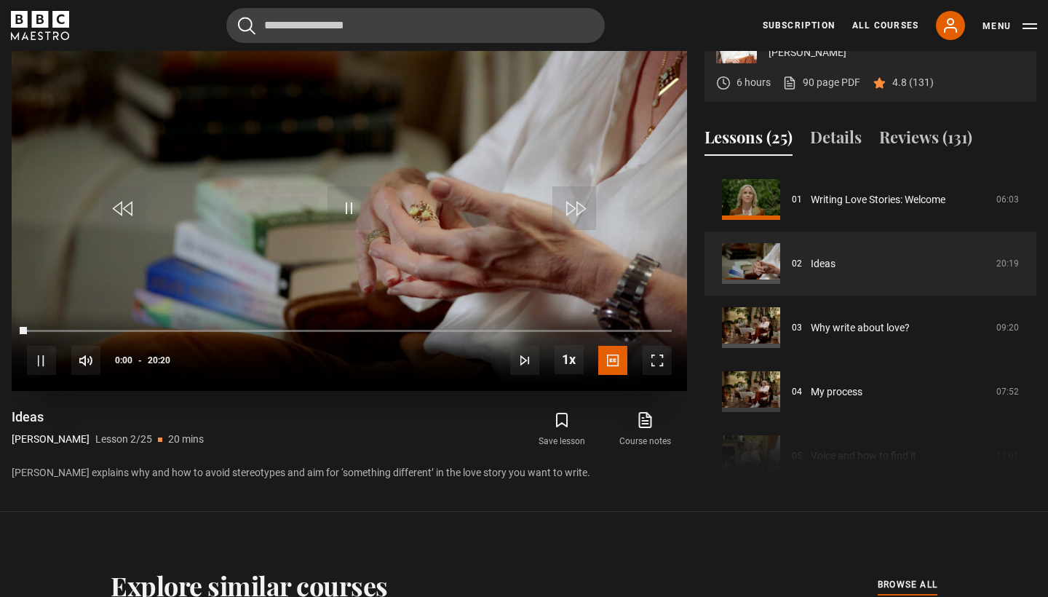
click at [662, 355] on span "Video Player" at bounding box center [657, 360] width 29 height 29
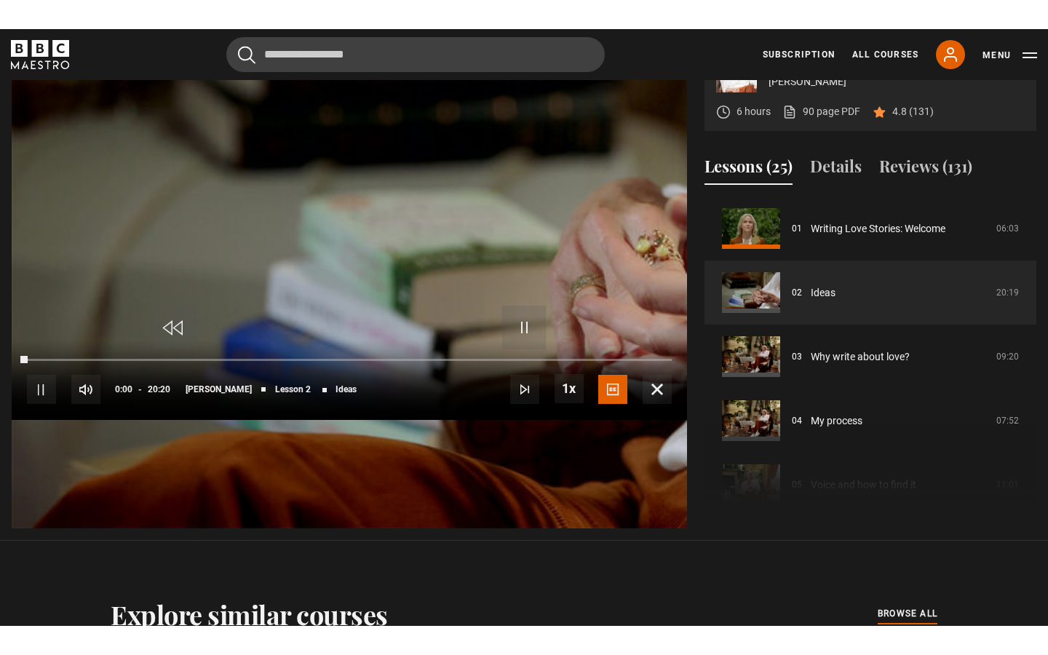
scroll to position [0, 0]
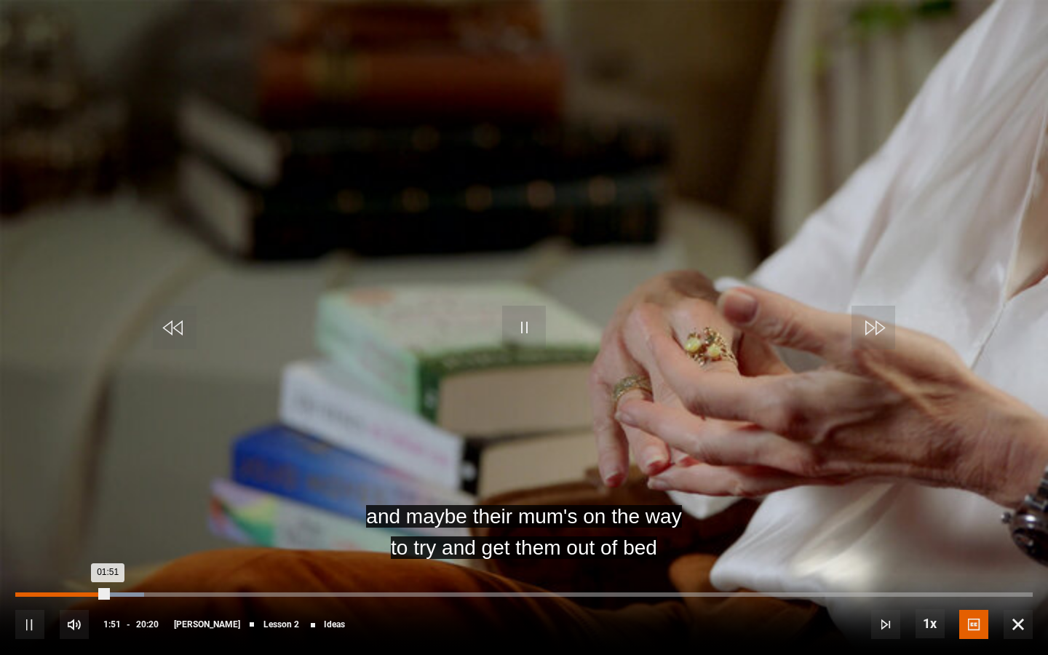
click at [91, 595] on div "01:29" at bounding box center [91, 594] width 2 height 4
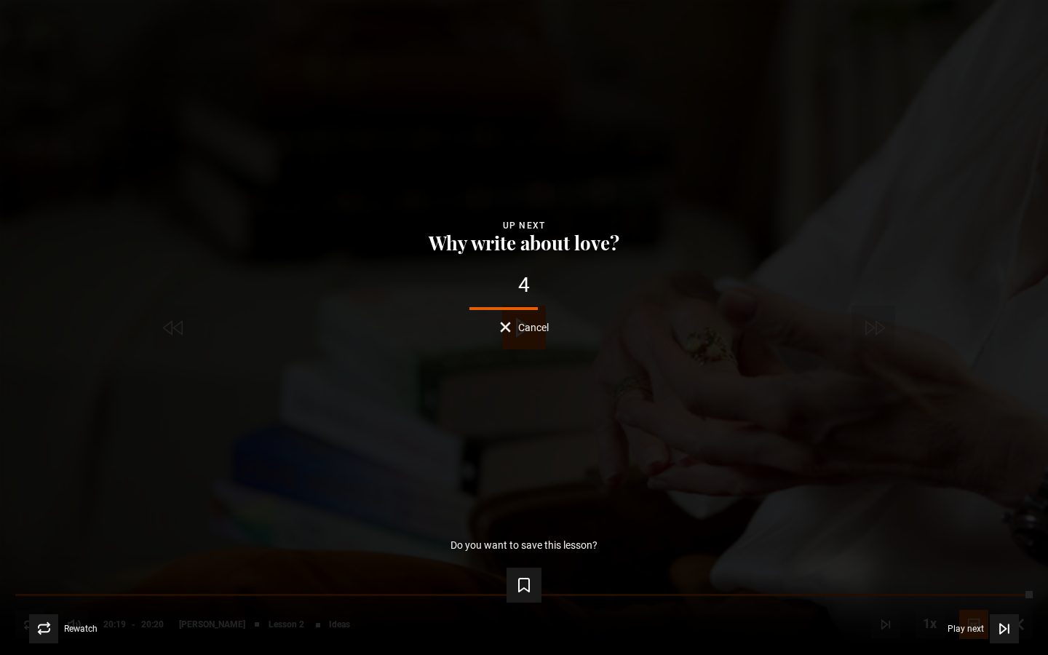
click at [504, 335] on div "Lesson Completed Up next Why write about love? 4 Cancel Do you want to save thi…" at bounding box center [524, 327] width 1048 height 655
click at [504, 328] on button "Cancel" at bounding box center [524, 327] width 49 height 11
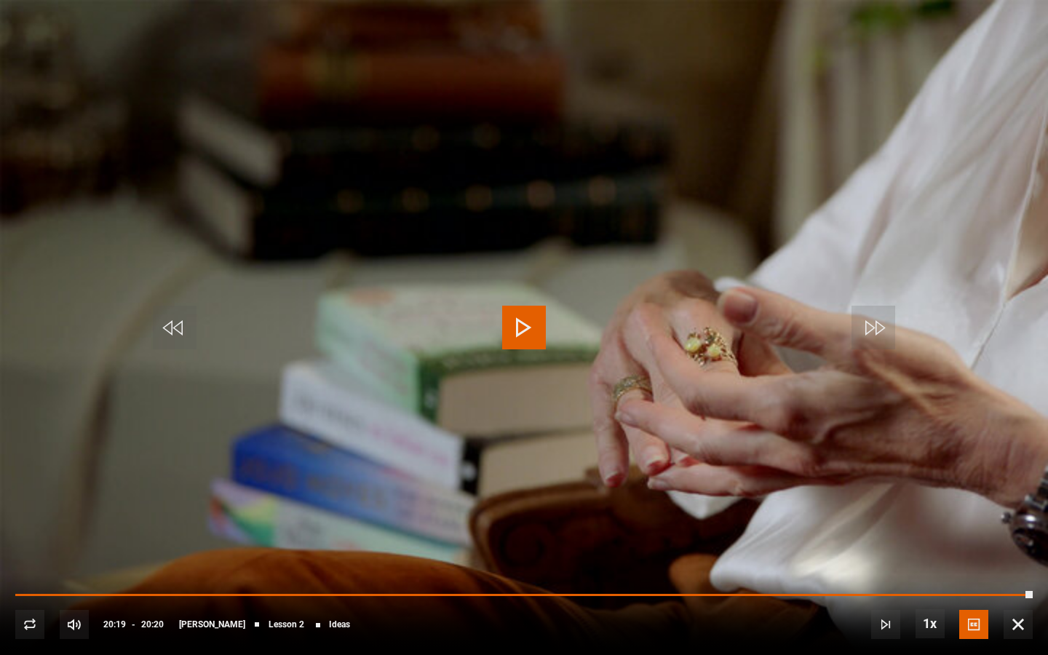
click at [1023, 596] on span "Video Player" at bounding box center [1018, 624] width 29 height 29
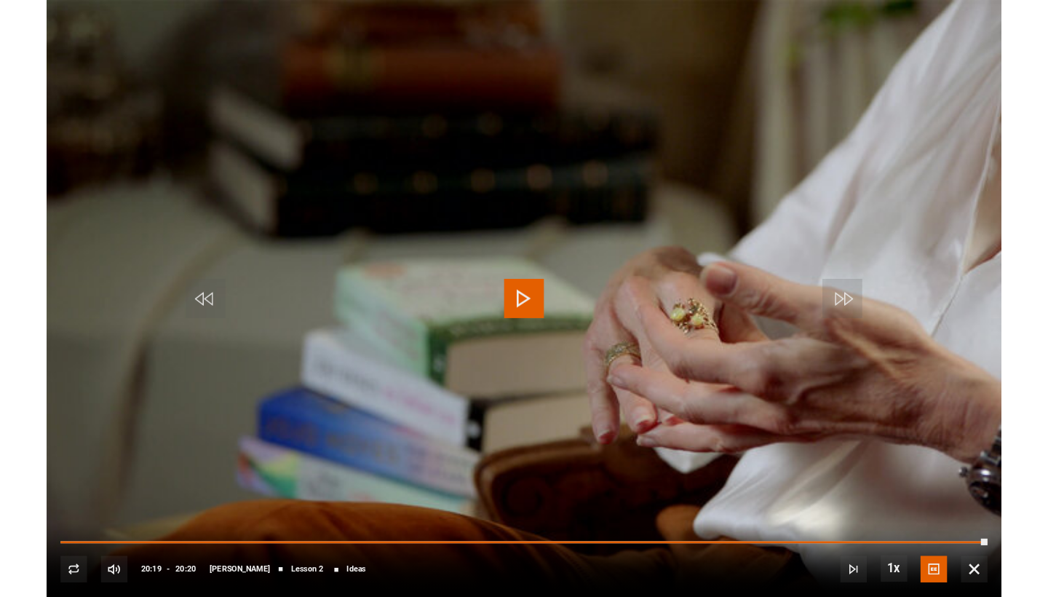
scroll to position [681, 0]
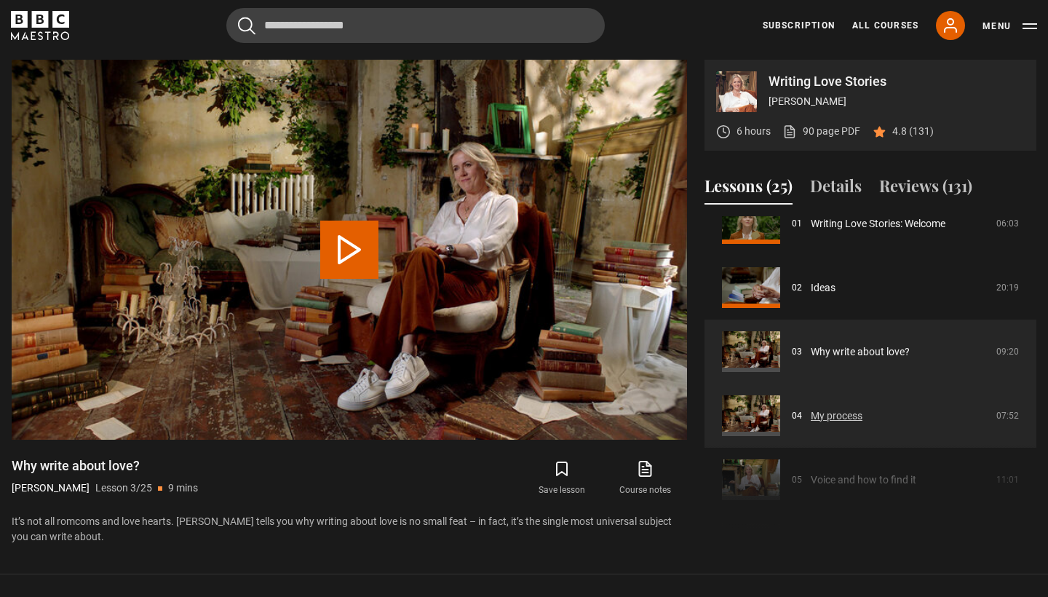
scroll to position [90, 0]
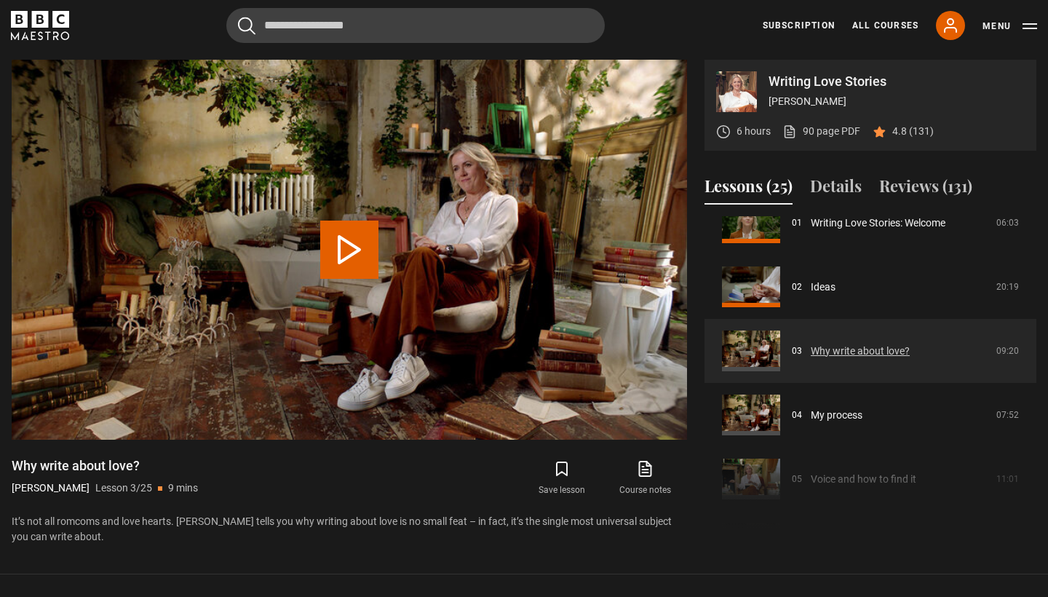
click at [824, 346] on link "Why write about love?" at bounding box center [860, 351] width 99 height 15
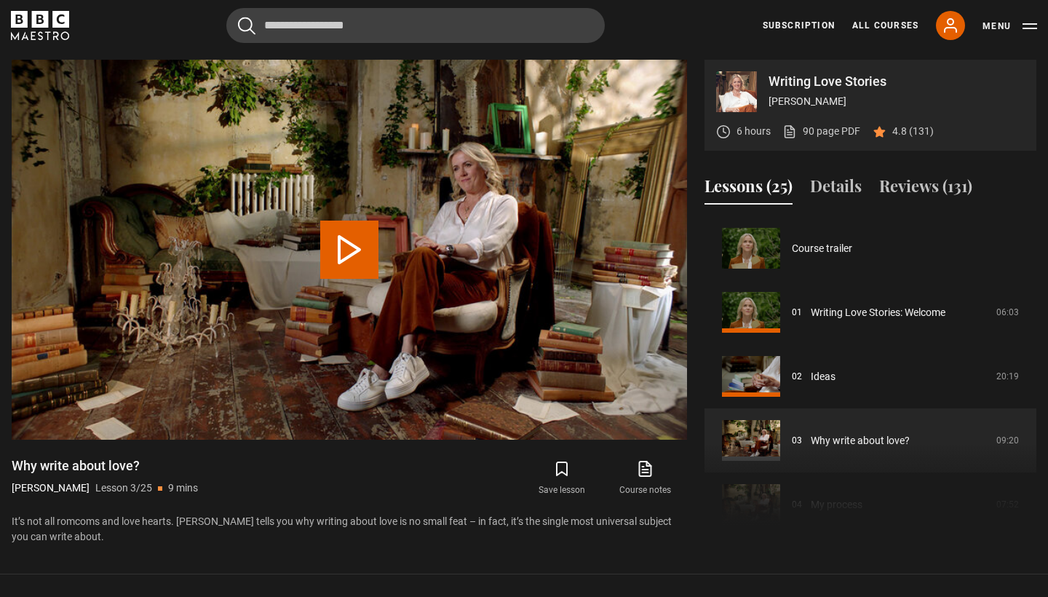
scroll to position [128, 0]
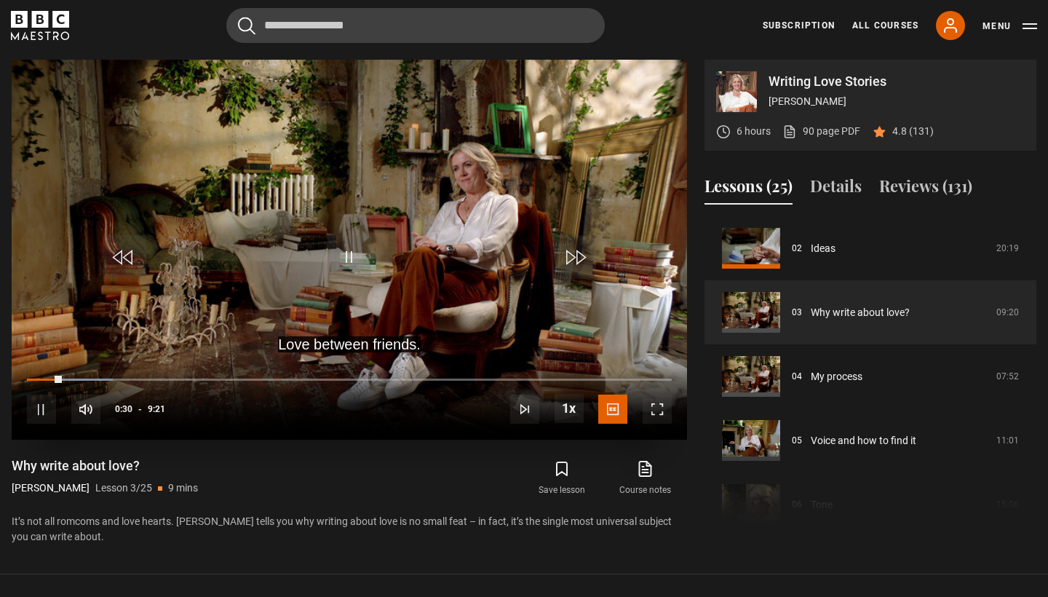
click at [658, 409] on span "Video Player" at bounding box center [657, 409] width 29 height 29
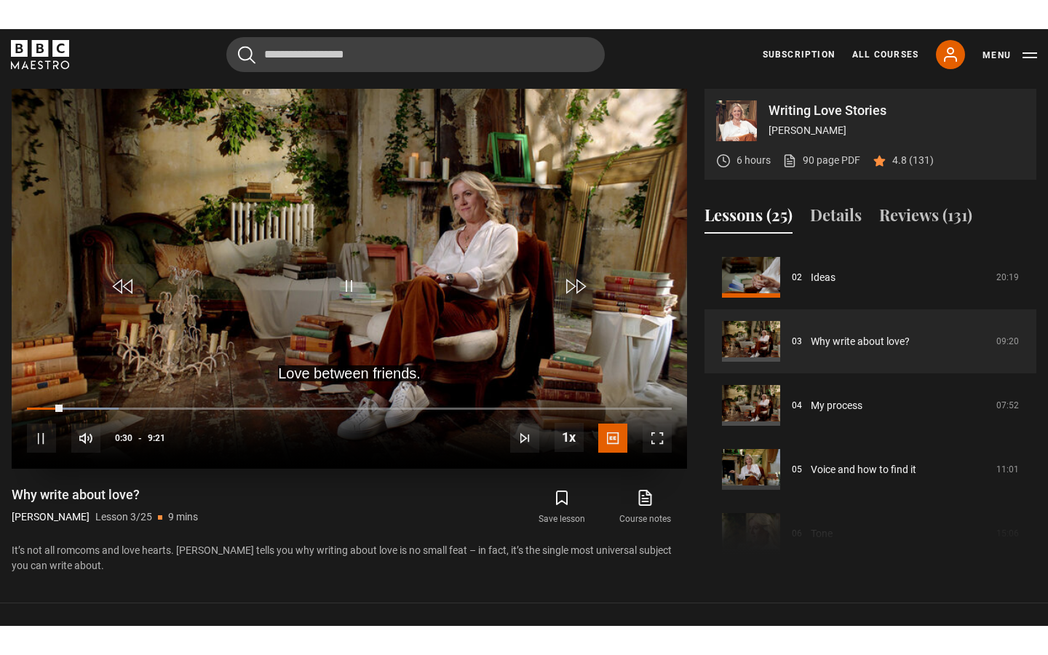
scroll to position [0, 0]
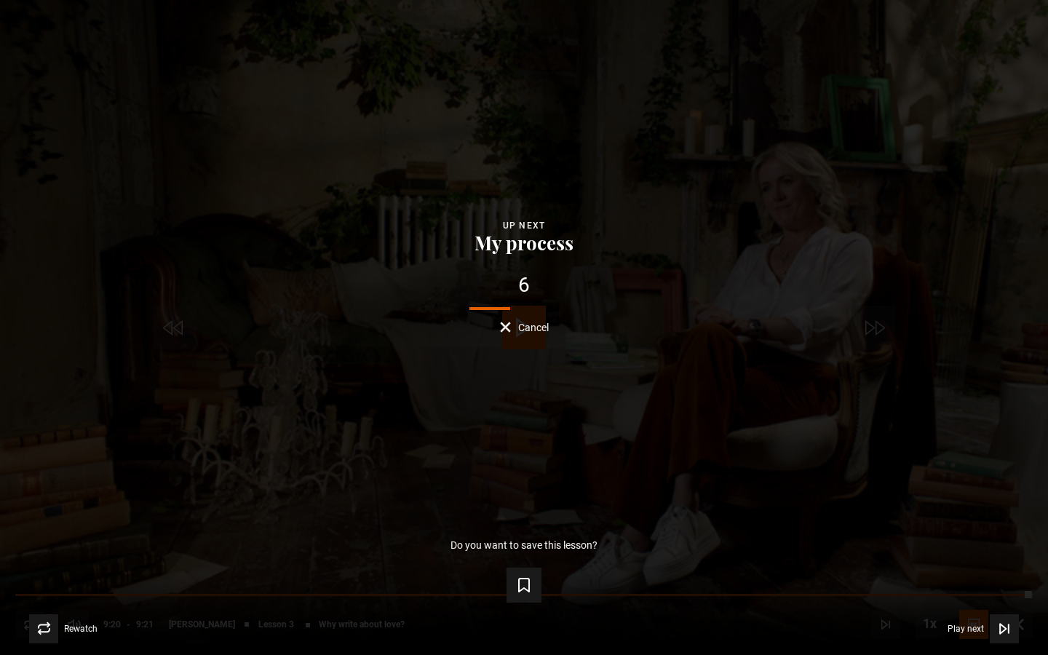
click at [513, 336] on div "Lesson Completed Up next My process 6 Cancel Do you want to save this lesson? S…" at bounding box center [524, 327] width 1048 height 655
click at [504, 329] on button "Cancel" at bounding box center [524, 327] width 49 height 11
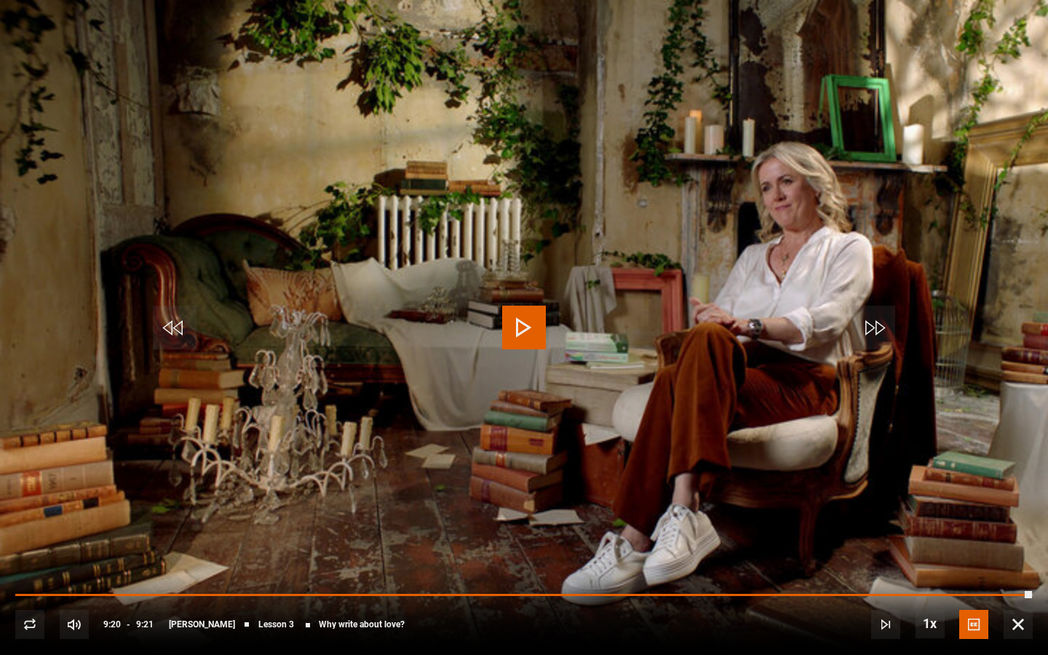
click at [1028, 596] on span "Video Player" at bounding box center [1018, 624] width 29 height 29
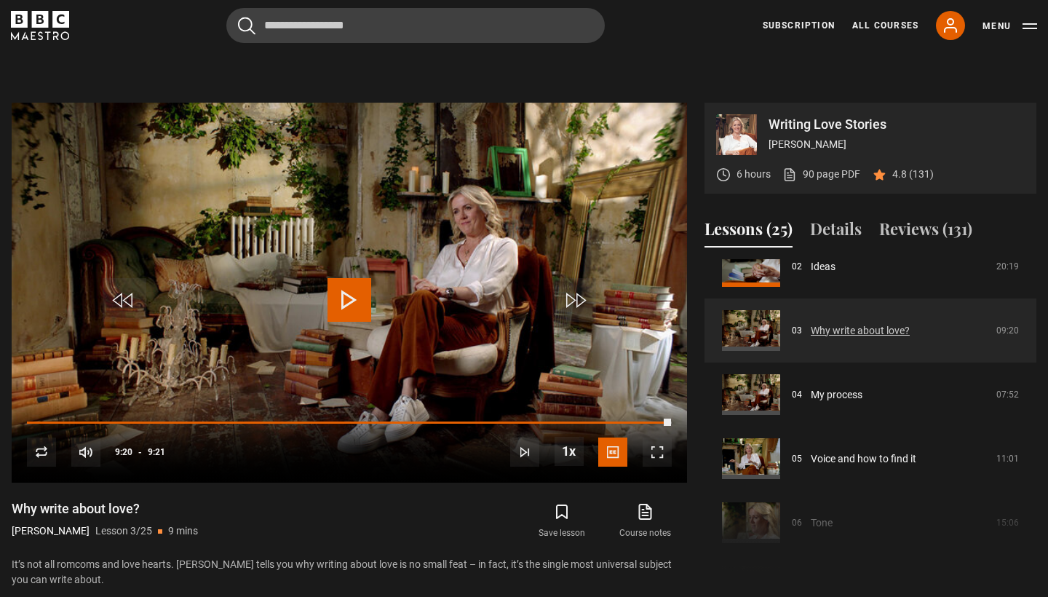
scroll to position [159, 0]
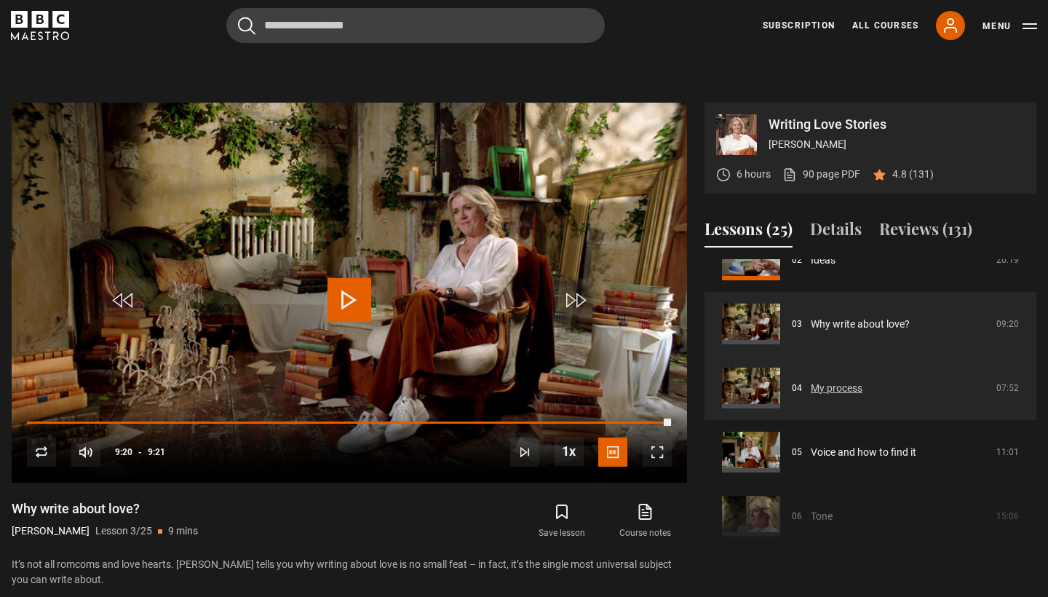
click at [863, 384] on link "My process" at bounding box center [837, 388] width 52 height 15
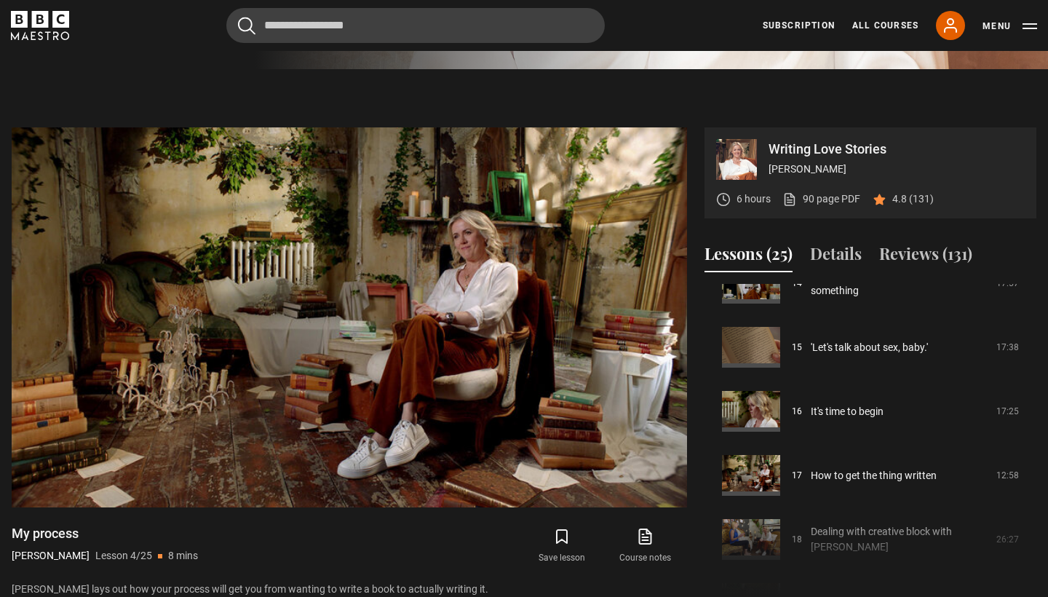
scroll to position [922, 0]
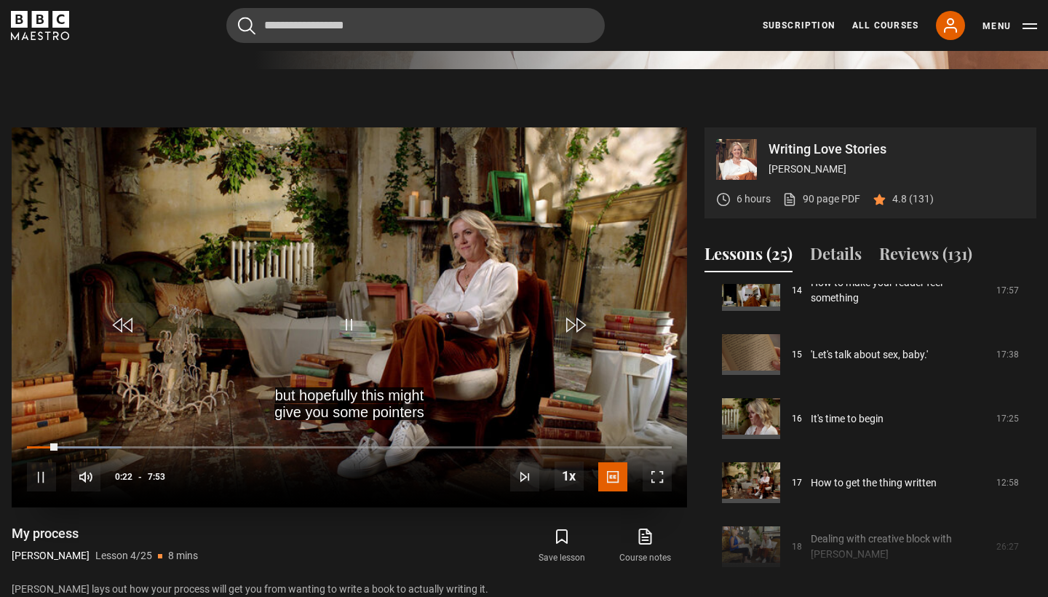
click at [663, 472] on span "Video Player" at bounding box center [657, 476] width 29 height 29
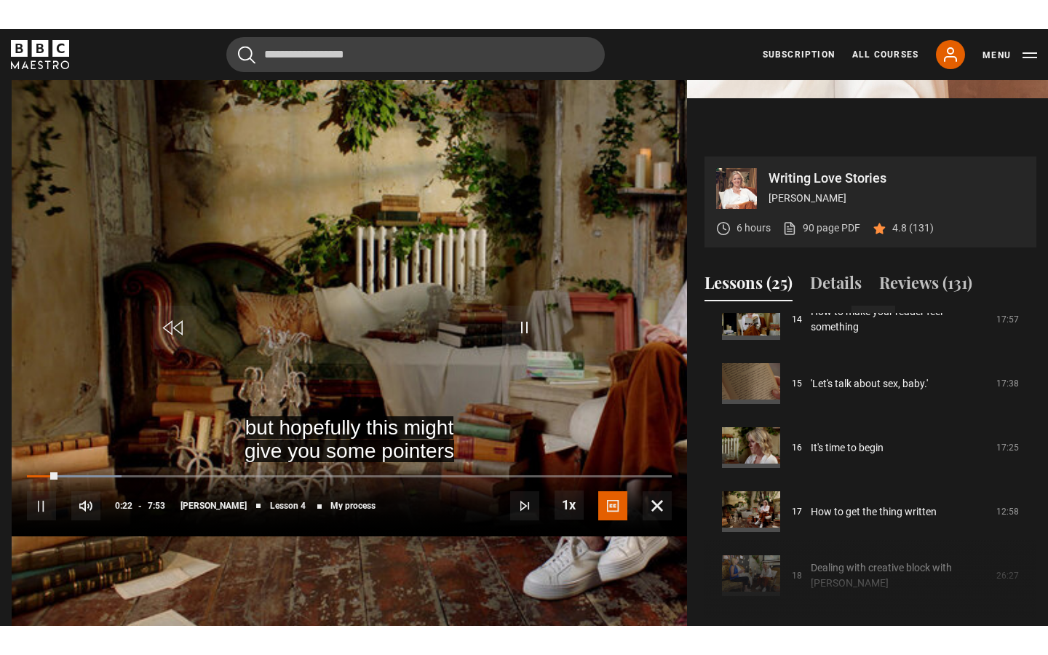
scroll to position [0, 0]
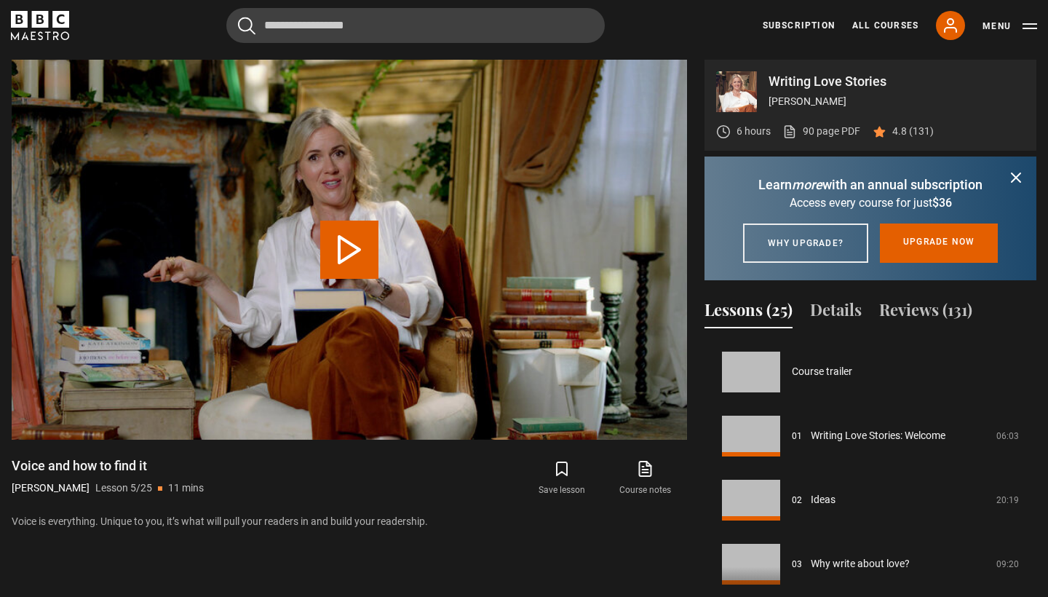
scroll to position [256, 0]
